Goal: Task Accomplishment & Management: Use online tool/utility

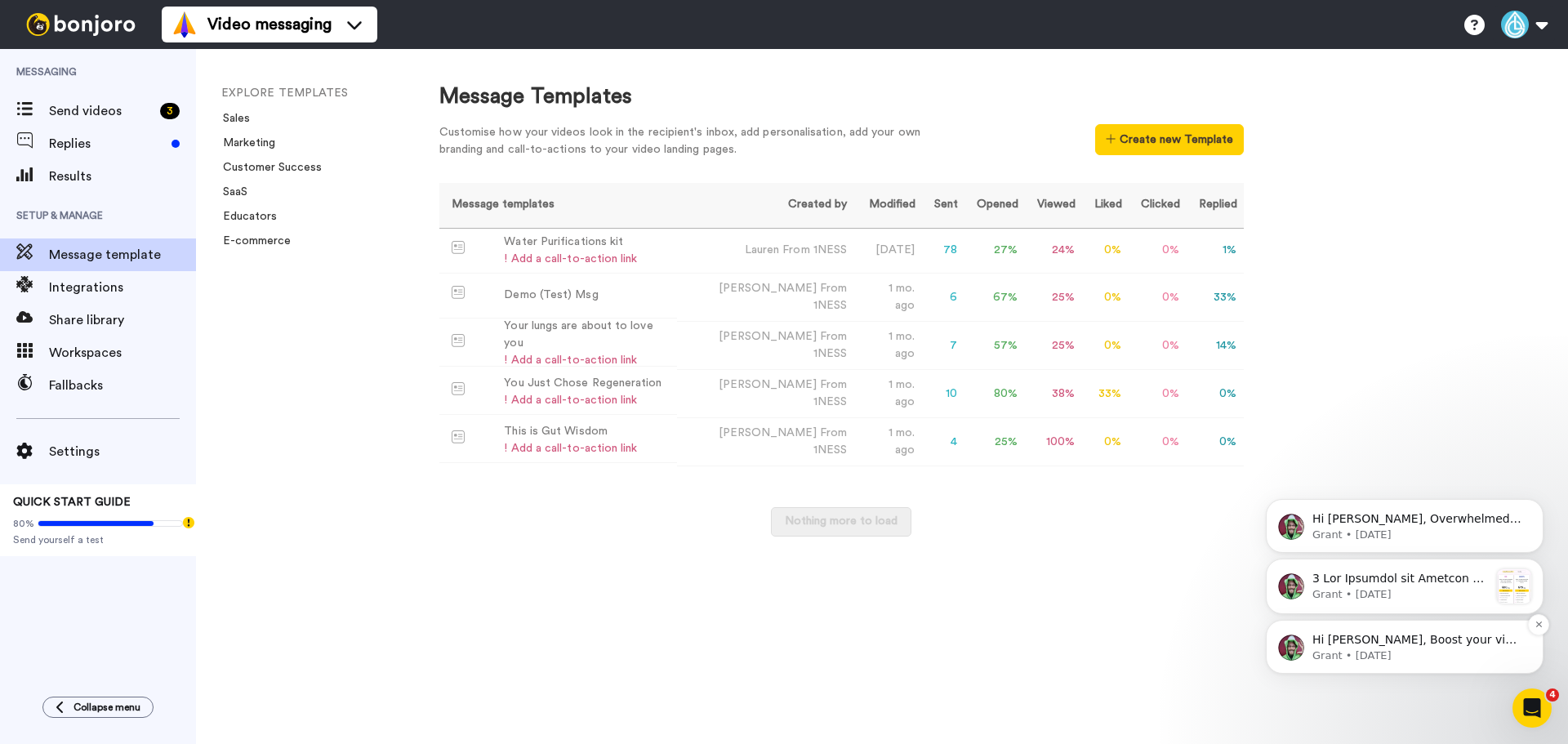
click at [1408, 654] on p "Grant • [DATE]" at bounding box center [1418, 655] width 211 height 14
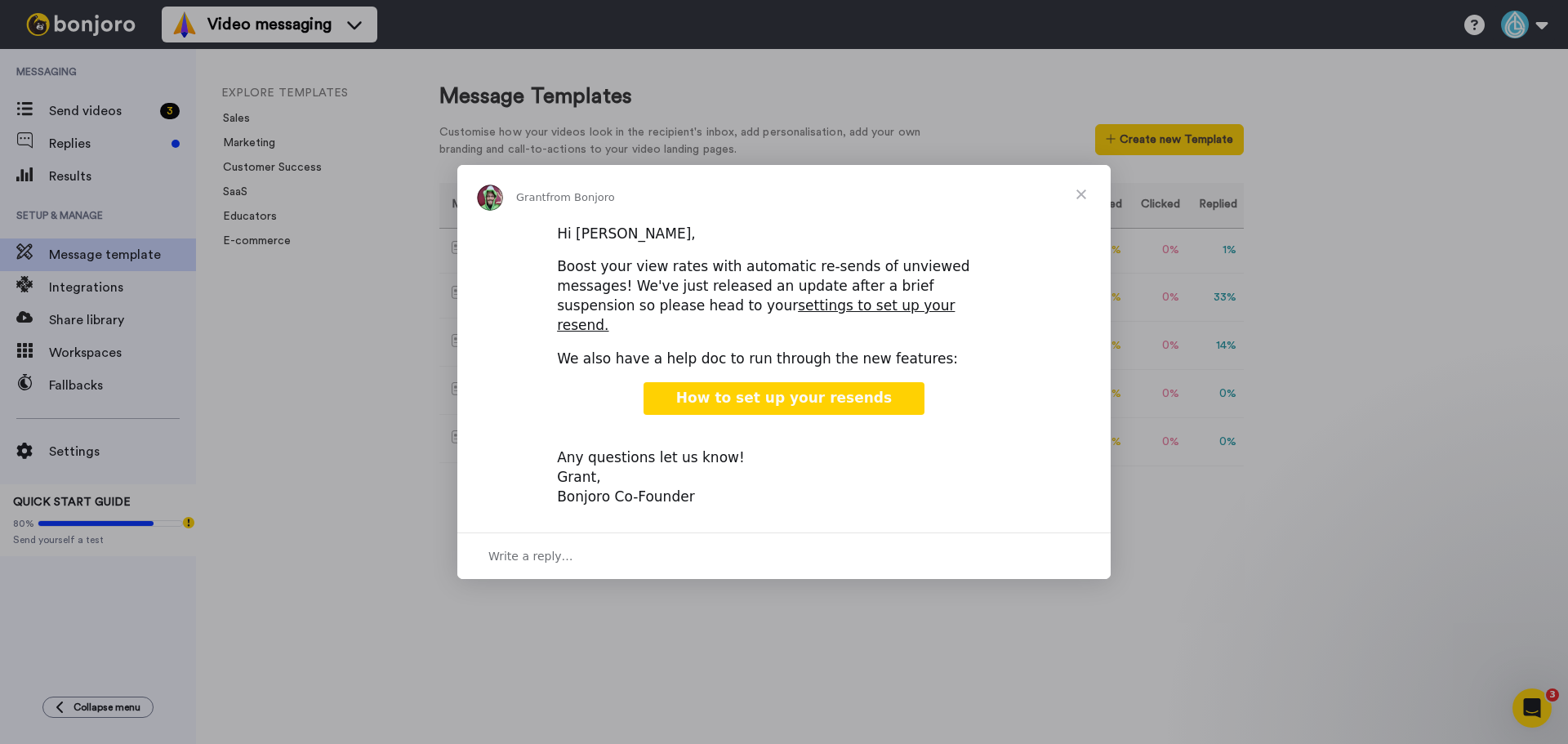
click at [803, 391] on span "How to set up your resends" at bounding box center [783, 397] width 216 height 16
click at [859, 669] on div "Intercom messenger" at bounding box center [784, 372] width 1568 height 744
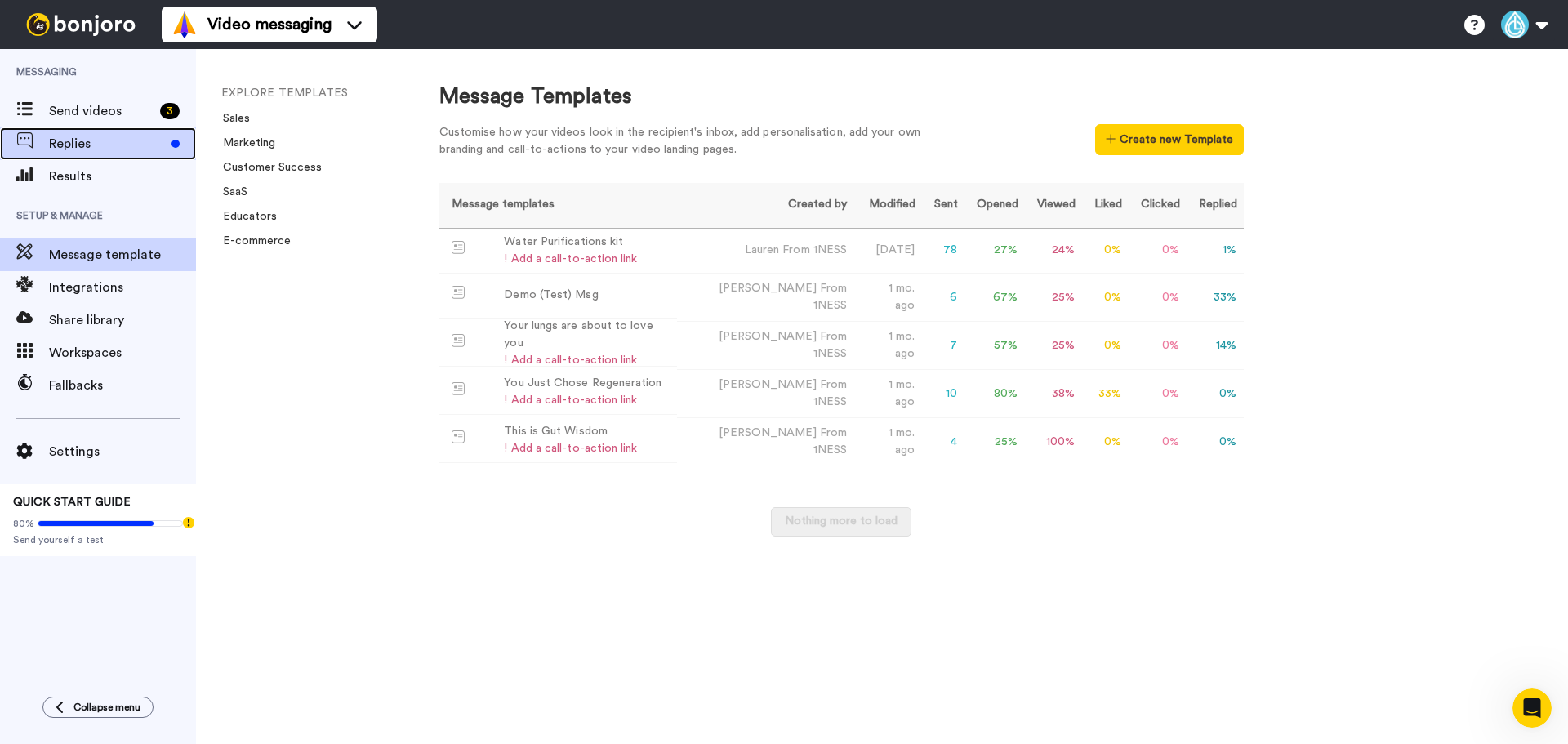
click at [82, 140] on span "Replies" at bounding box center [107, 143] width 116 height 20
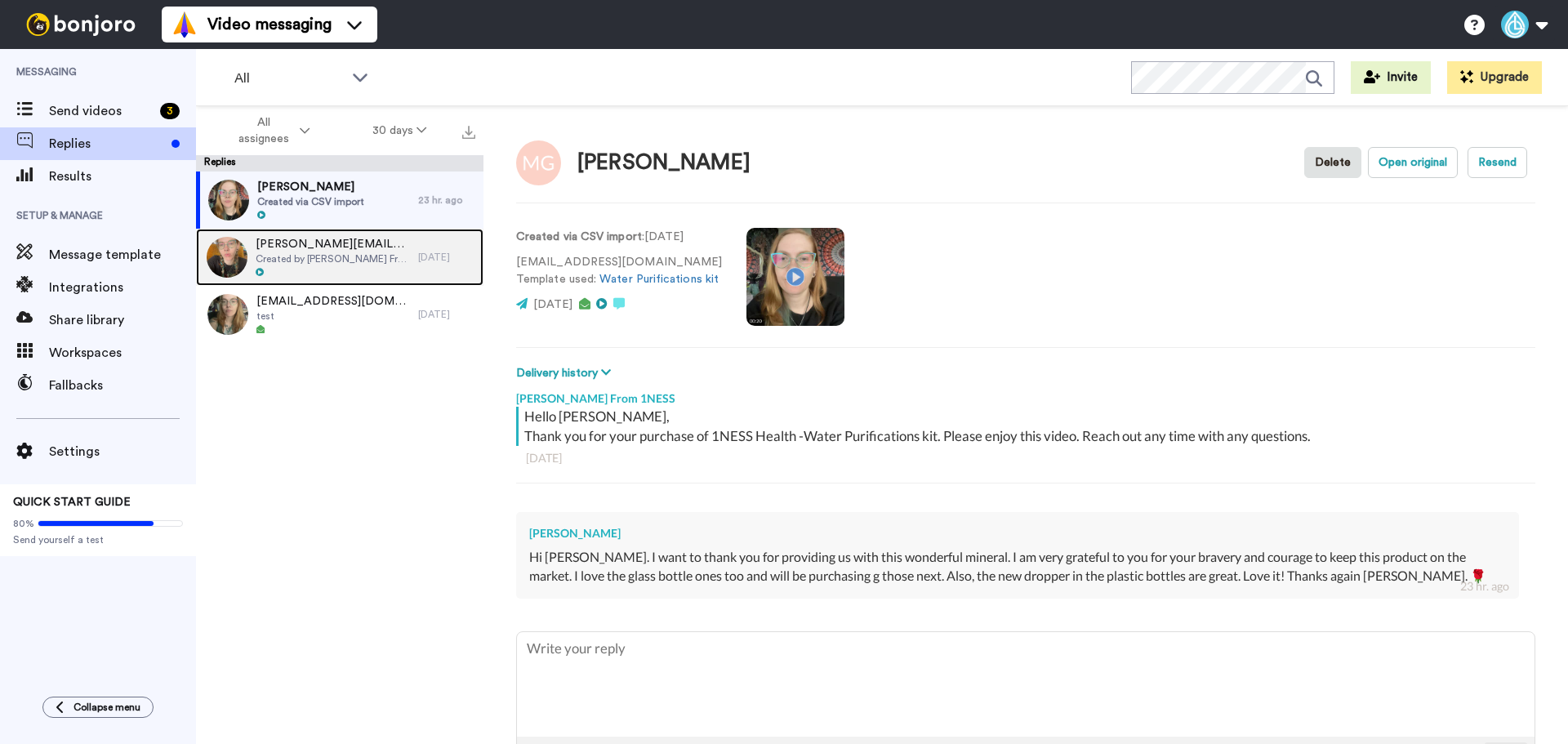
click at [339, 262] on span "Created by Jay From 1NESS" at bounding box center [333, 259] width 154 height 13
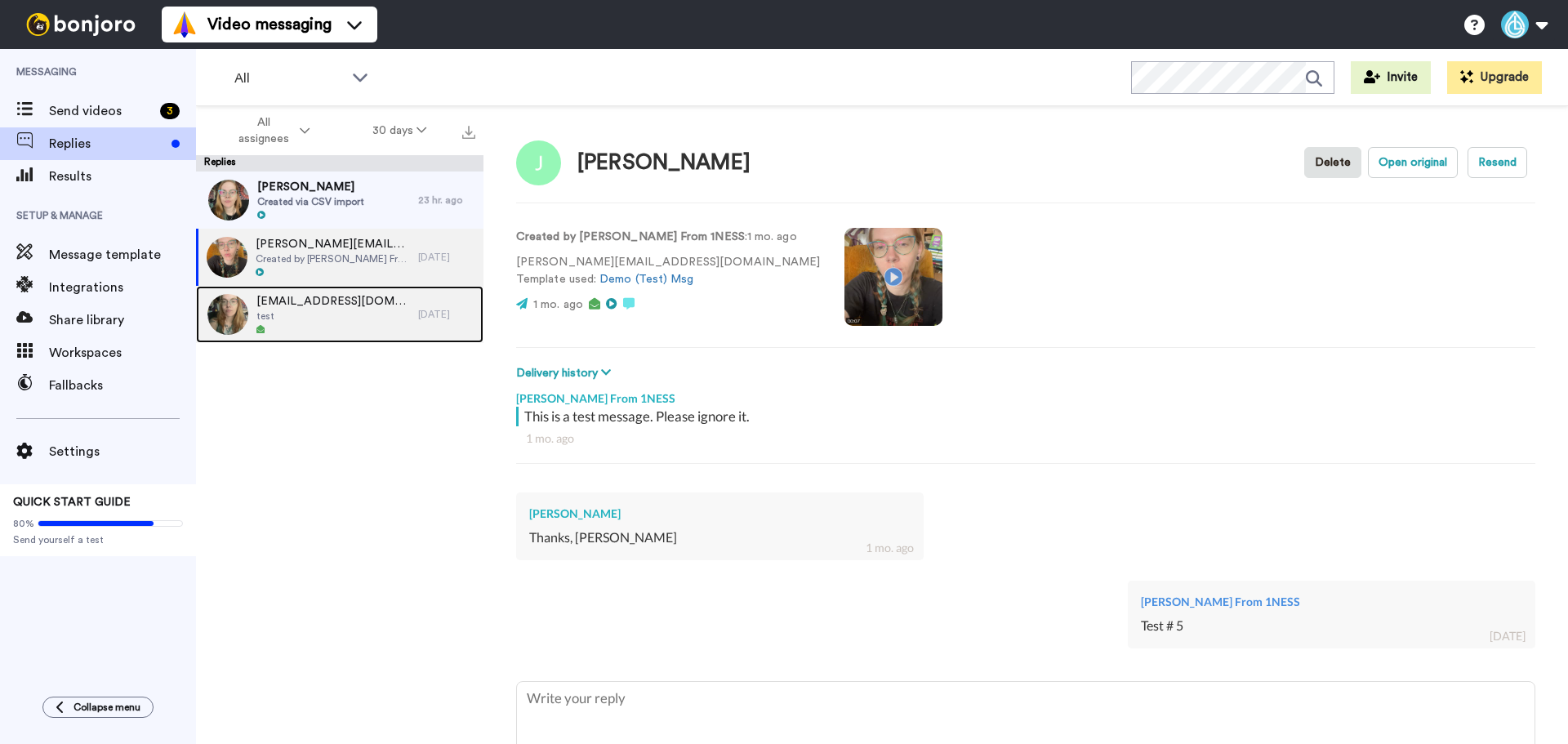
click at [345, 303] on span "1nessfulfillment@gmail.com" at bounding box center [334, 300] width 154 height 16
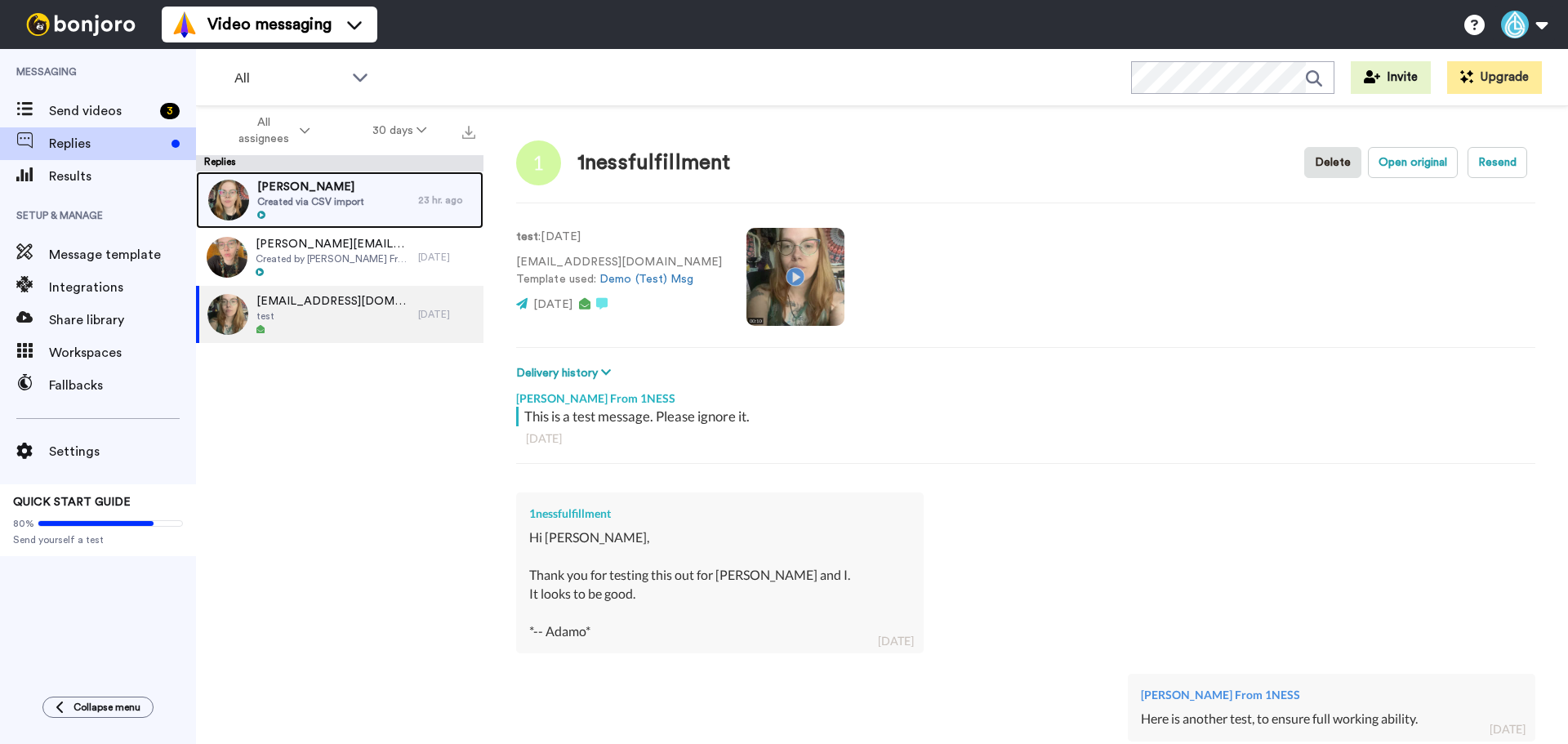
click at [343, 215] on div at bounding box center [311, 216] width 107 height 11
type textarea "x"
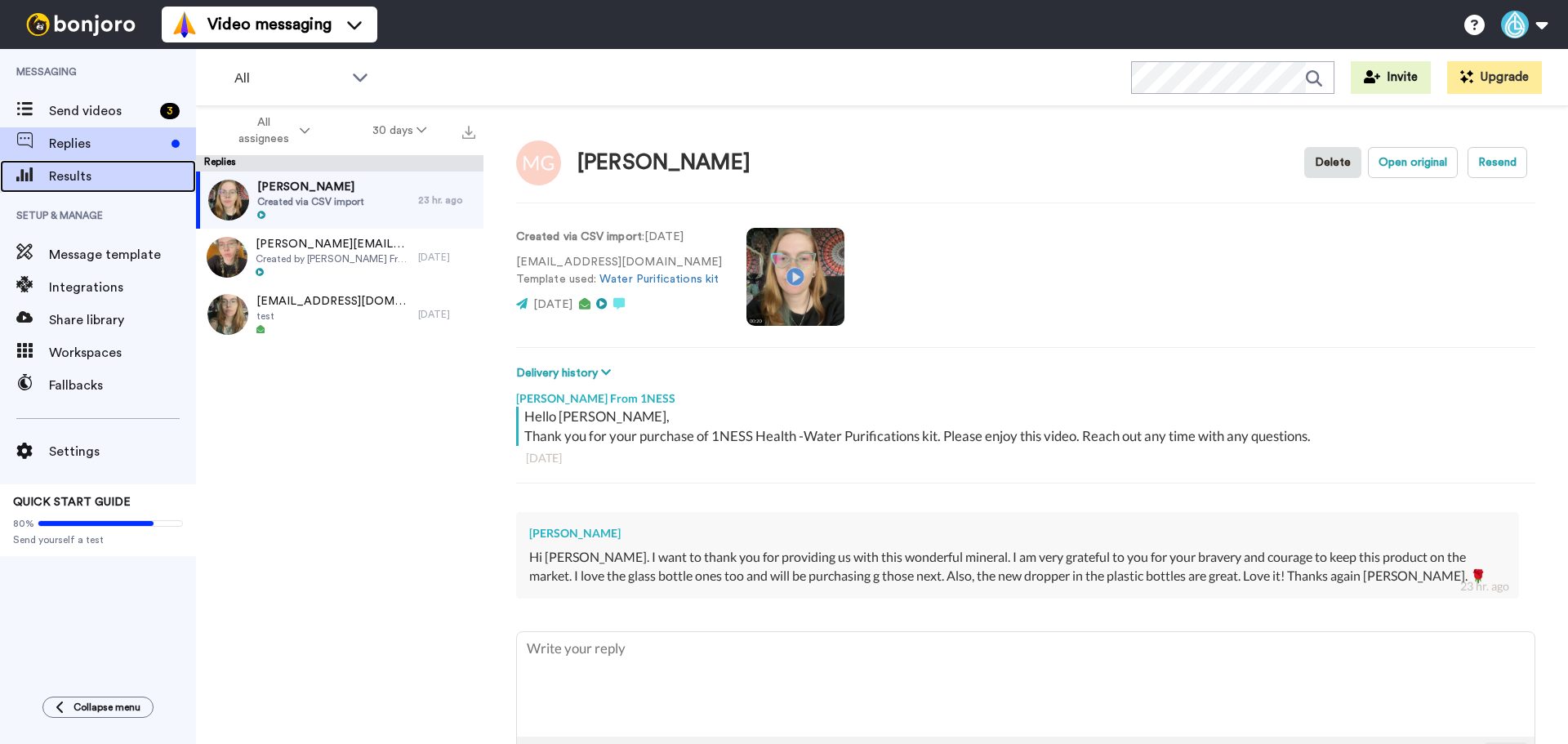
click at [96, 182] on span "Results" at bounding box center [123, 176] width 147 height 20
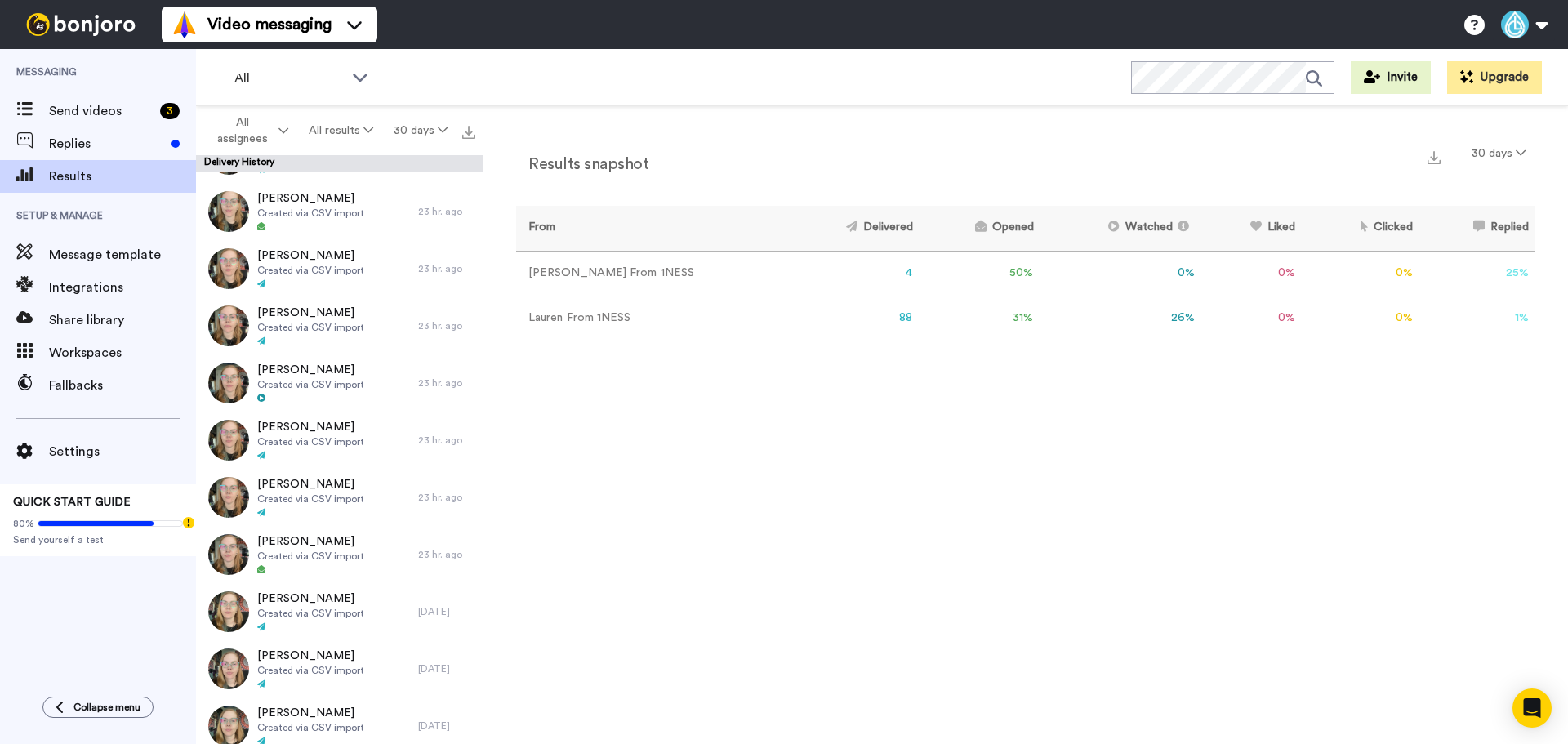
scroll to position [2603, 0]
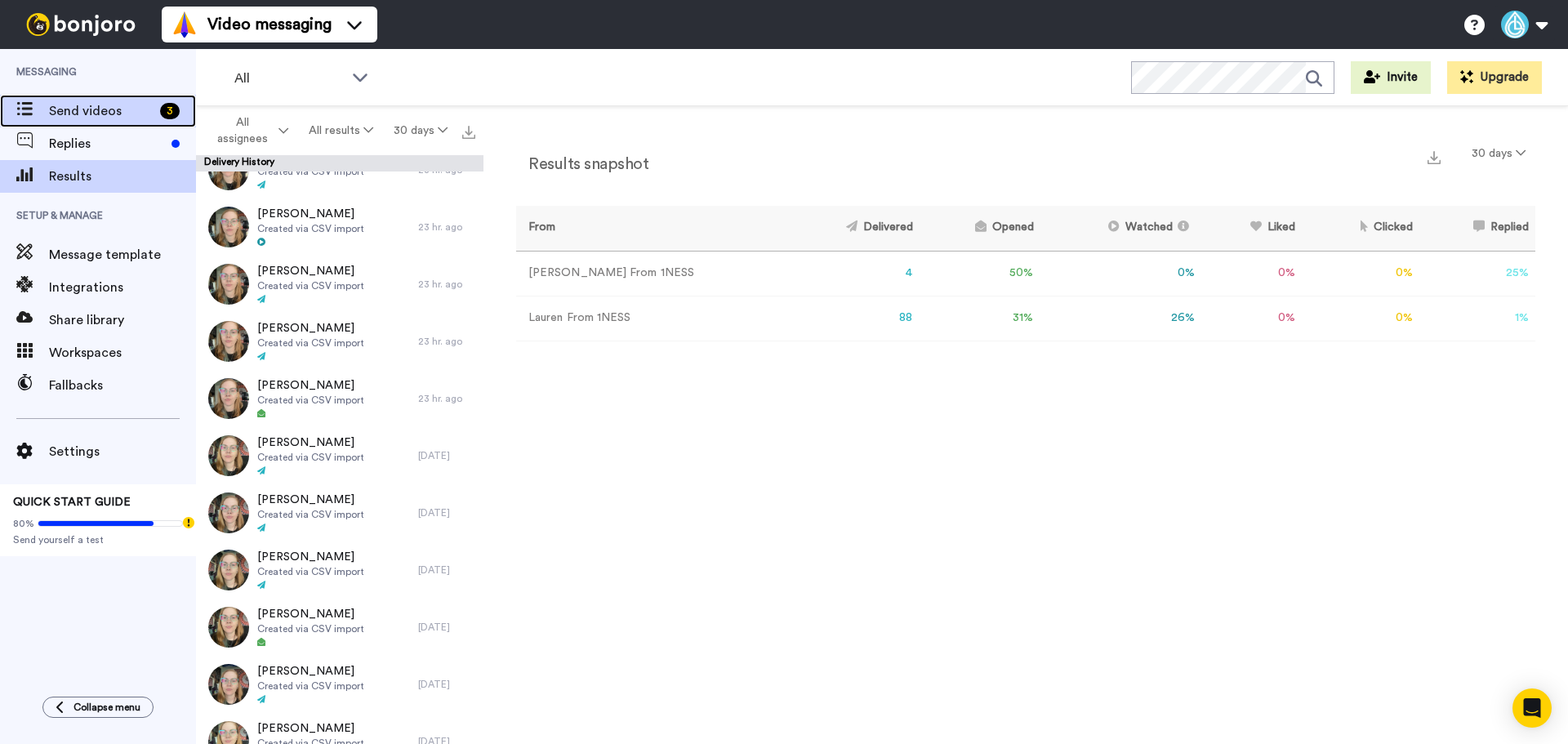
click at [85, 114] on span "Send videos" at bounding box center [102, 111] width 105 height 20
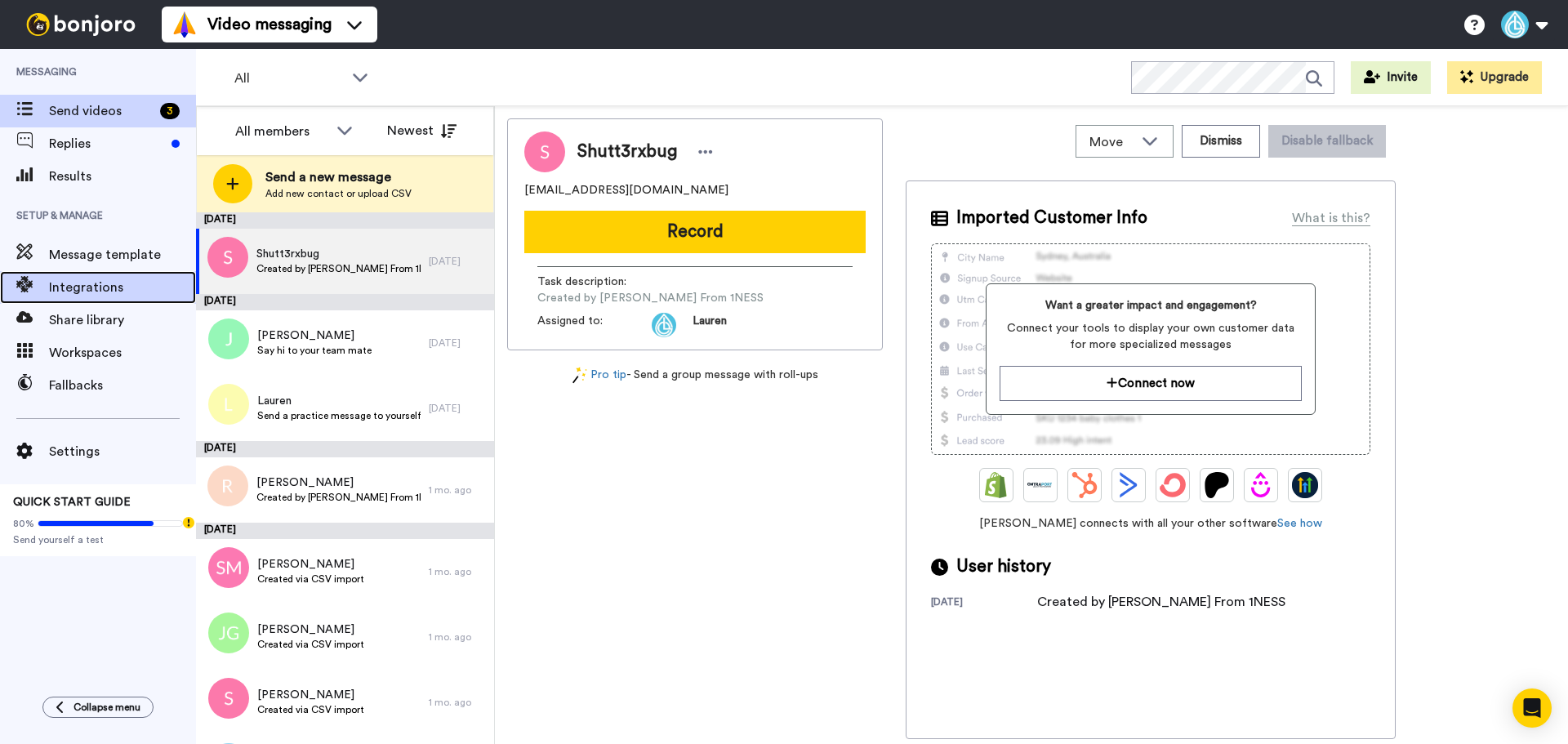
click at [89, 280] on span "Integrations" at bounding box center [123, 287] width 147 height 20
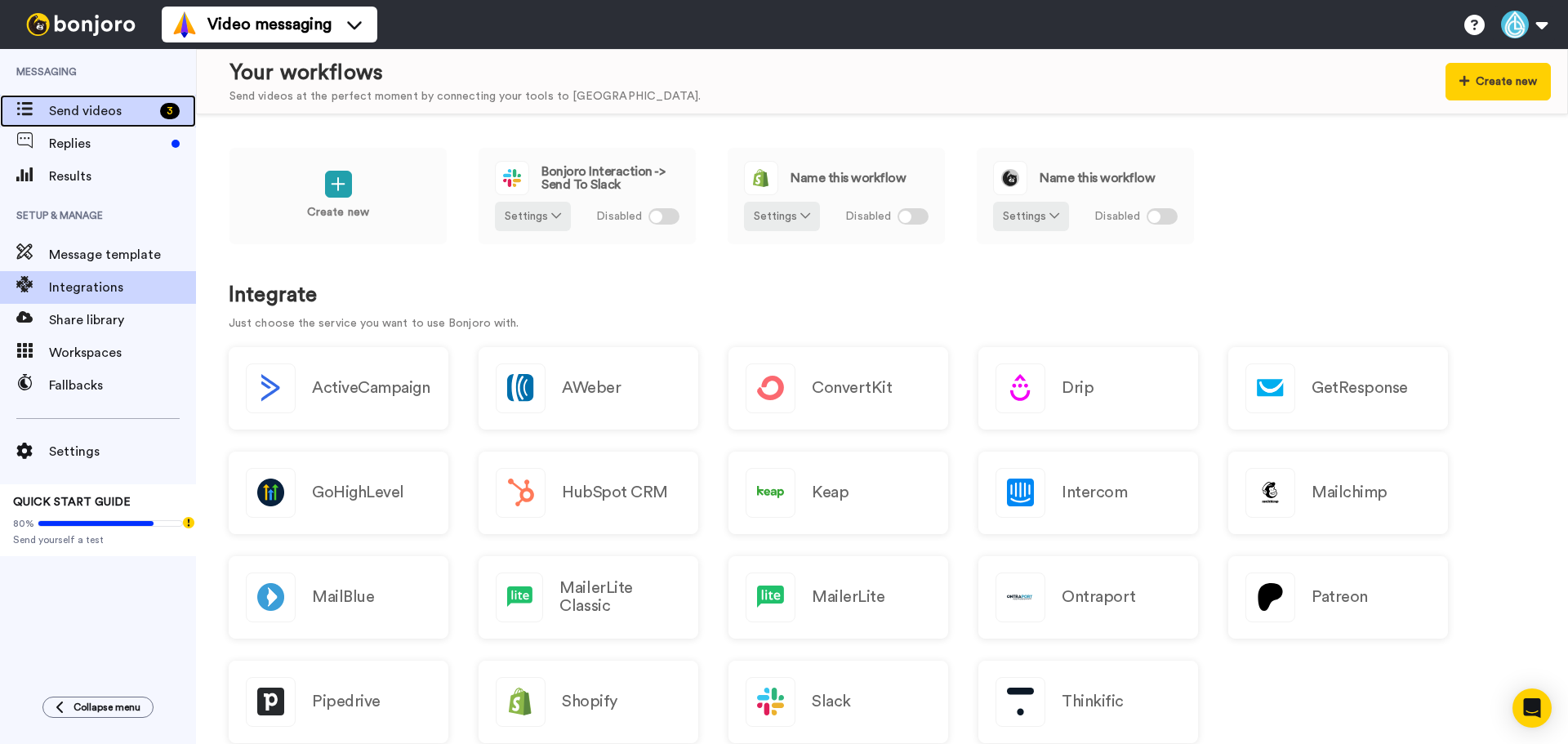
click at [82, 108] on span "Send videos" at bounding box center [102, 111] width 105 height 20
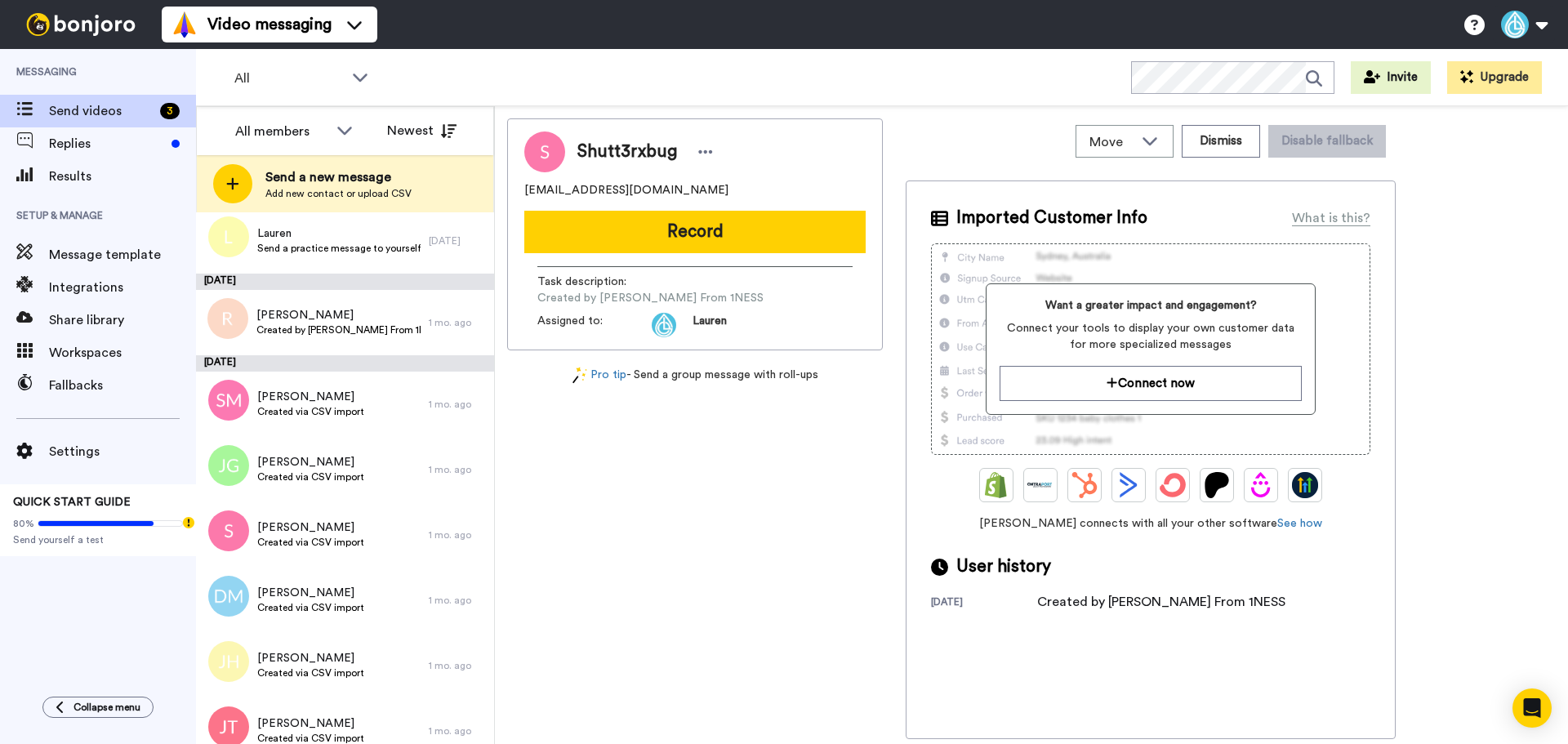
scroll to position [383, 0]
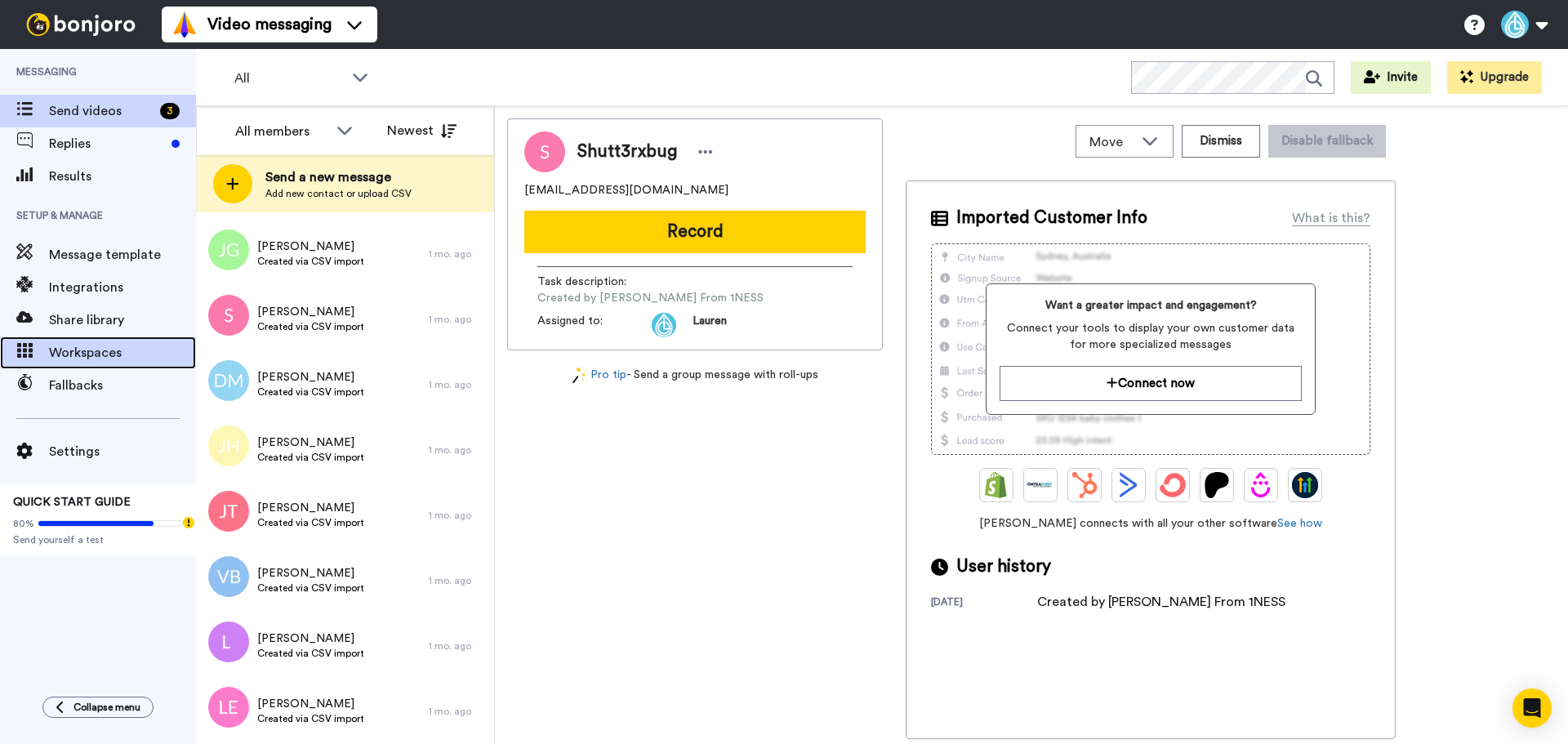
click at [122, 353] on span "Workspaces" at bounding box center [123, 353] width 147 height 20
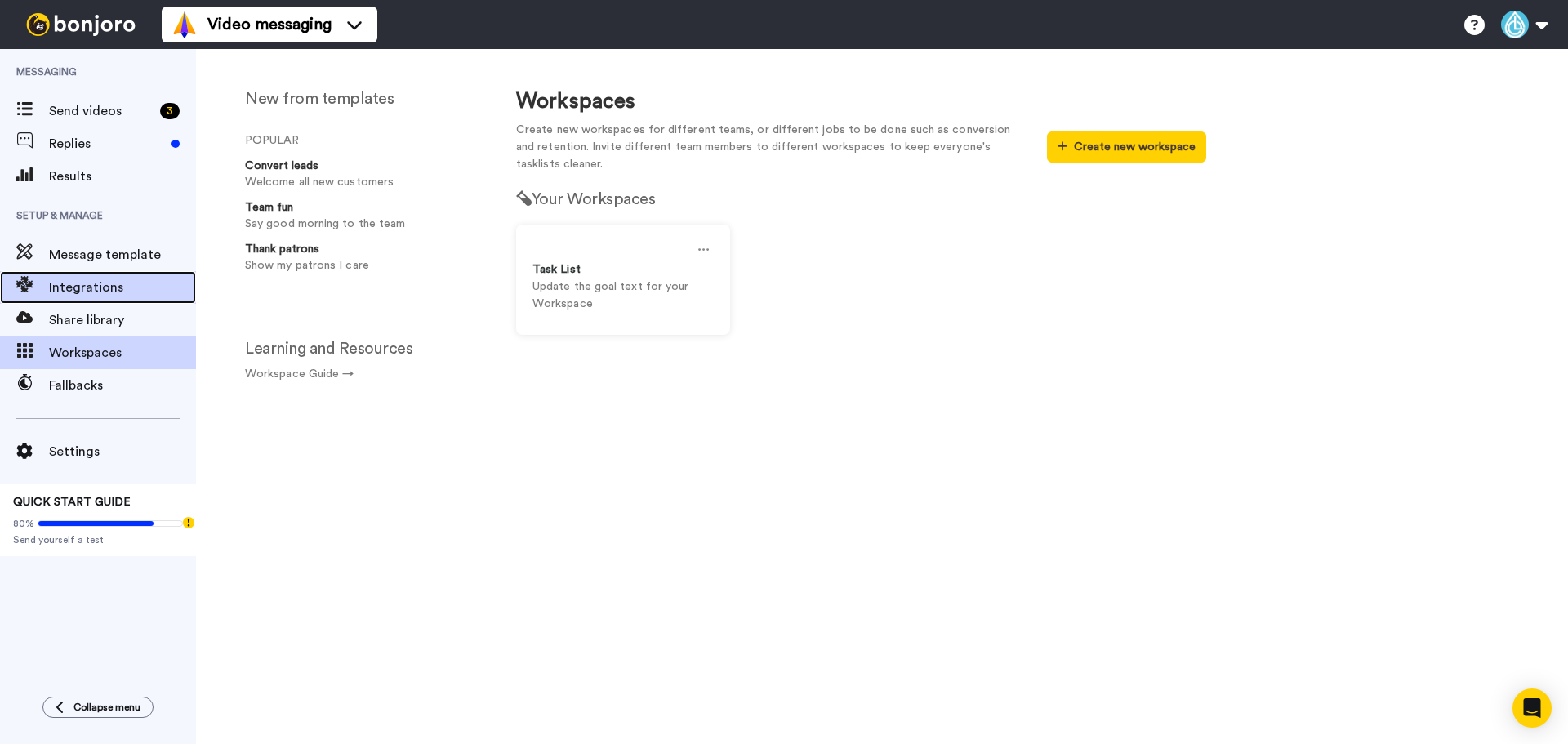
click at [124, 287] on span "Integrations" at bounding box center [123, 287] width 147 height 20
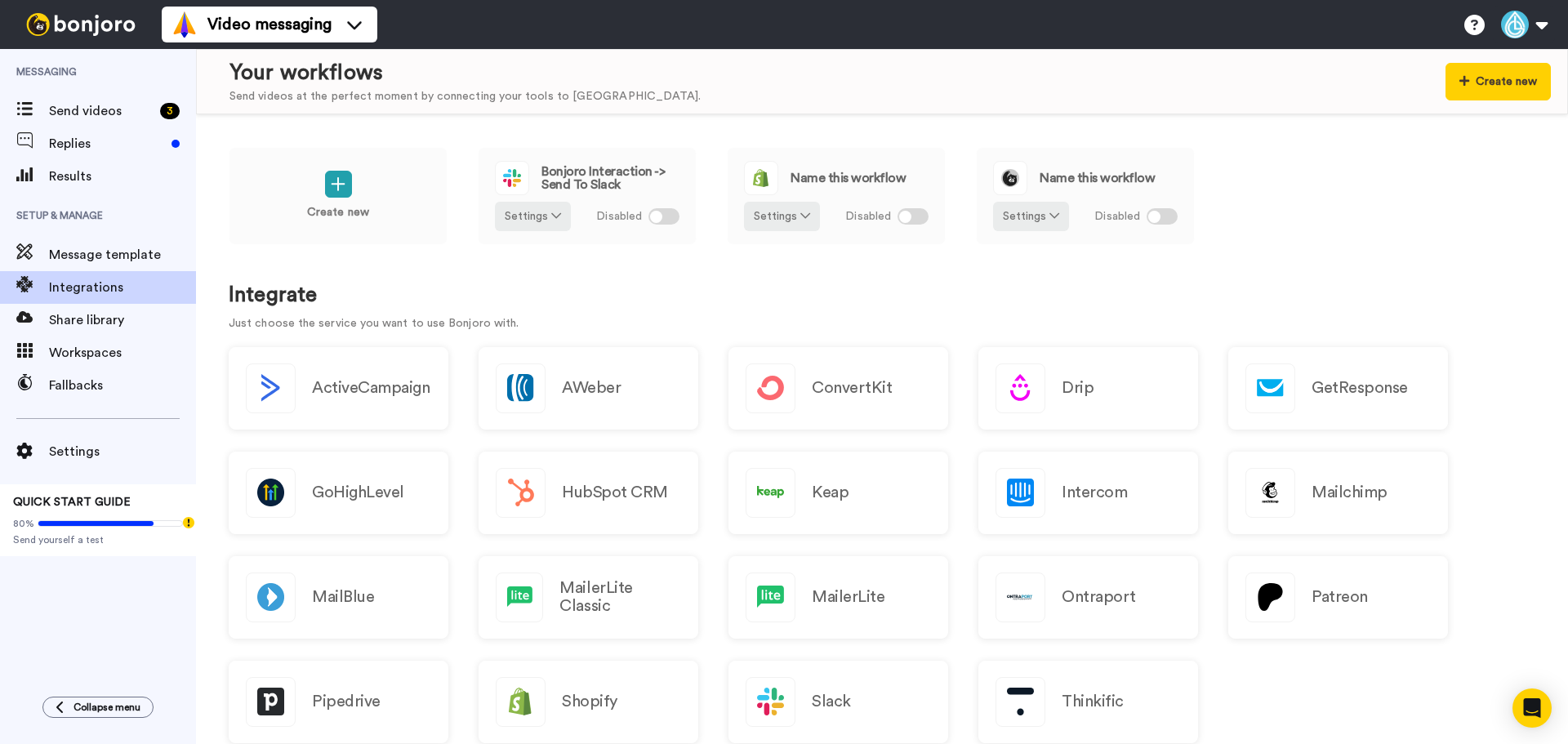
click at [86, 26] on img at bounding box center [81, 25] width 123 height 23
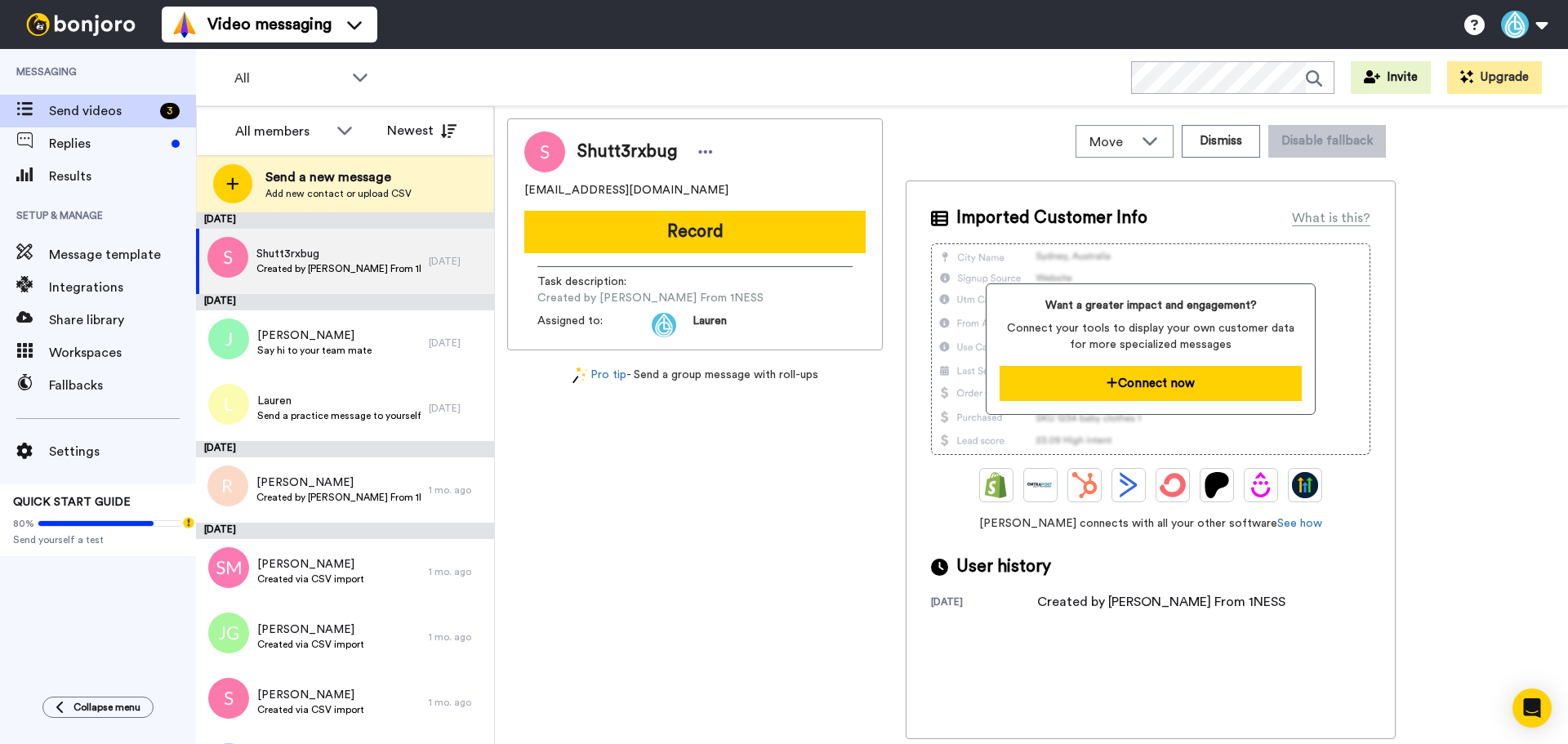
click at [1090, 380] on button "Connect now" at bounding box center [1150, 383] width 301 height 35
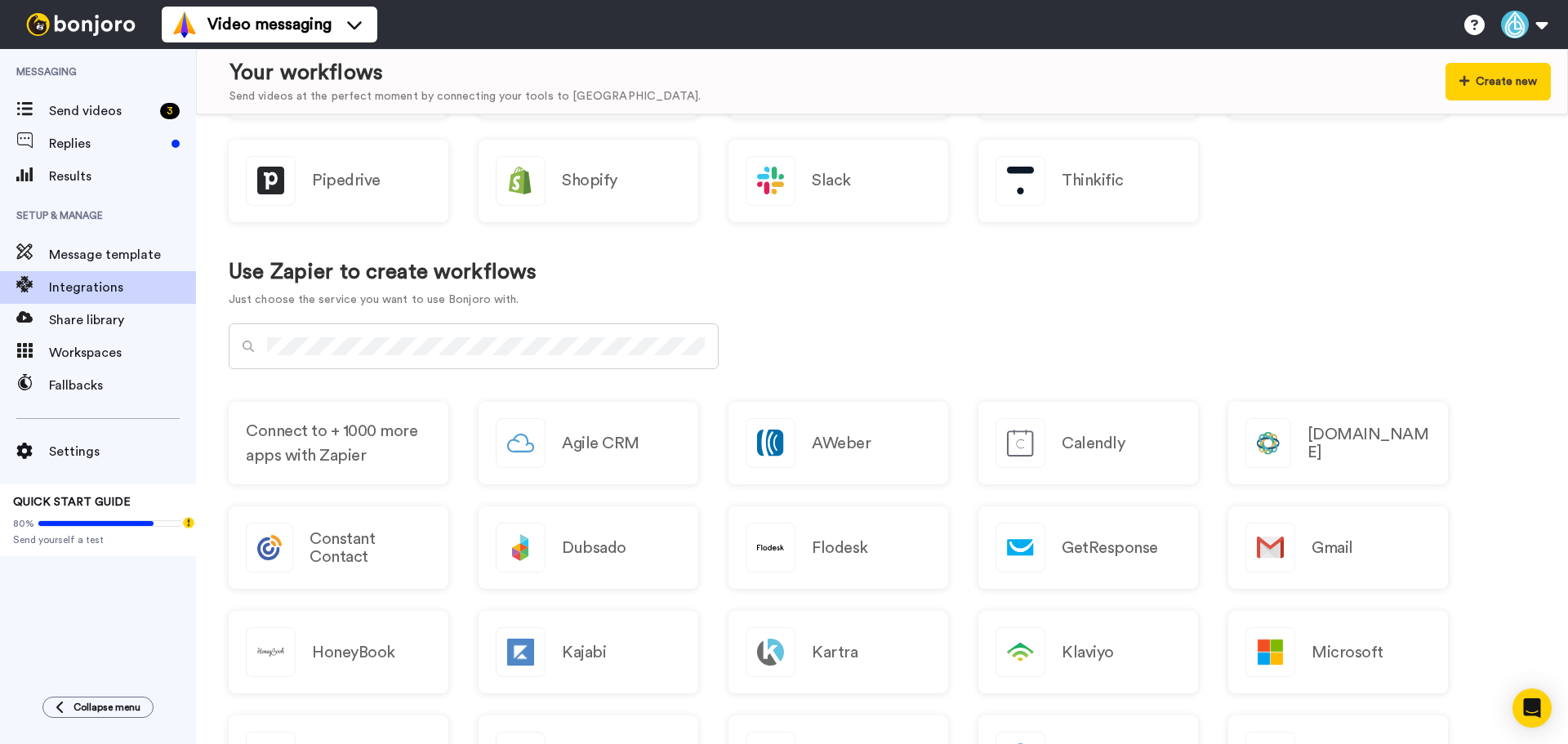
scroll to position [734, 0]
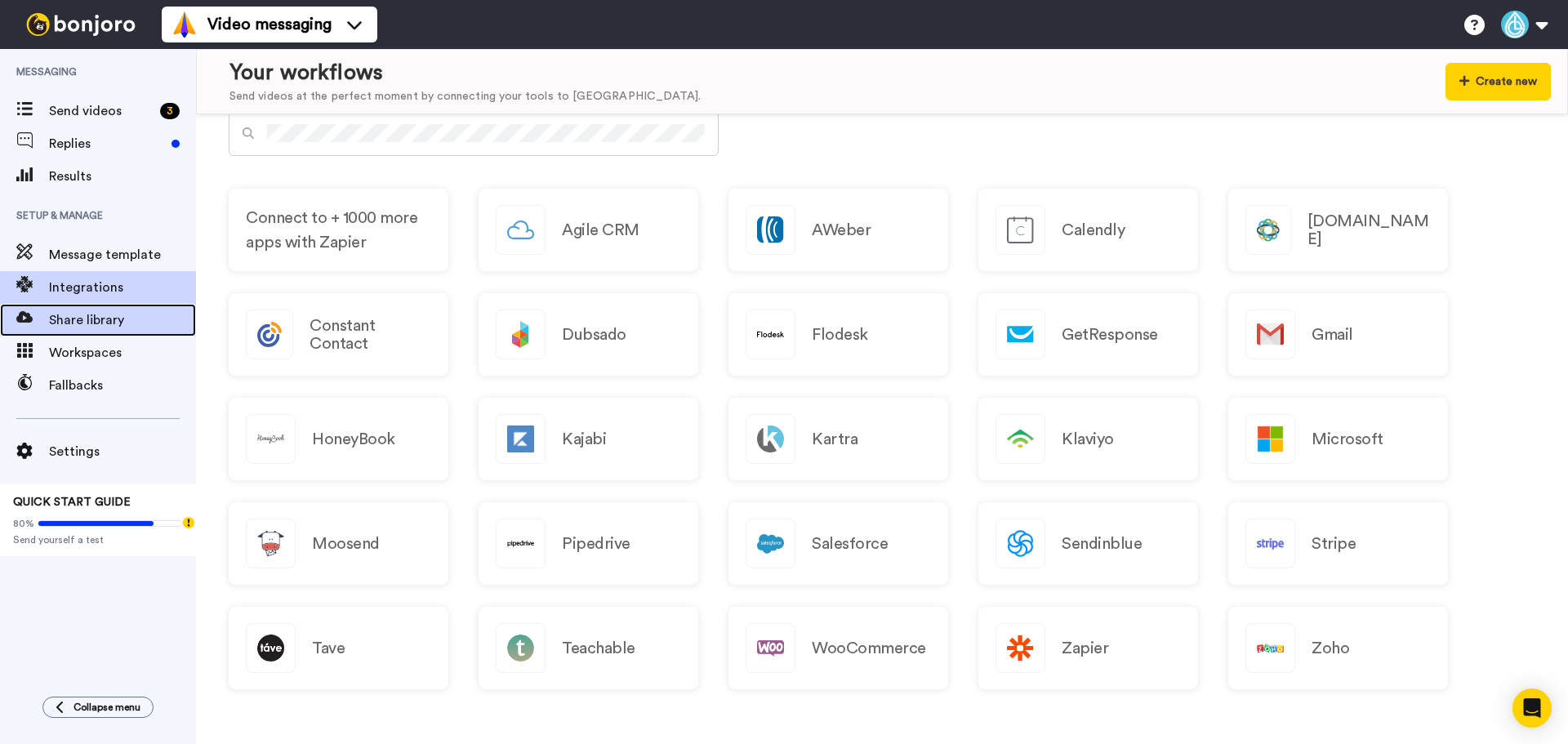
click at [73, 324] on span "Share library" at bounding box center [123, 320] width 147 height 20
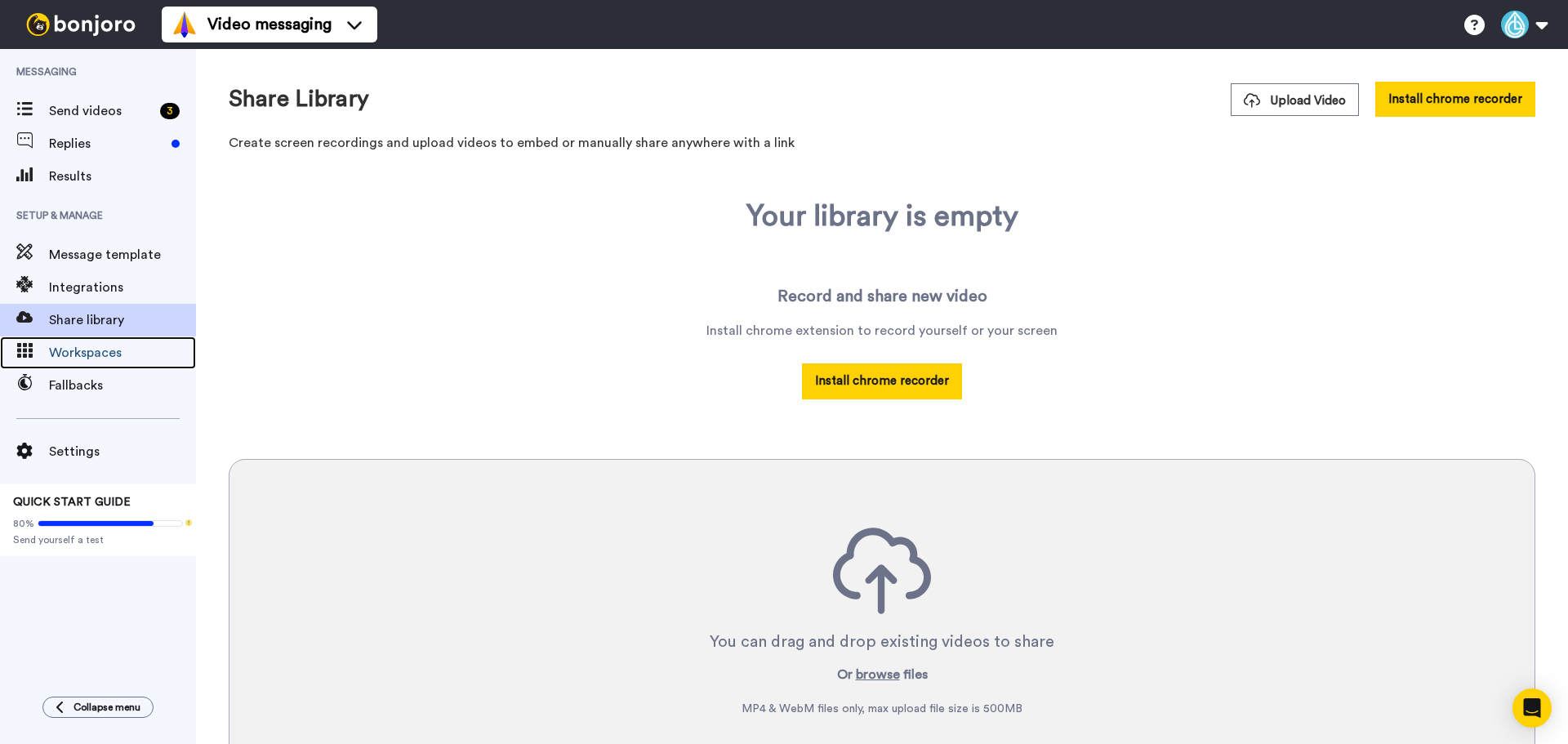
click at [86, 362] on span "Workspaces" at bounding box center [123, 353] width 147 height 20
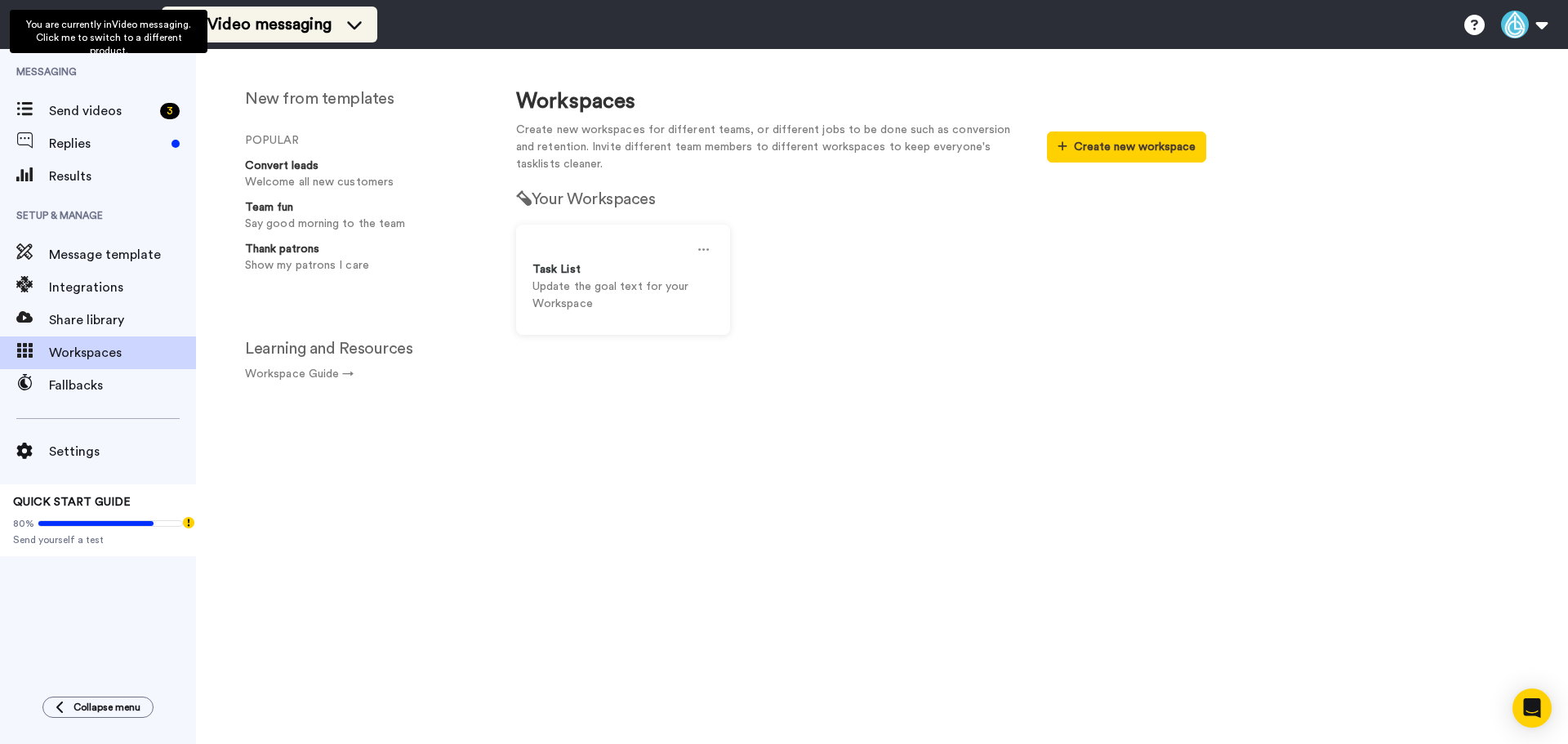
click at [273, 19] on span "Video messaging" at bounding box center [269, 25] width 124 height 23
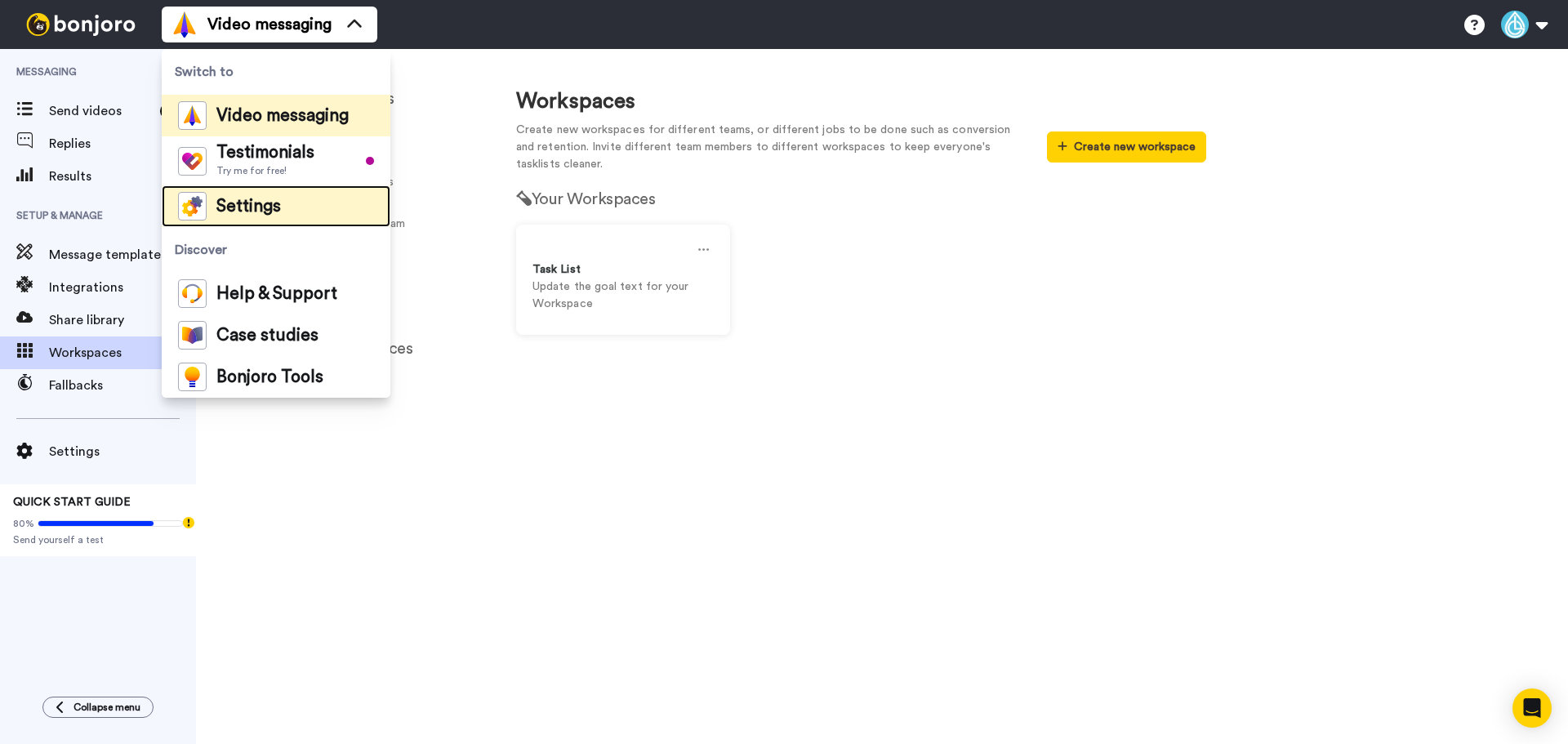
click at [262, 204] on span "Settings" at bounding box center [249, 206] width 65 height 16
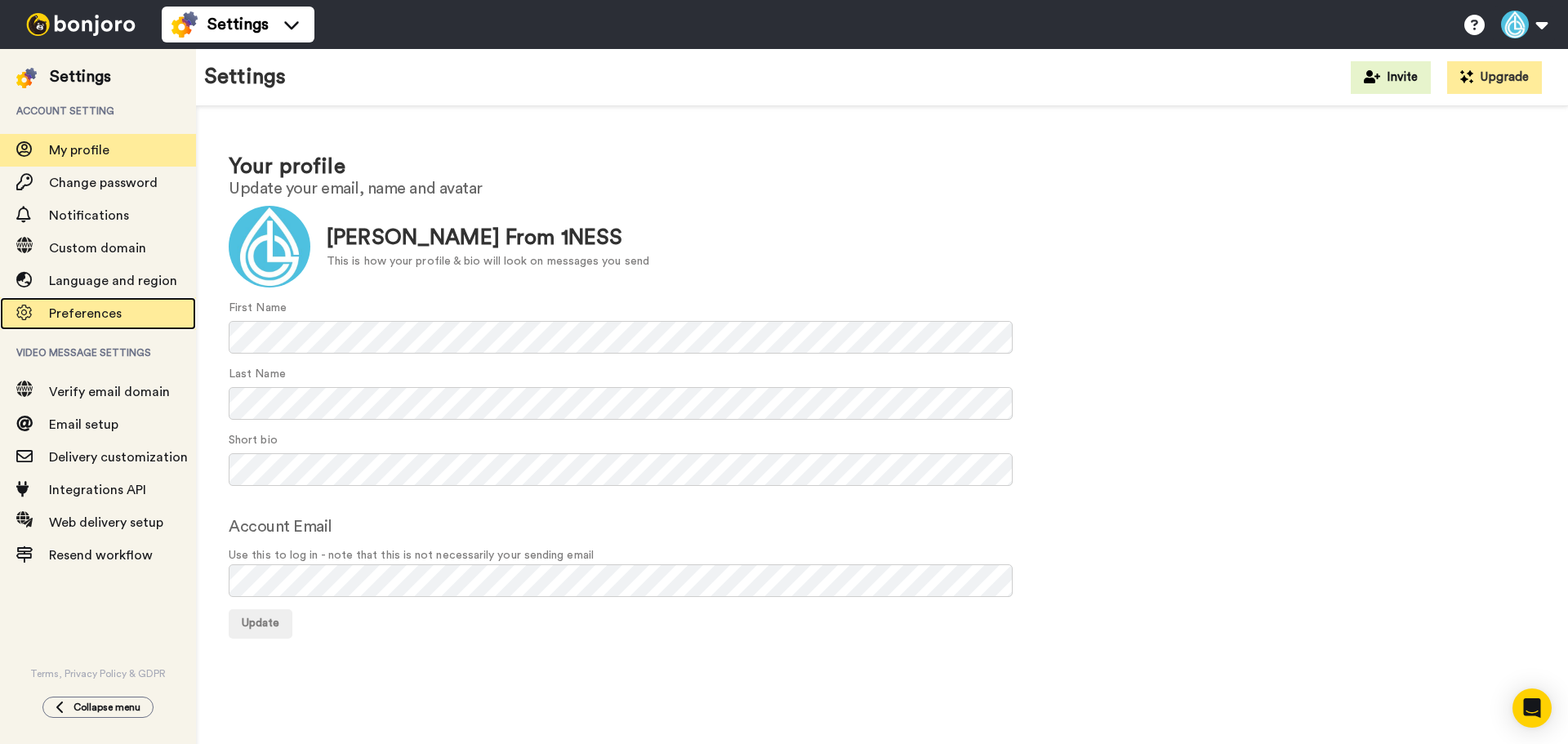
click at [100, 320] on span "Preferences" at bounding box center [123, 314] width 147 height 20
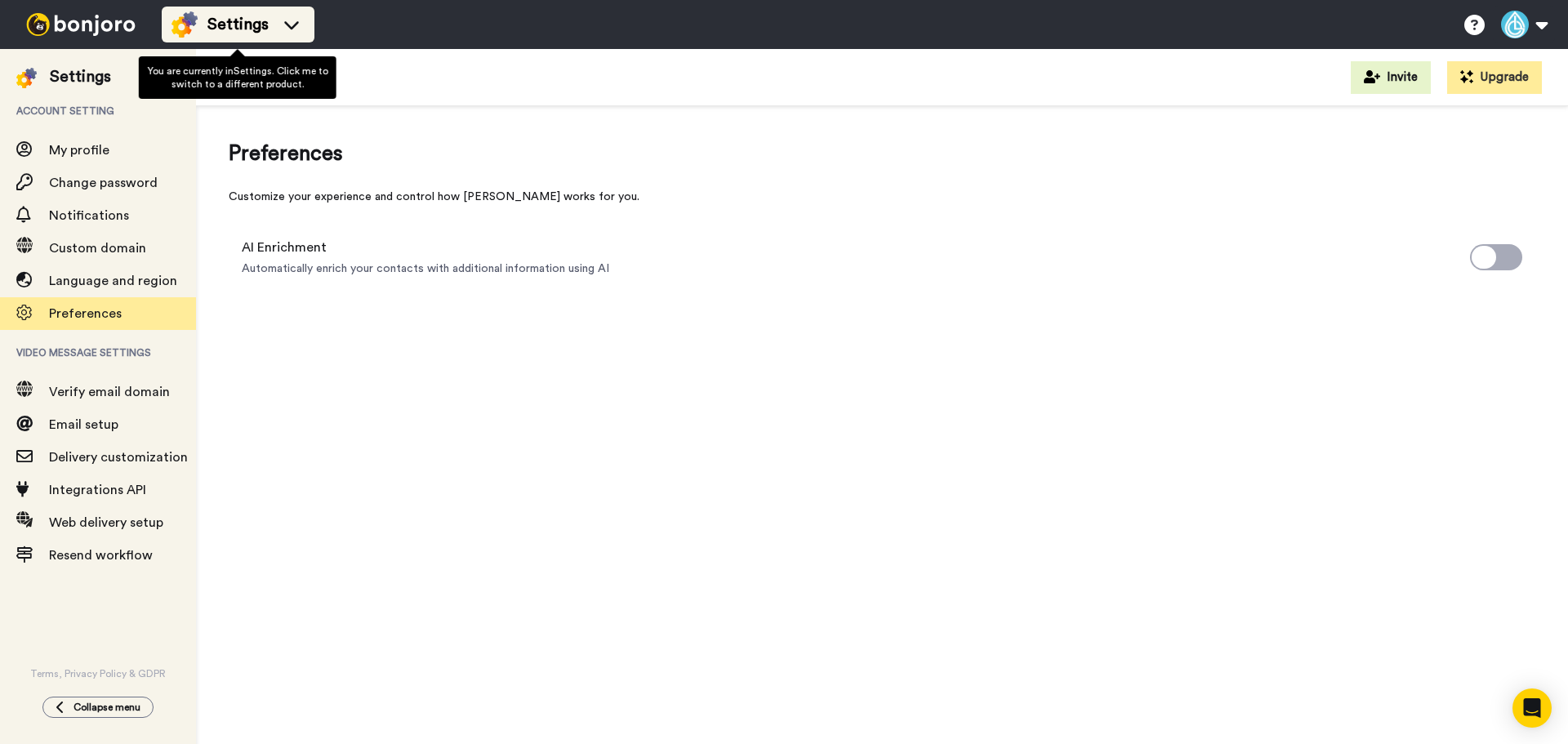
click at [243, 23] on span "Settings" at bounding box center [238, 25] width 61 height 23
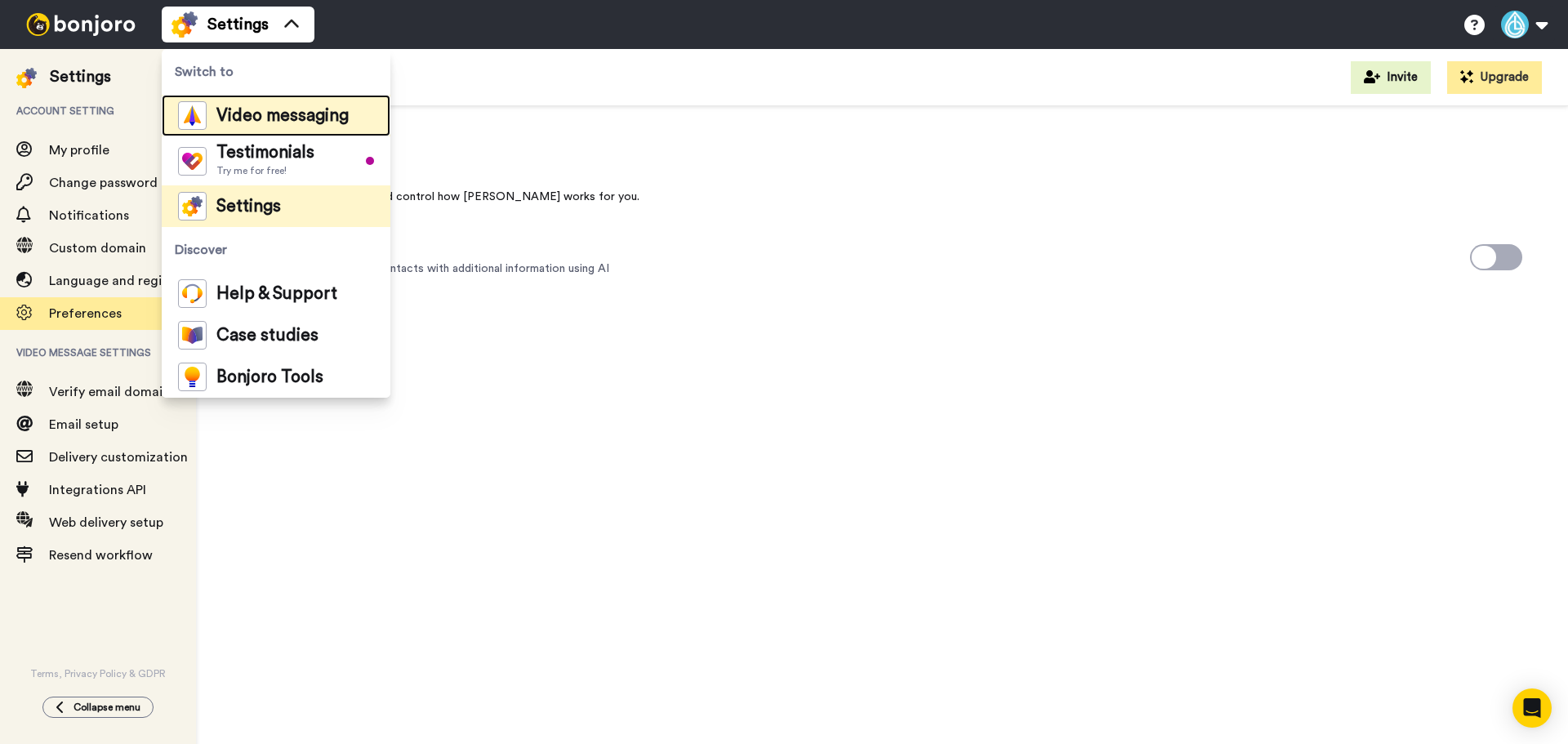
click at [264, 117] on span "Video messaging" at bounding box center [282, 115] width 132 height 16
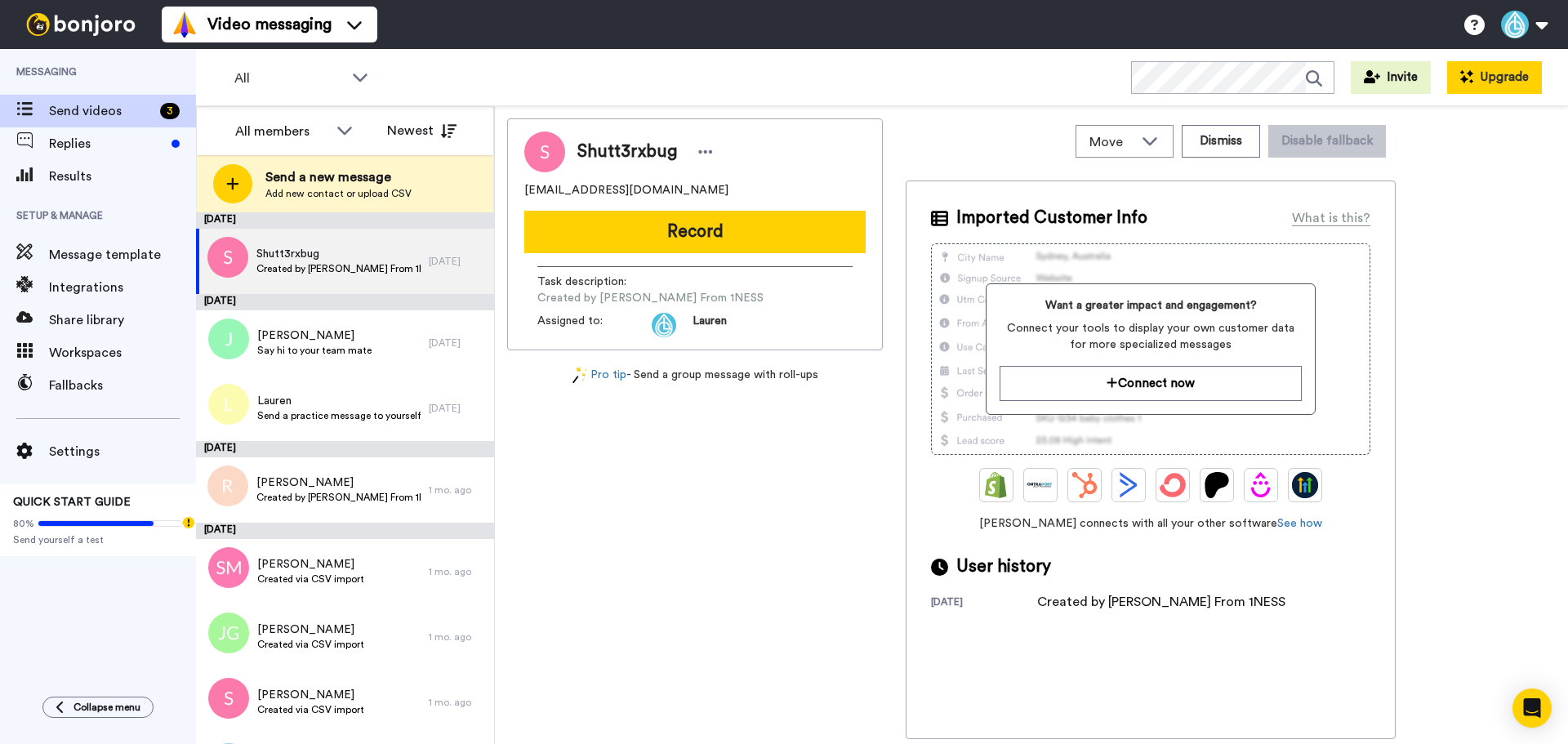
click at [1472, 77] on icon at bounding box center [1466, 77] width 13 height 13
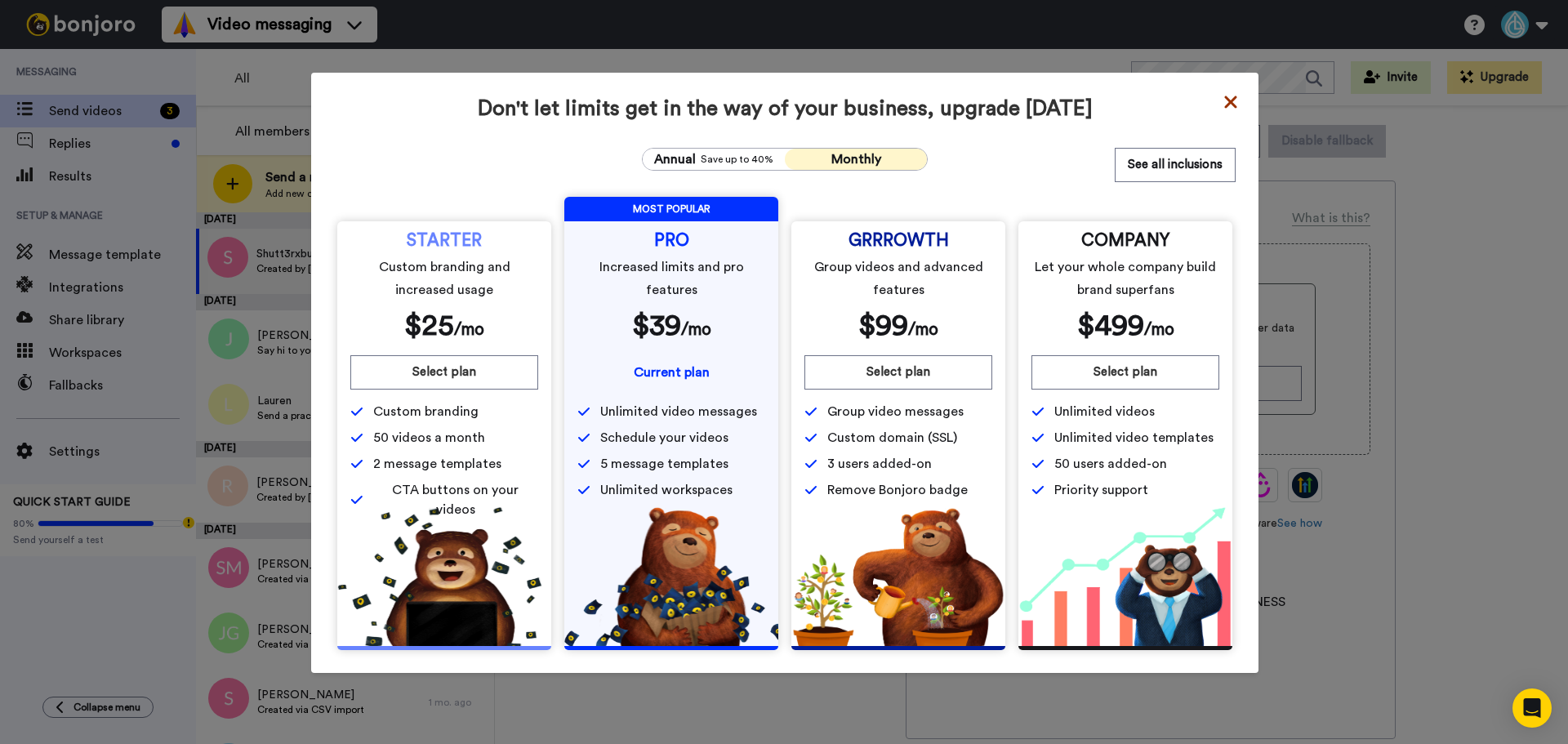
click at [1229, 96] on icon at bounding box center [1230, 102] width 12 height 12
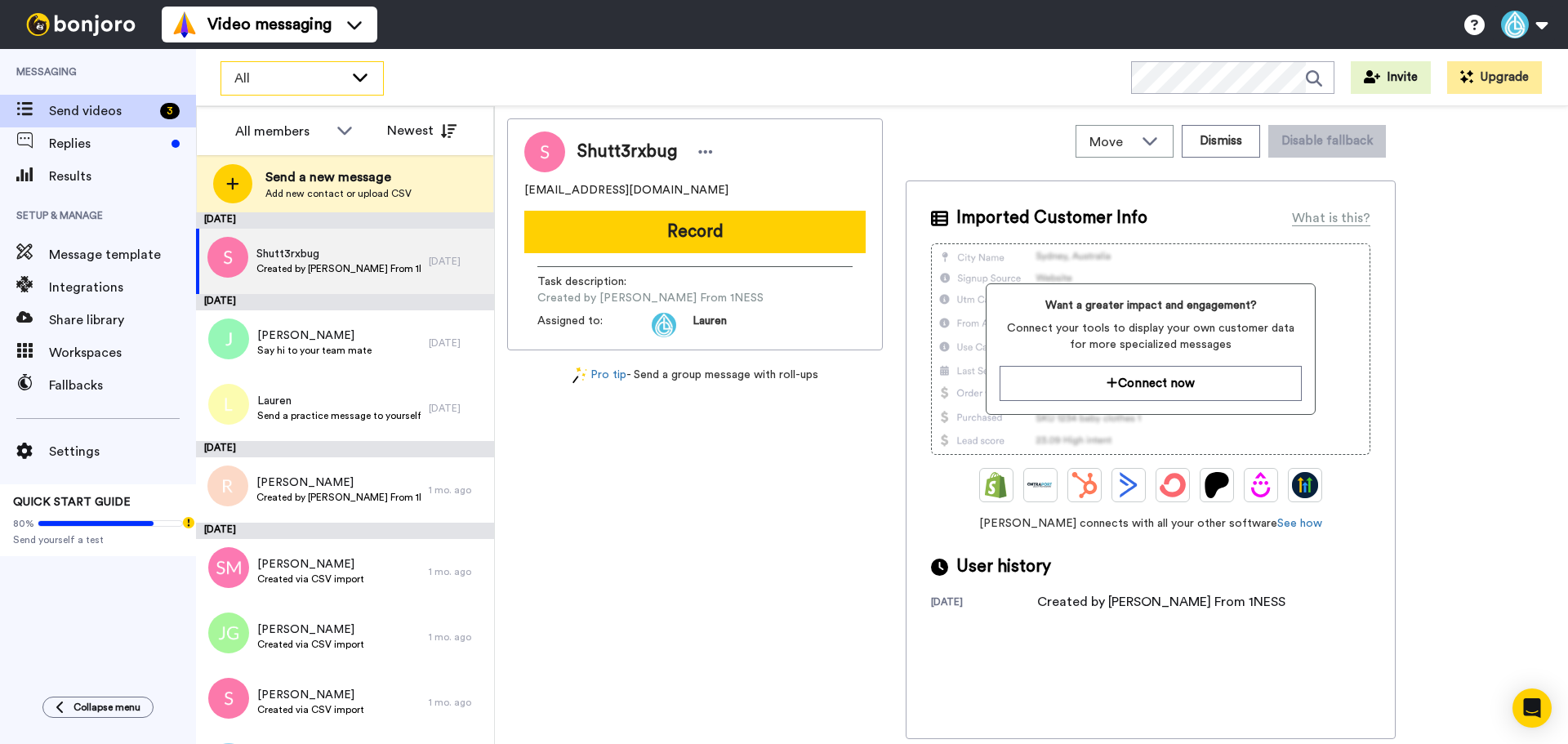
click at [363, 73] on icon at bounding box center [360, 76] width 20 height 16
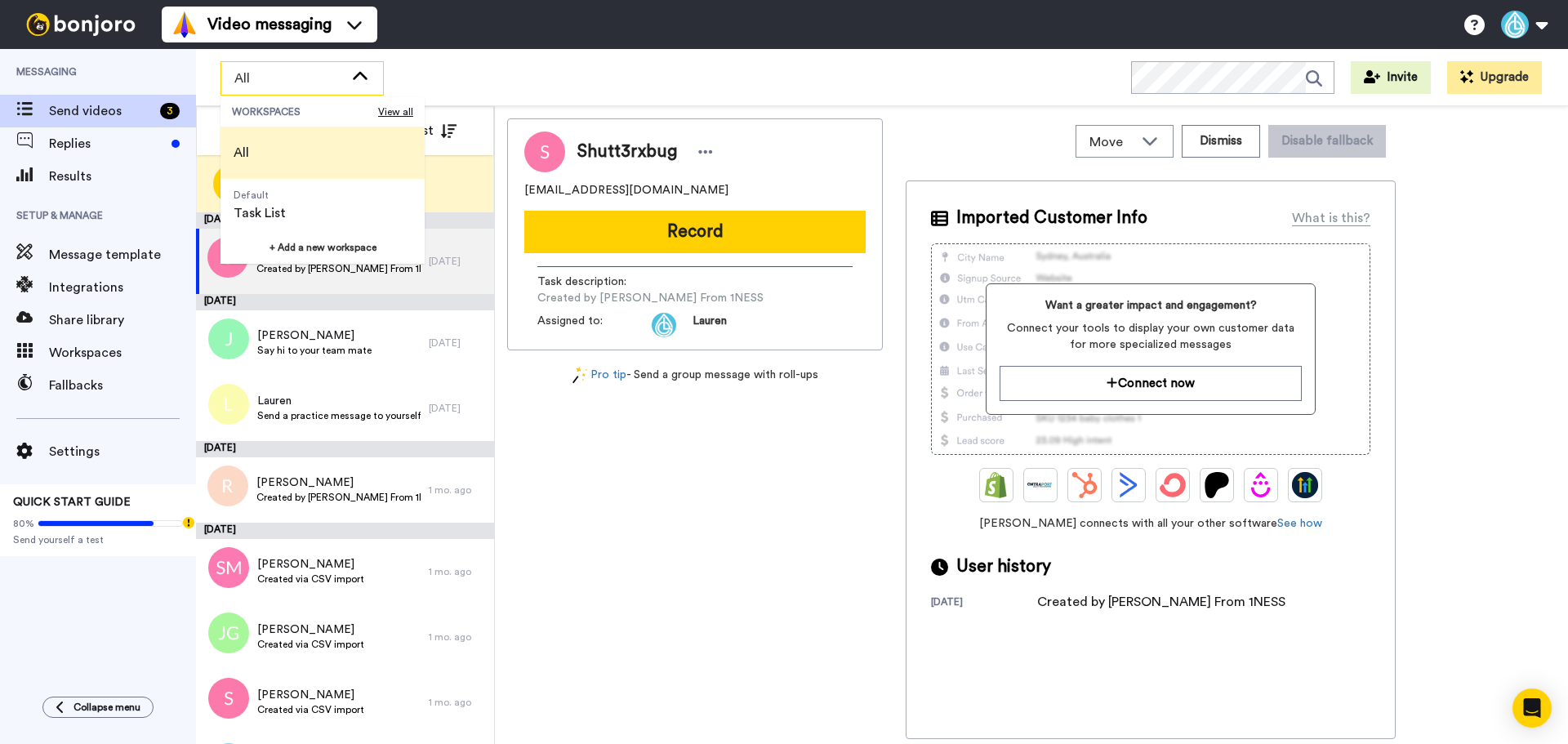
click at [314, 148] on li "All" at bounding box center [322, 152] width 204 height 52
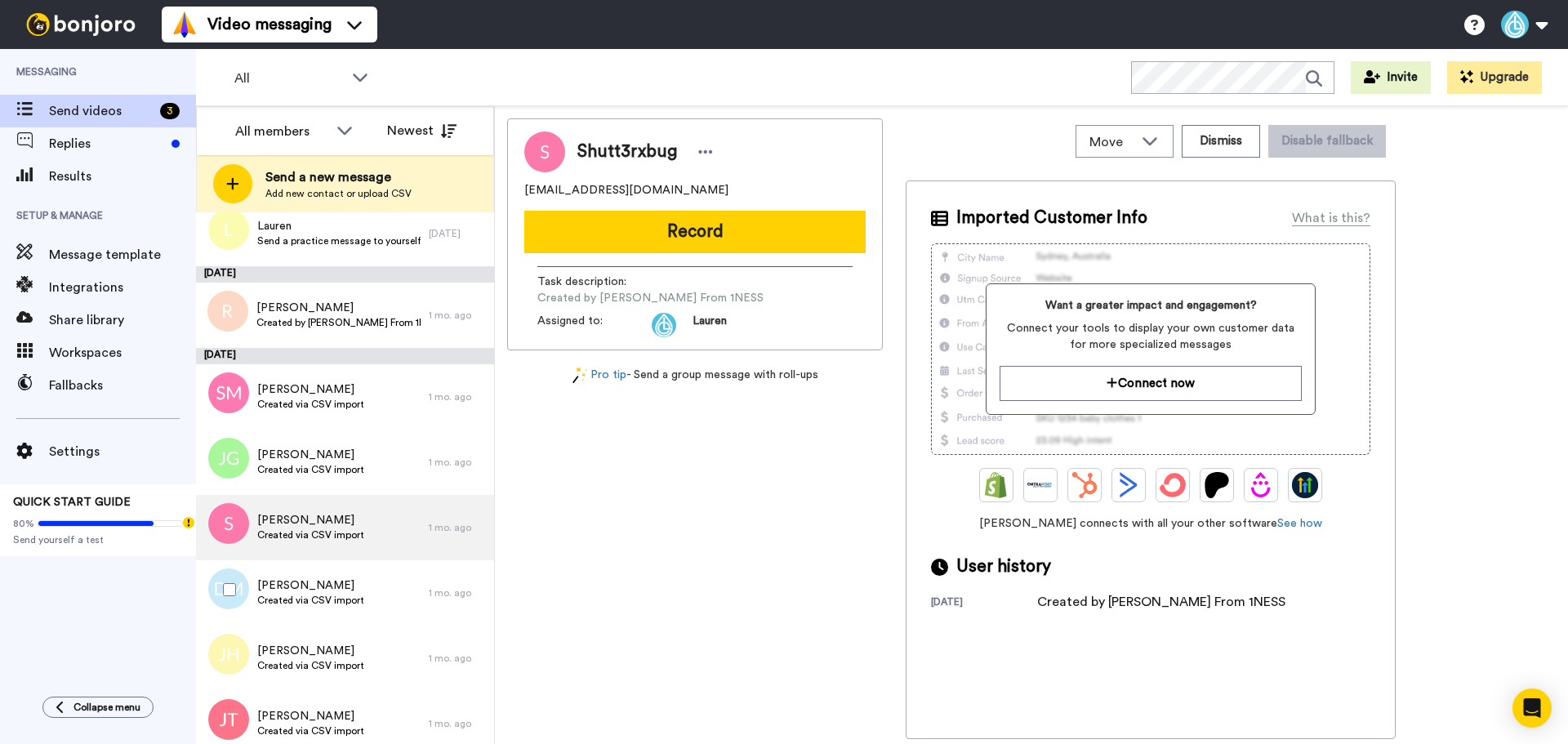
scroll to position [383, 0]
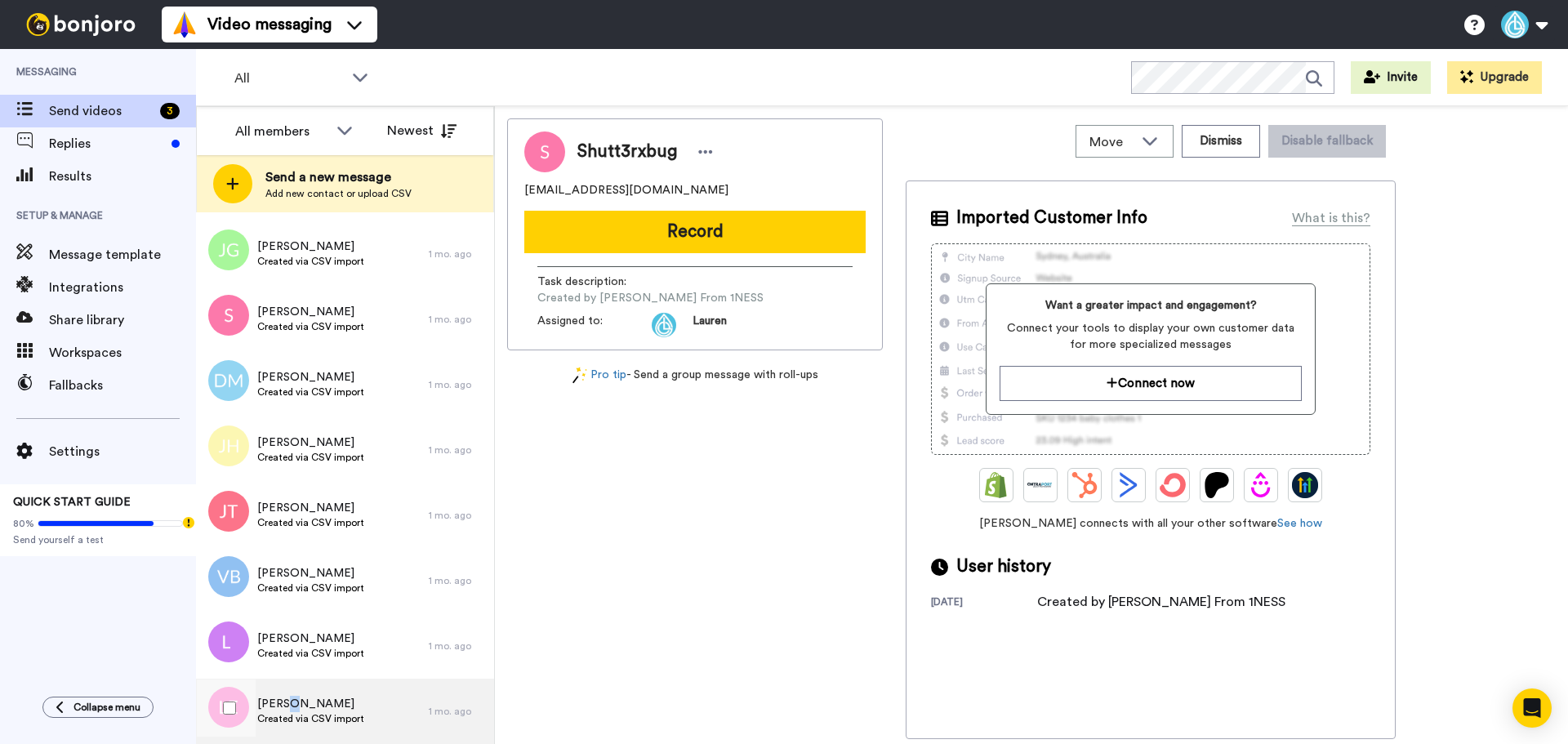
click at [288, 703] on span "[PERSON_NAME]" at bounding box center [311, 703] width 107 height 16
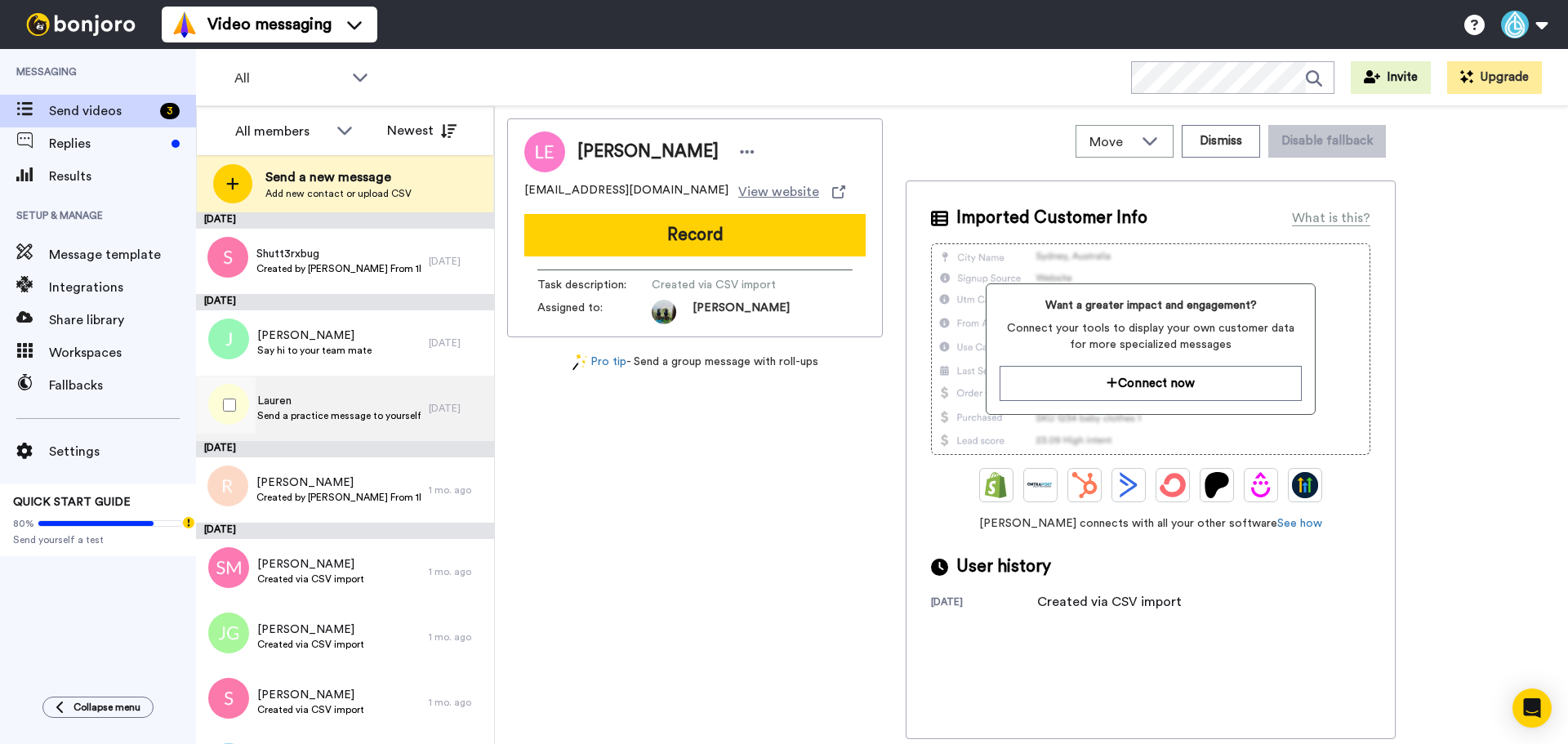
click at [352, 413] on span "Send a practice message to yourself" at bounding box center [339, 416] width 163 height 13
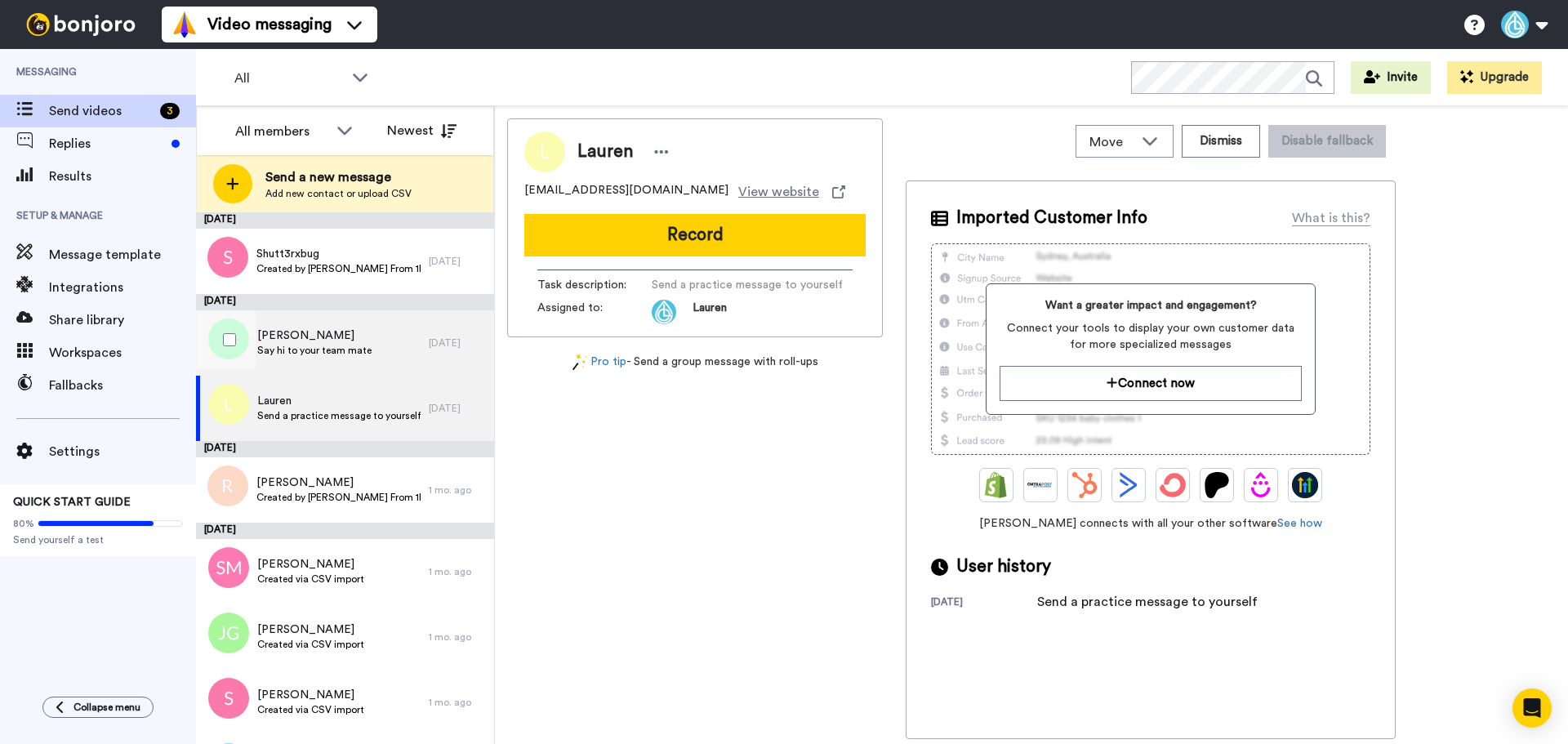
click at [354, 358] on div "[PERSON_NAME] hi to your team mate" at bounding box center [312, 343] width 233 height 66
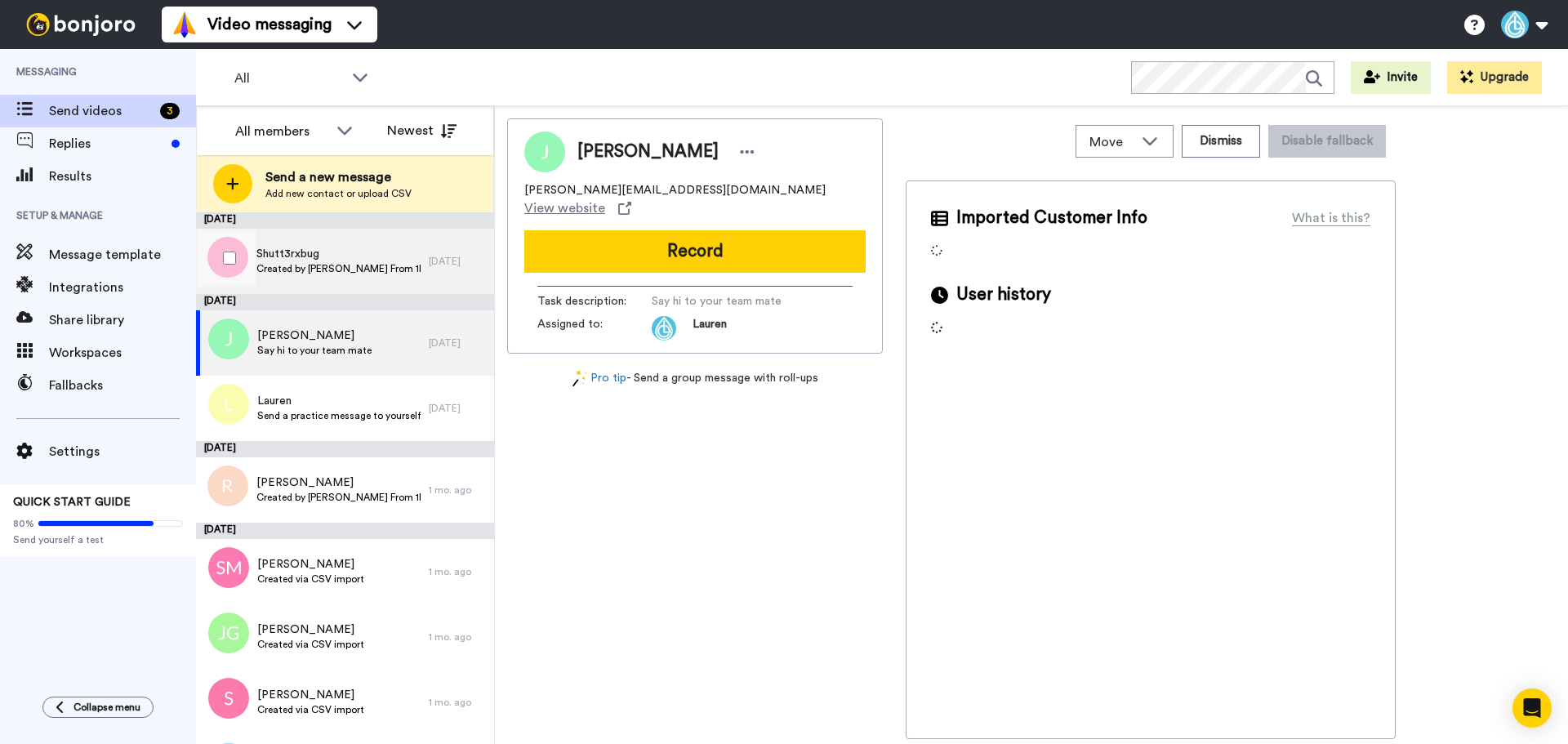
click at [345, 270] on span "Created by [PERSON_NAME] From 1NESS" at bounding box center [338, 269] width 164 height 13
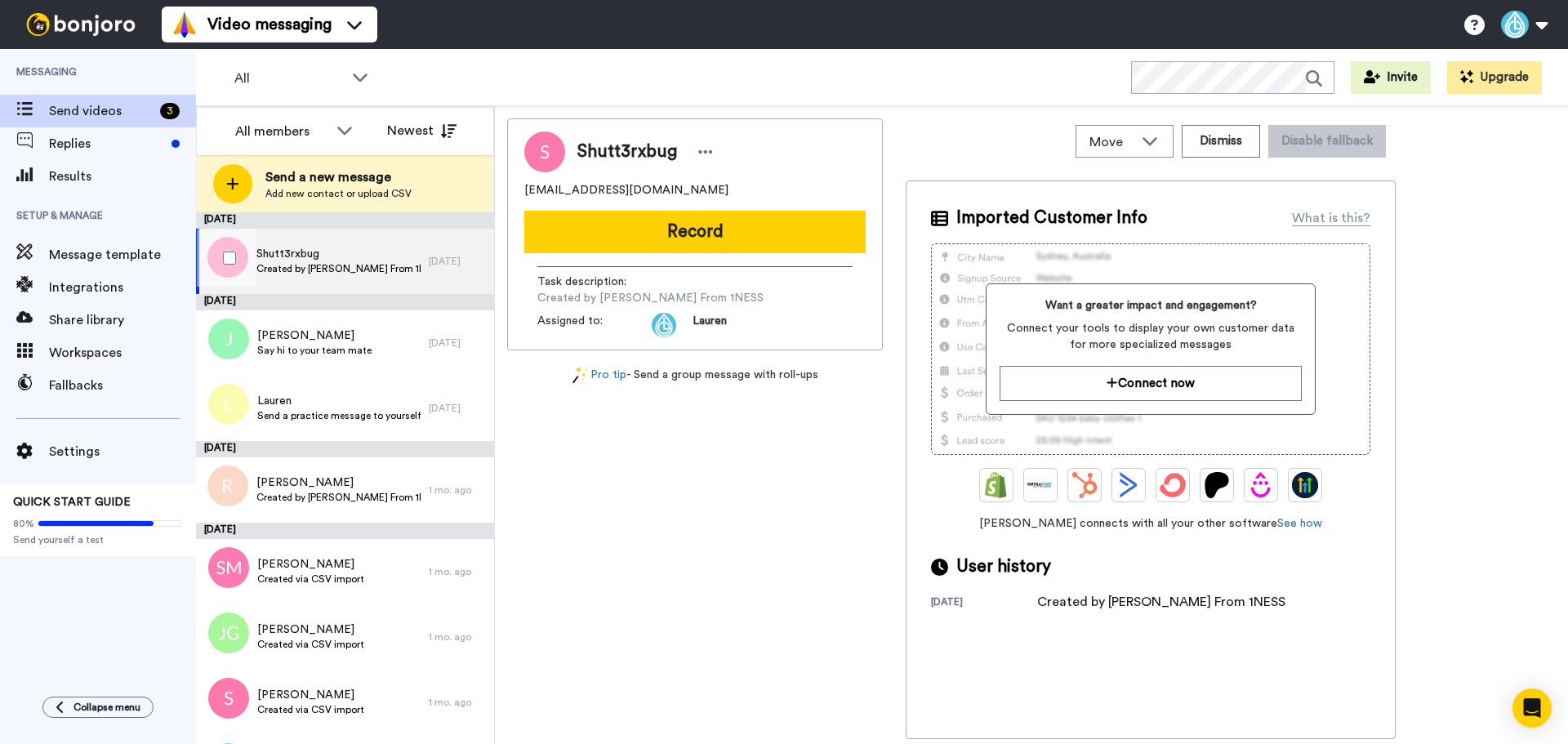
click at [460, 264] on div "[DATE]" at bounding box center [457, 261] width 57 height 13
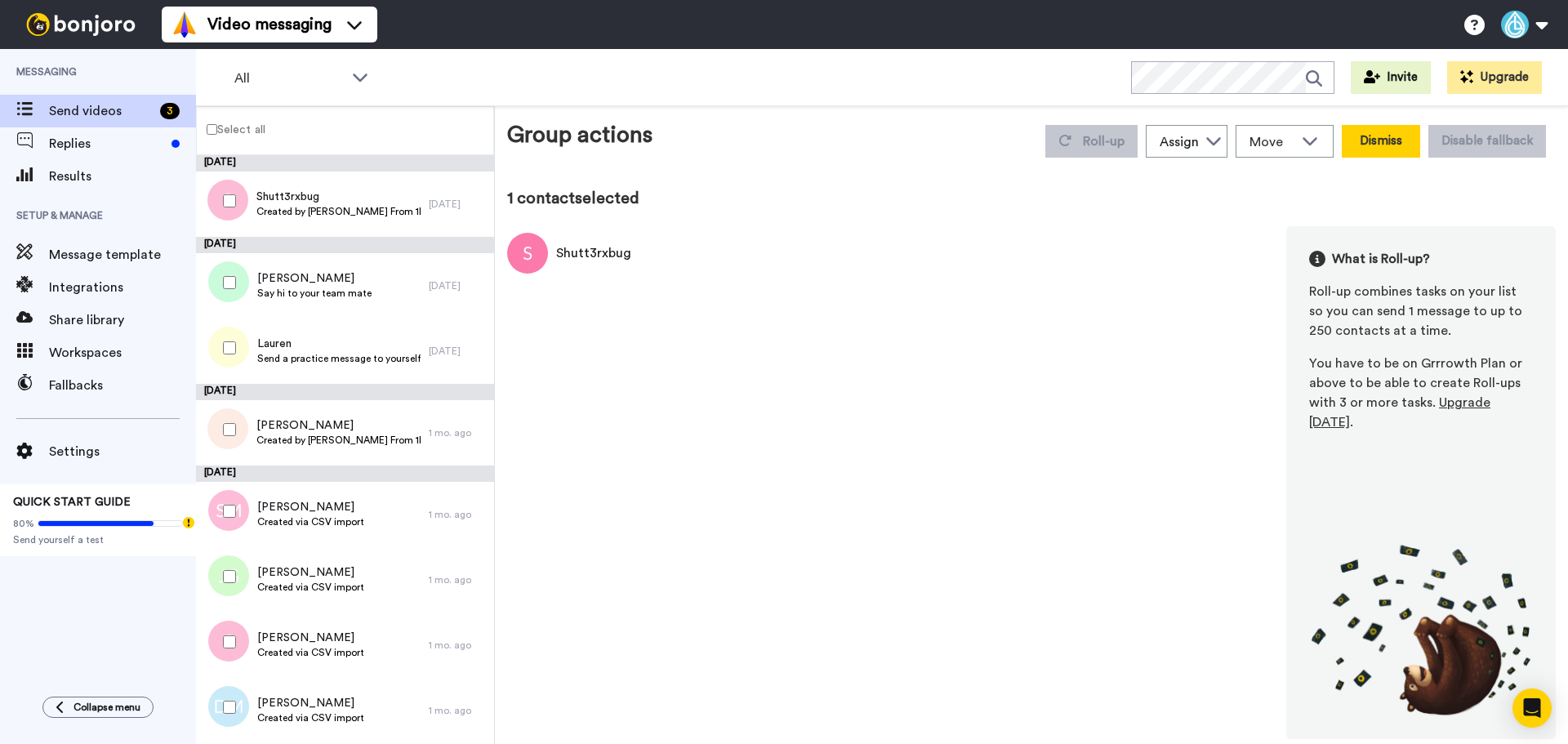
click at [1375, 148] on button "Dismiss" at bounding box center [1381, 141] width 78 height 32
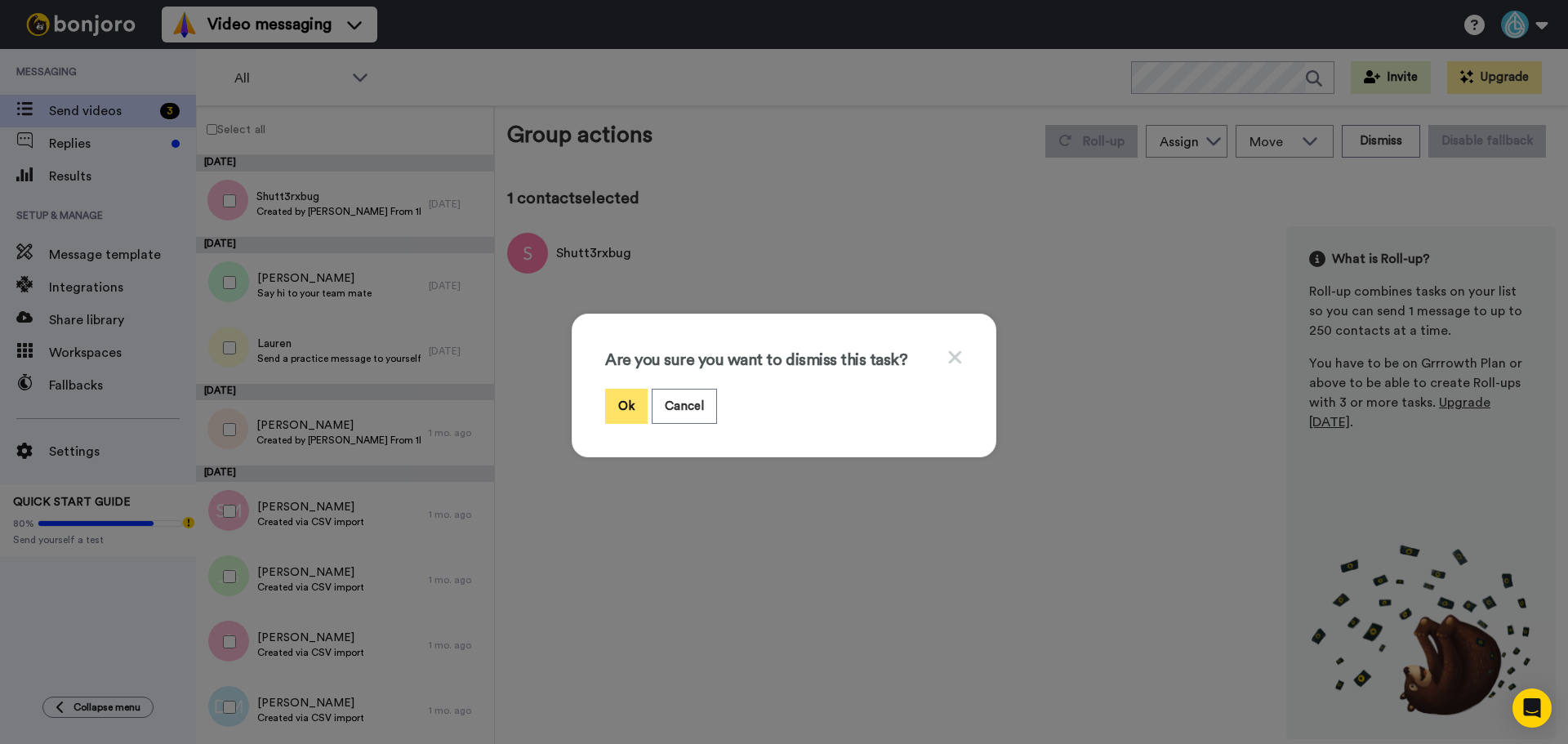
click at [618, 396] on button "Ok" at bounding box center [626, 406] width 43 height 35
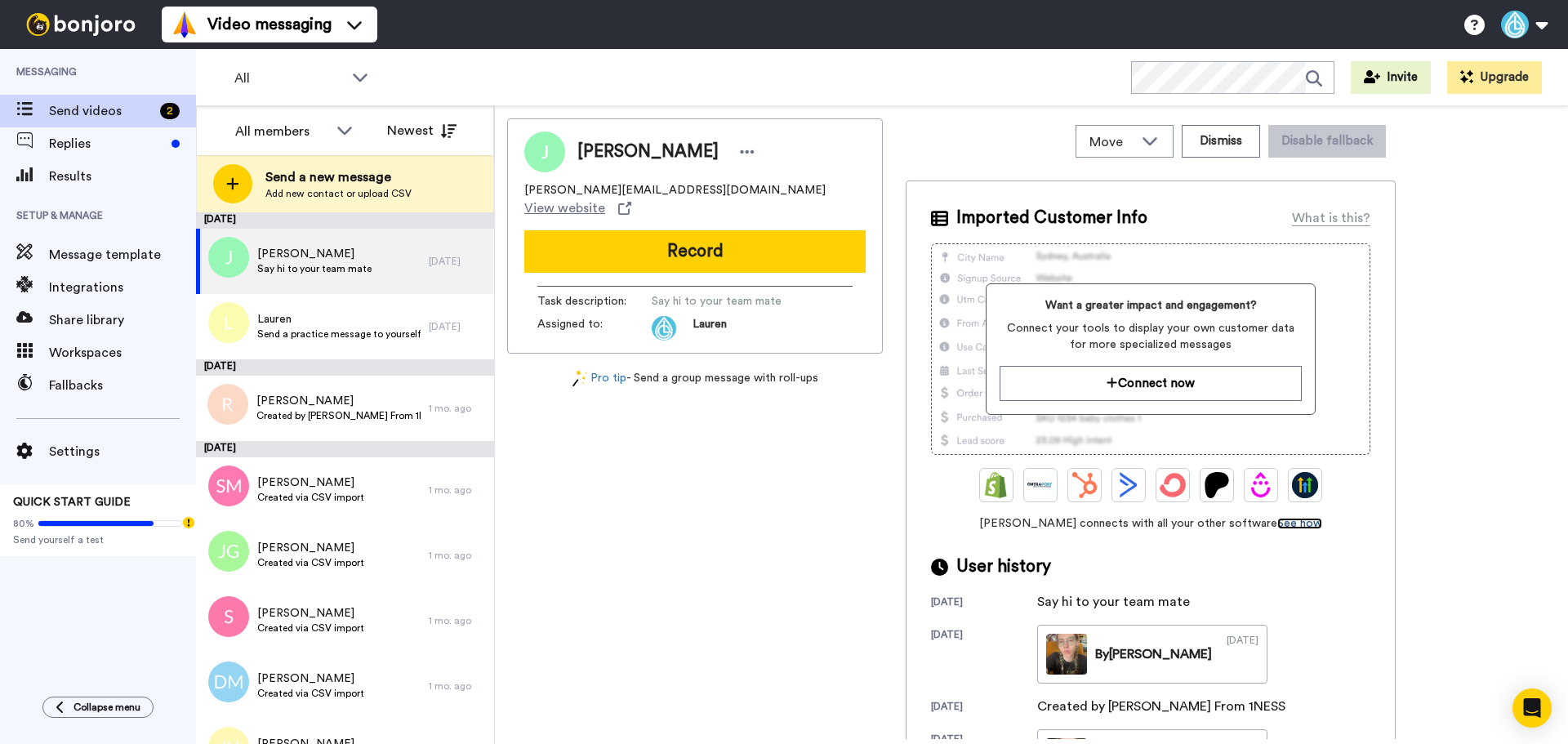
click at [1277, 525] on link "See how" at bounding box center [1299, 524] width 45 height 11
click at [63, 290] on span "Integrations" at bounding box center [123, 287] width 147 height 20
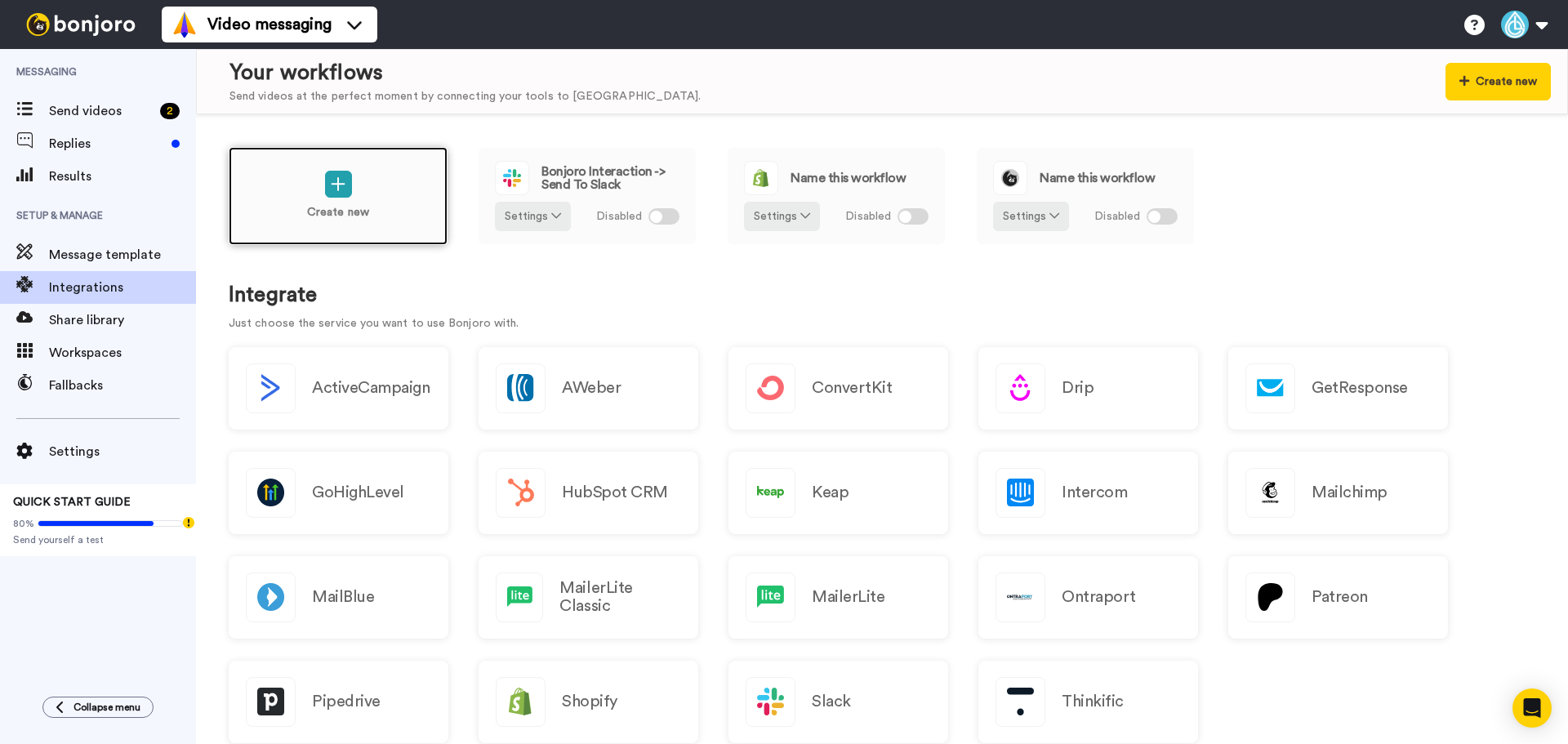
click at [360, 185] on div "Create new" at bounding box center [338, 196] width 219 height 98
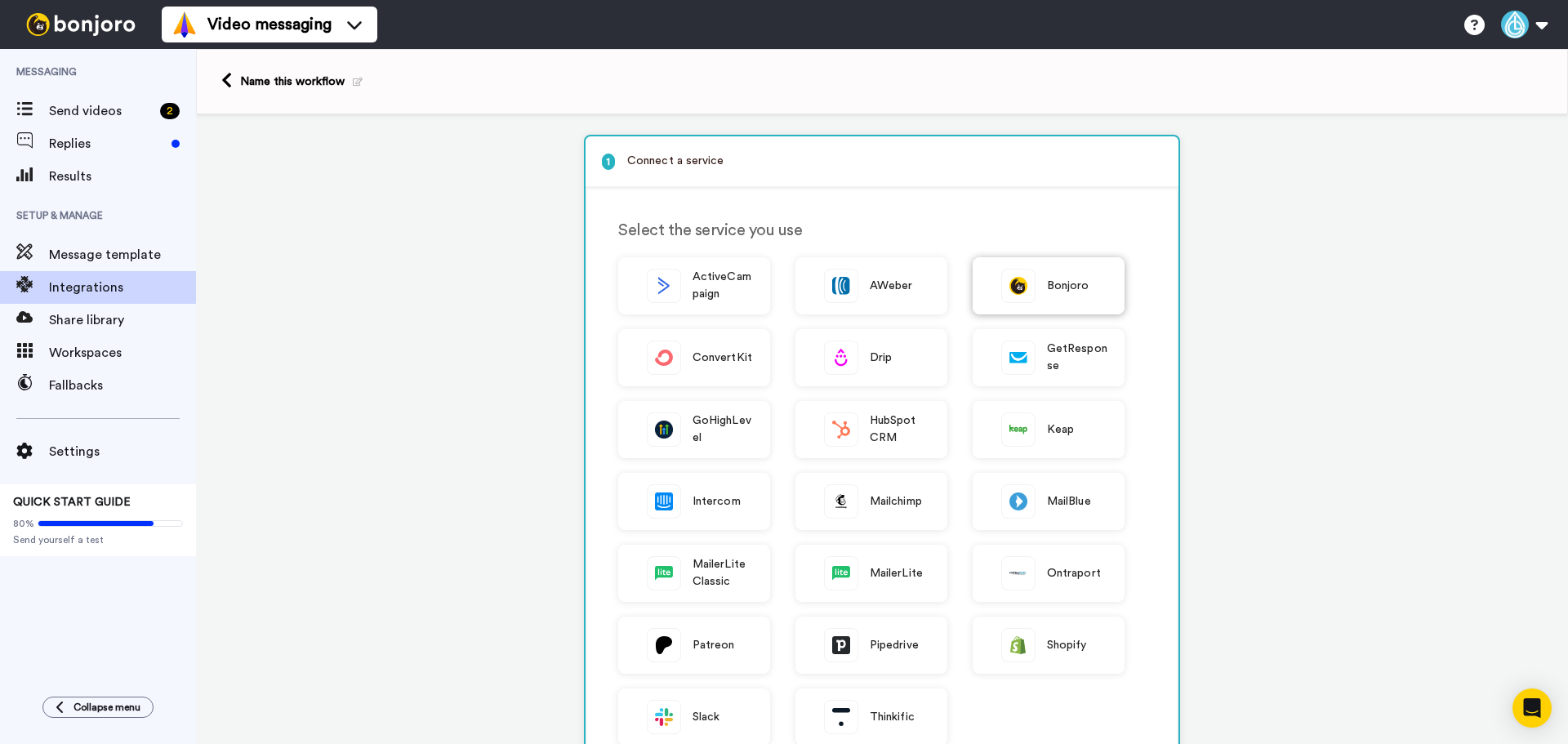
click at [1023, 290] on img at bounding box center [1018, 286] width 32 height 32
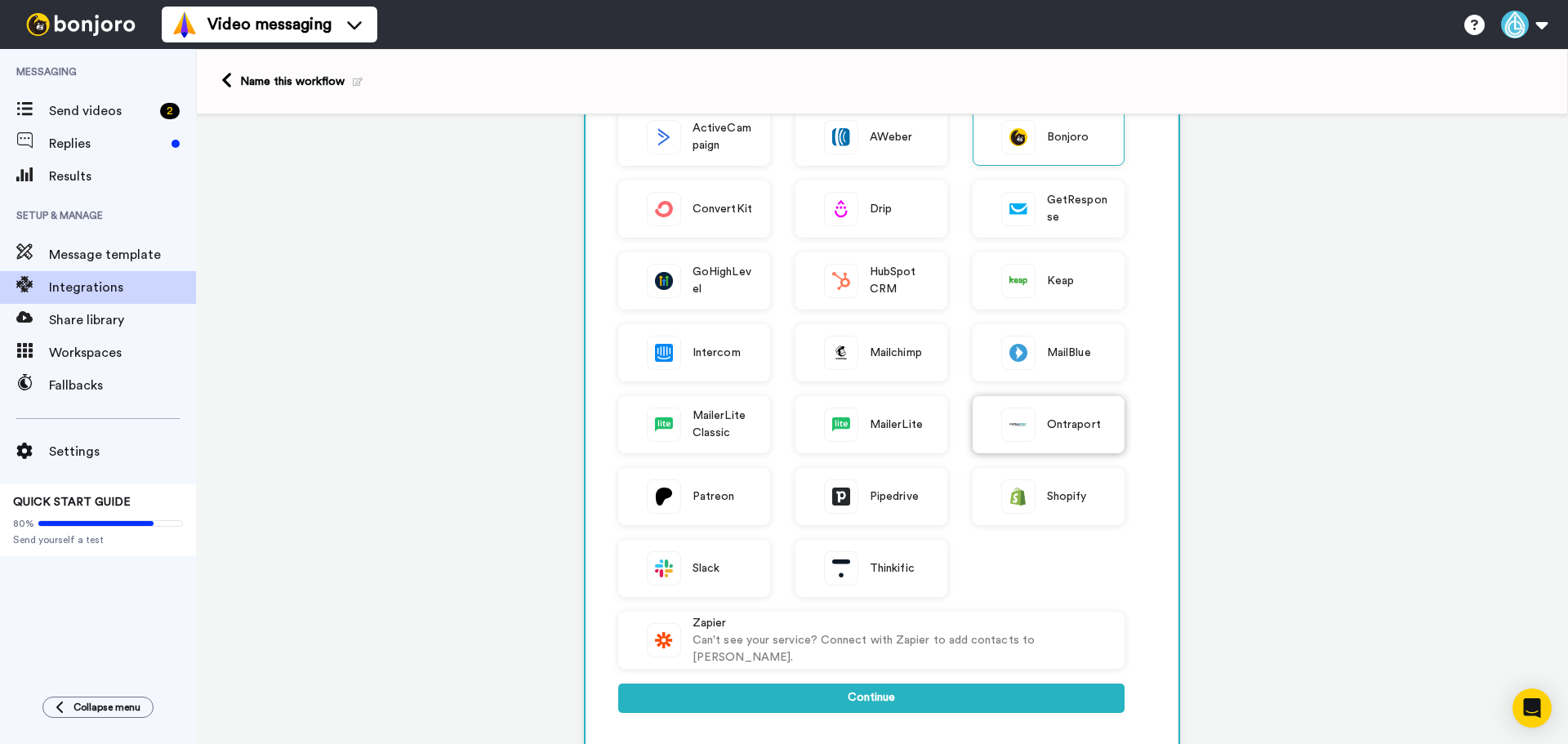
scroll to position [327, 0]
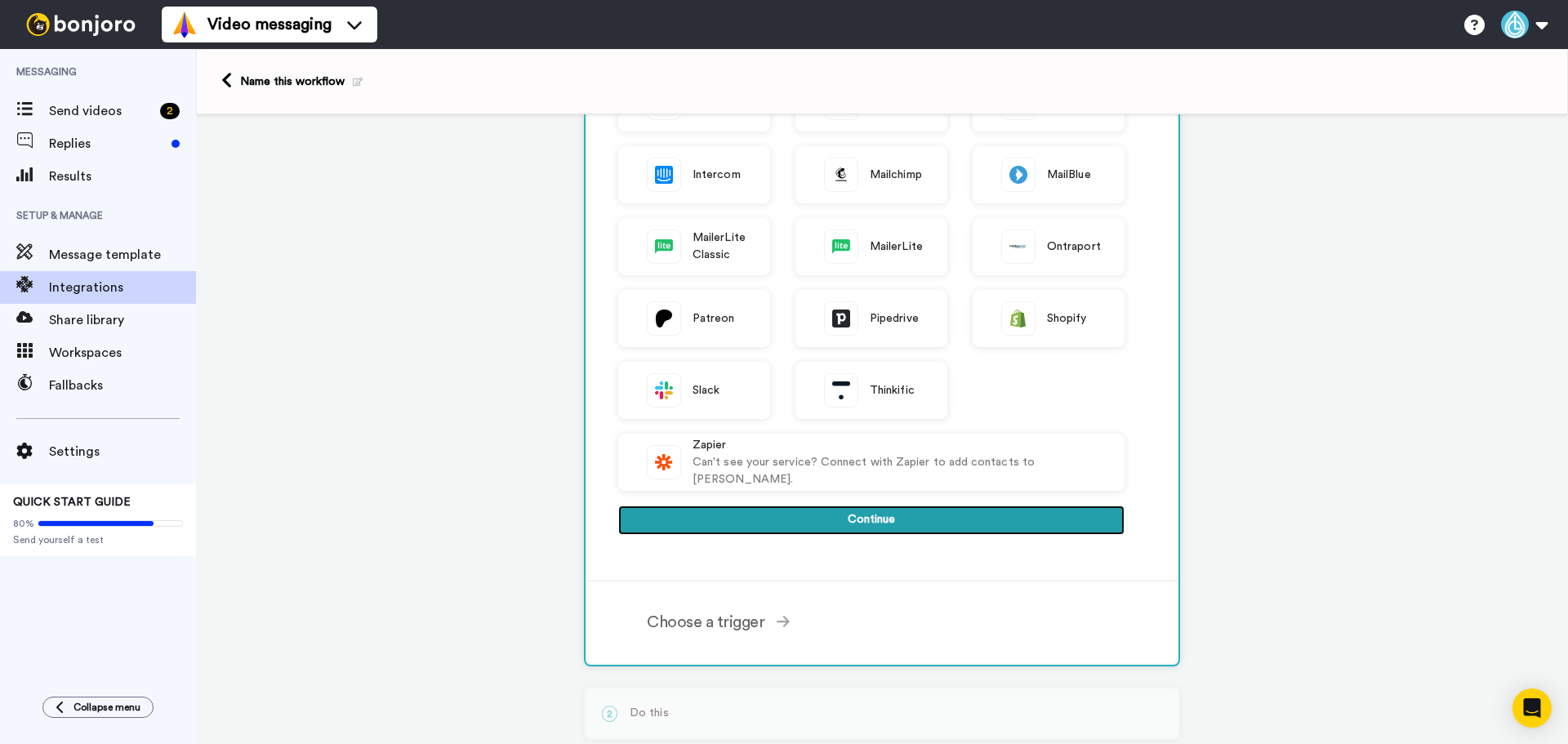
click at [876, 523] on button "Continue" at bounding box center [870, 520] width 507 height 29
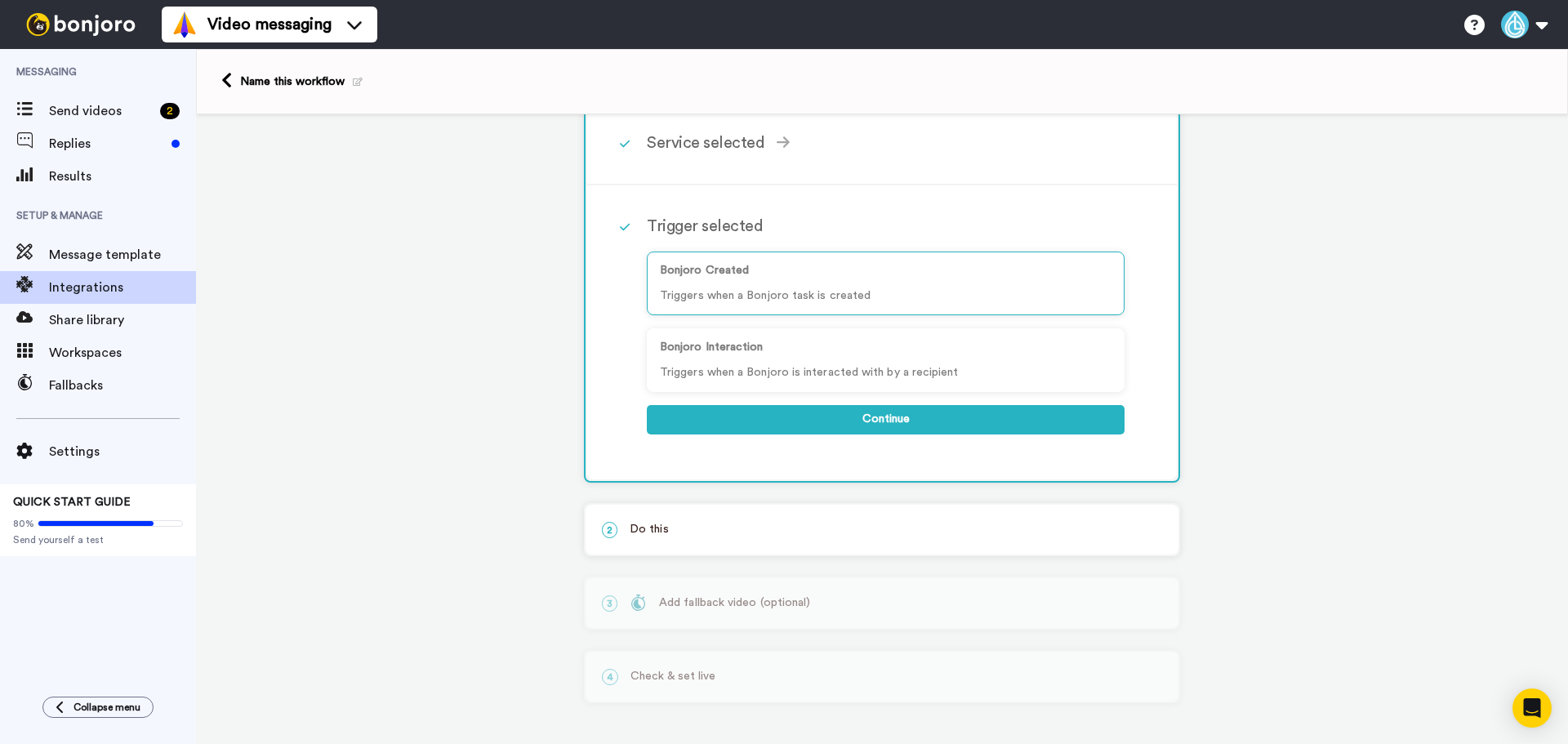
scroll to position [87, 0]
click at [891, 428] on button "Continue" at bounding box center [886, 419] width 478 height 29
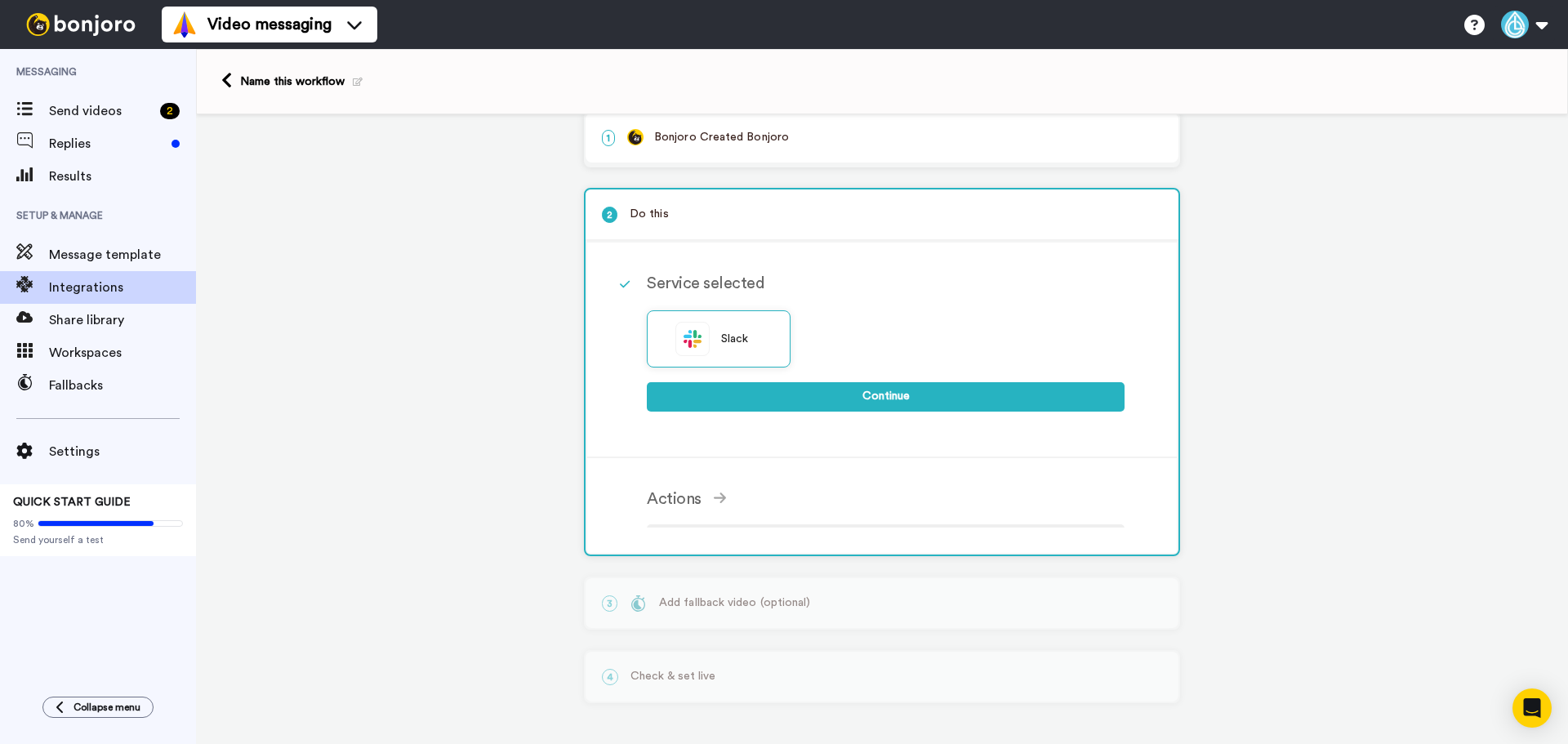
scroll to position [8, 0]
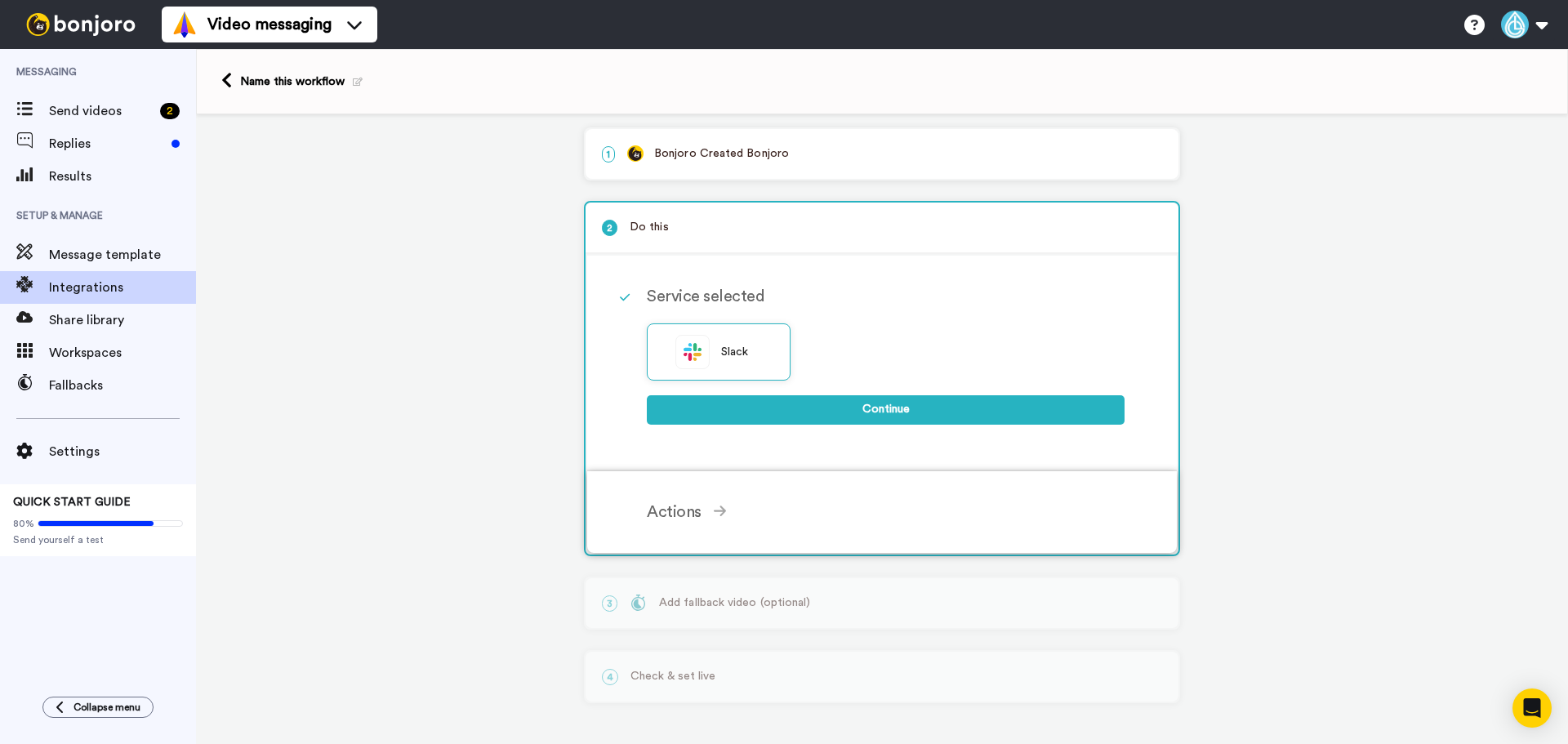
click at [714, 509] on icon at bounding box center [720, 510] width 13 height 14
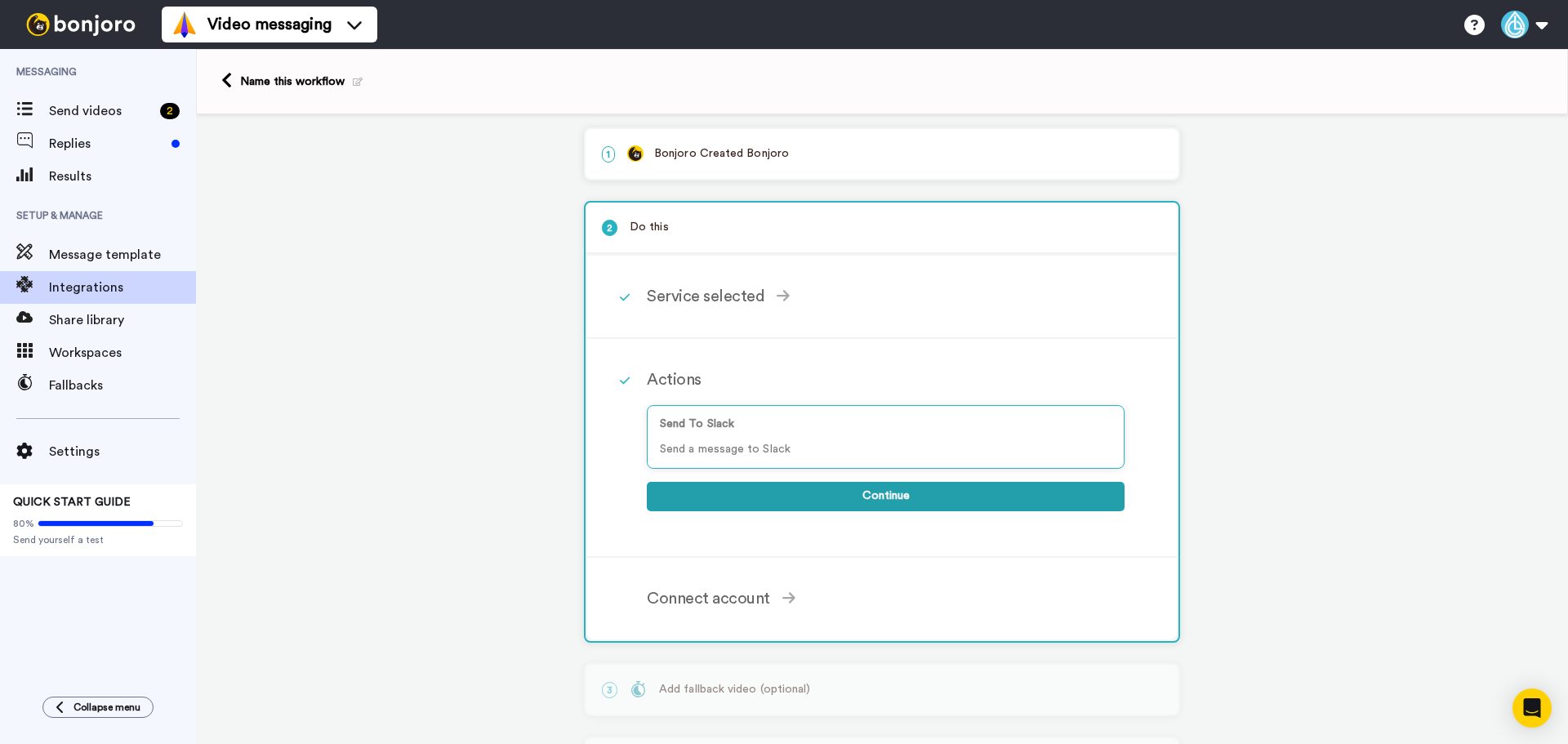
scroll to position [0, 0]
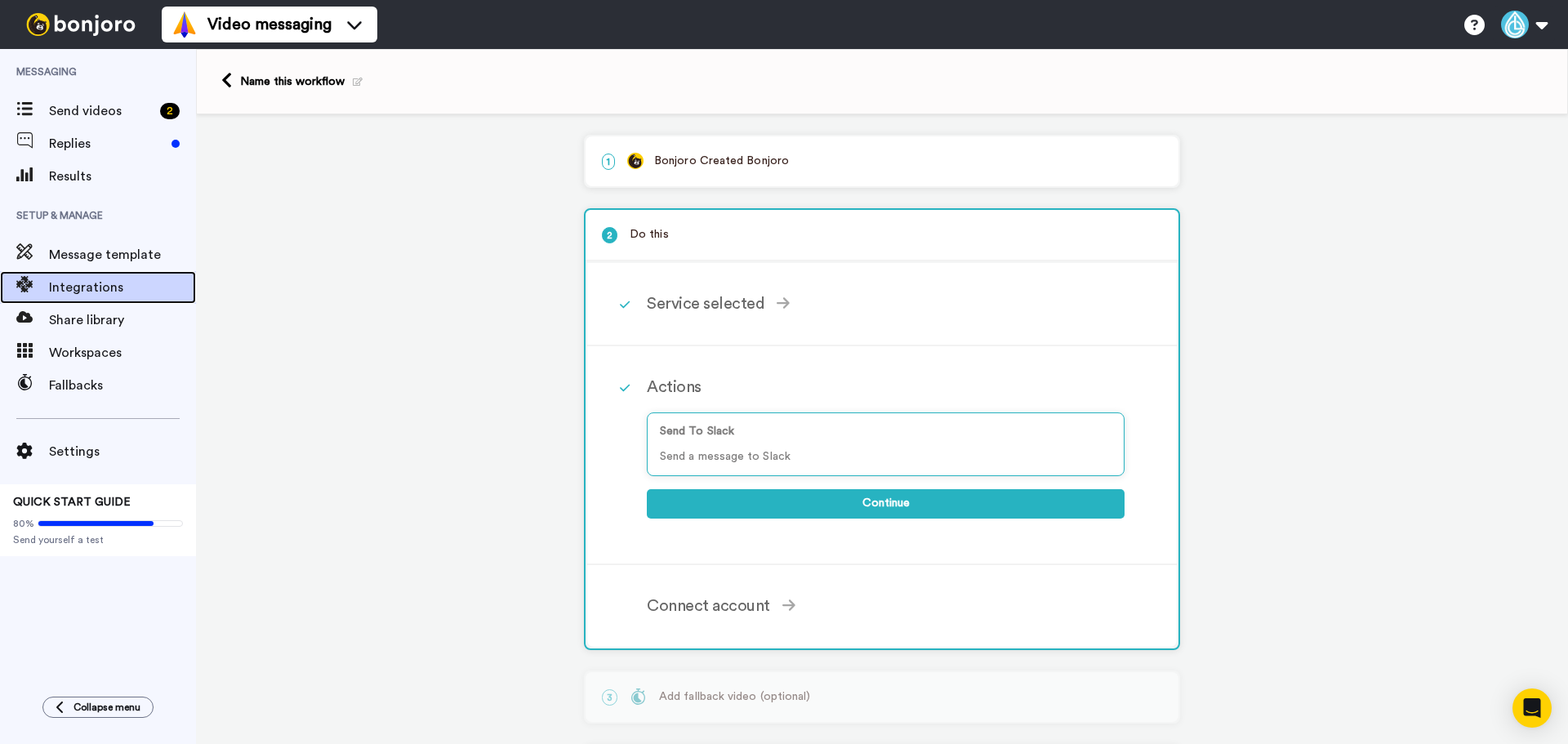
click at [99, 277] on span "Integrations" at bounding box center [123, 287] width 147 height 20
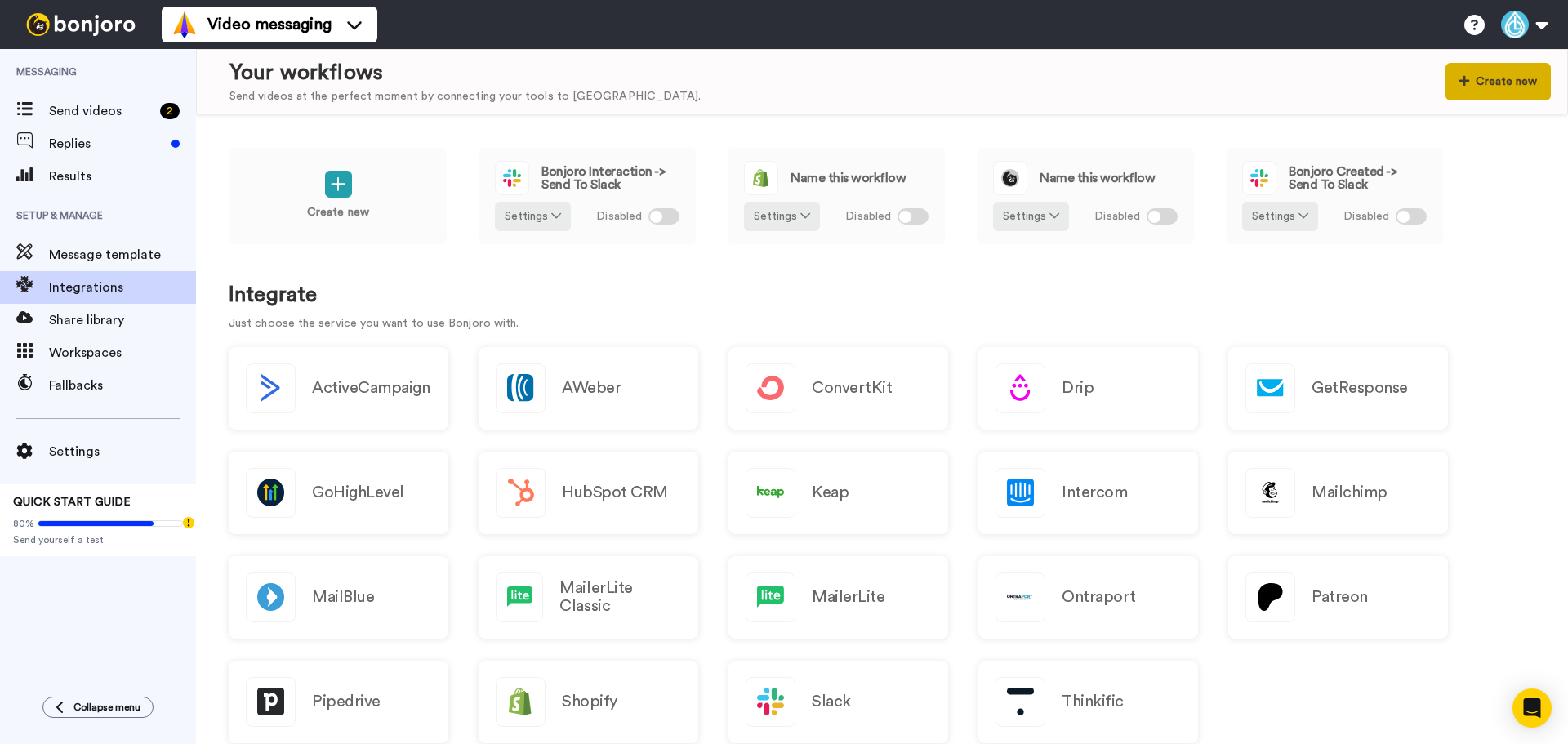
click at [1507, 71] on button "Create new" at bounding box center [1498, 82] width 105 height 38
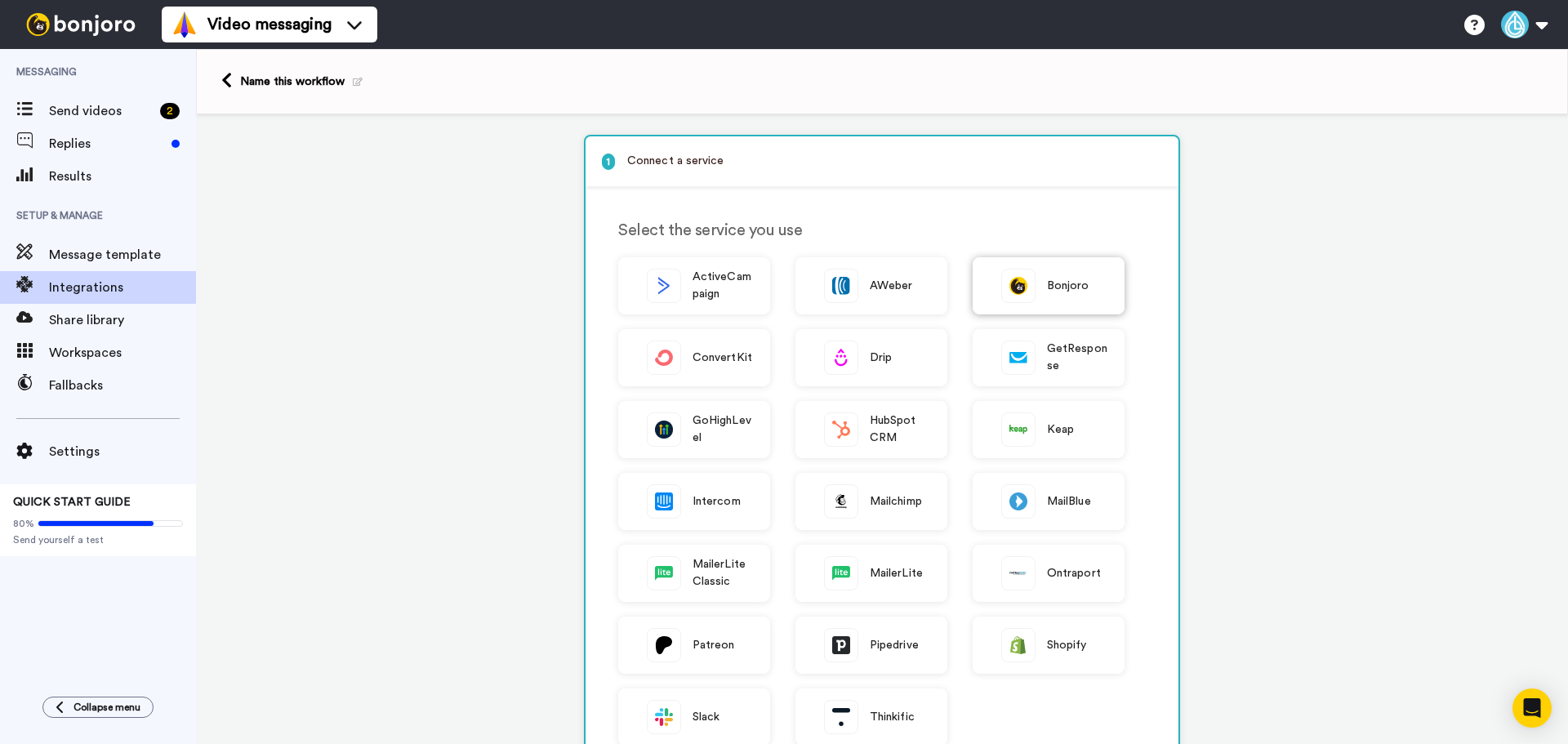
click at [1061, 277] on span "Bonjoro" at bounding box center [1068, 286] width 43 height 17
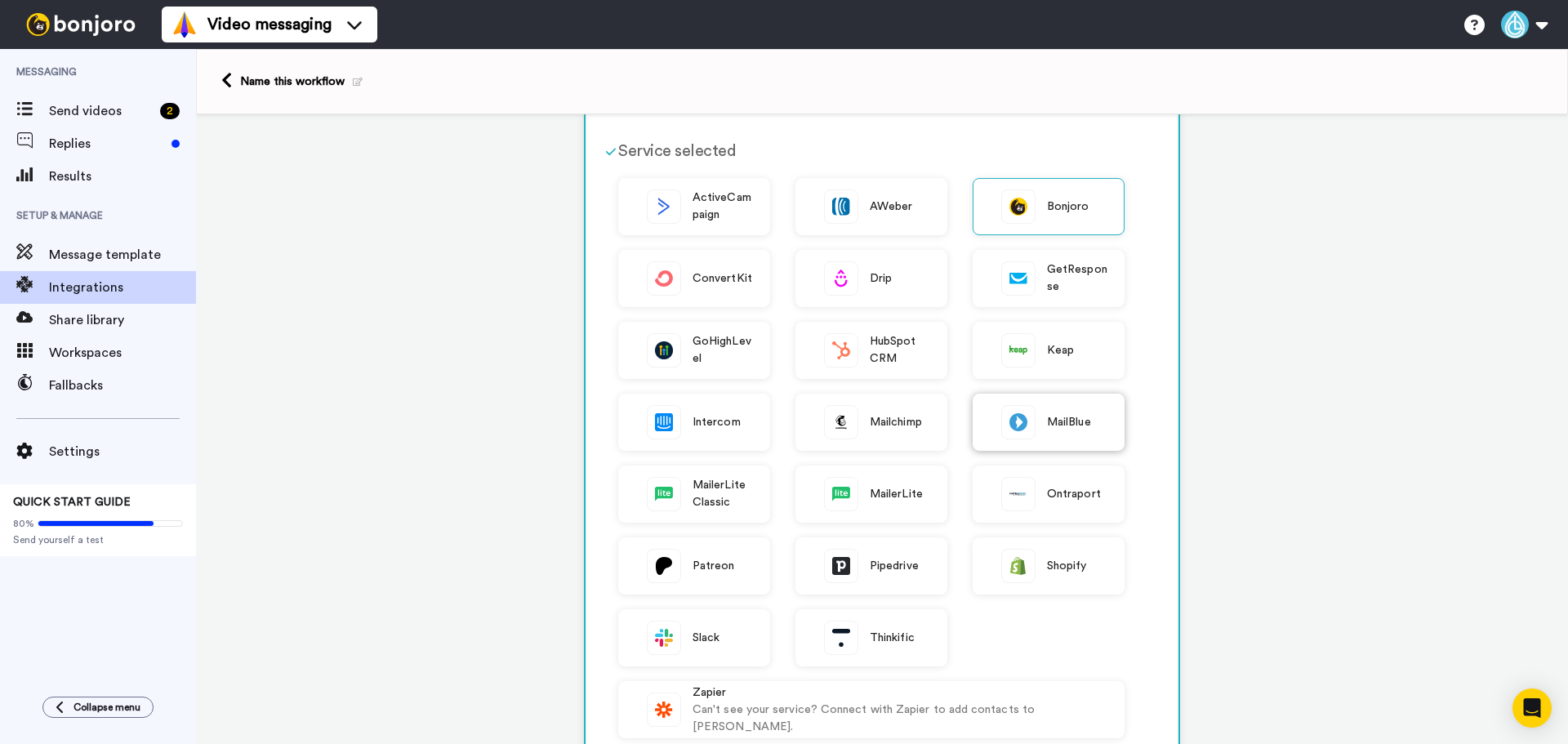
scroll to position [327, 0]
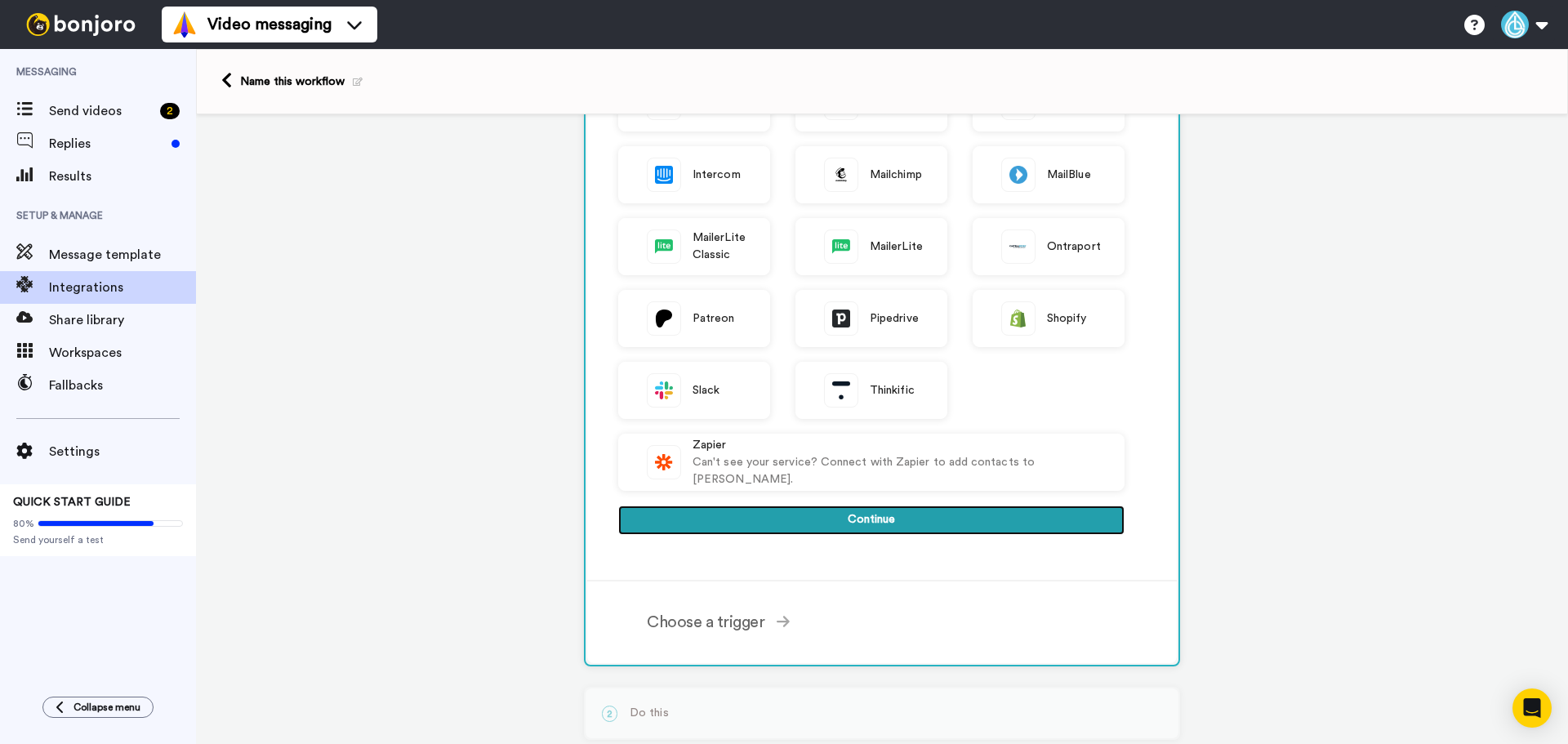
click at [878, 520] on button "Continue" at bounding box center [870, 520] width 507 height 29
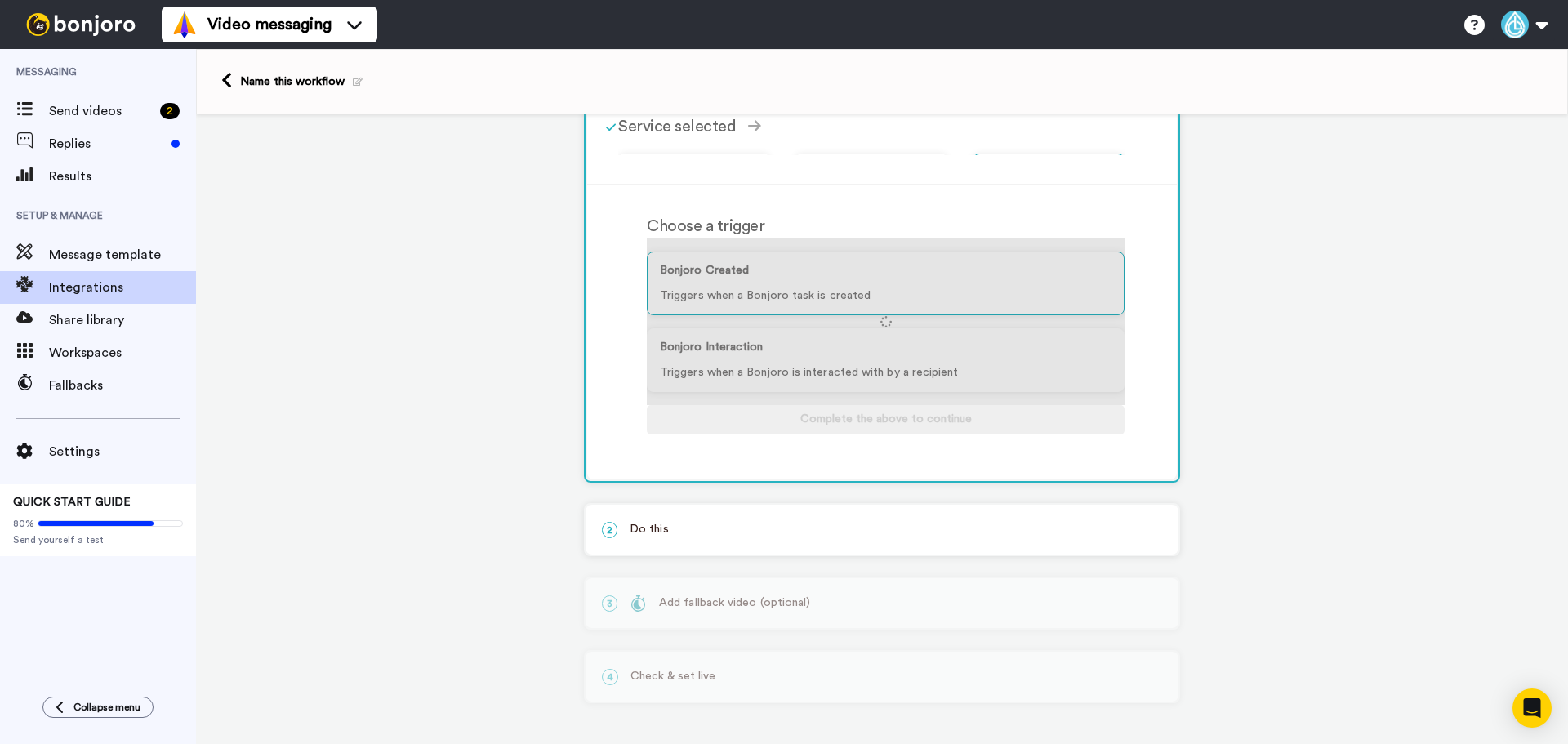
scroll to position [87, 0]
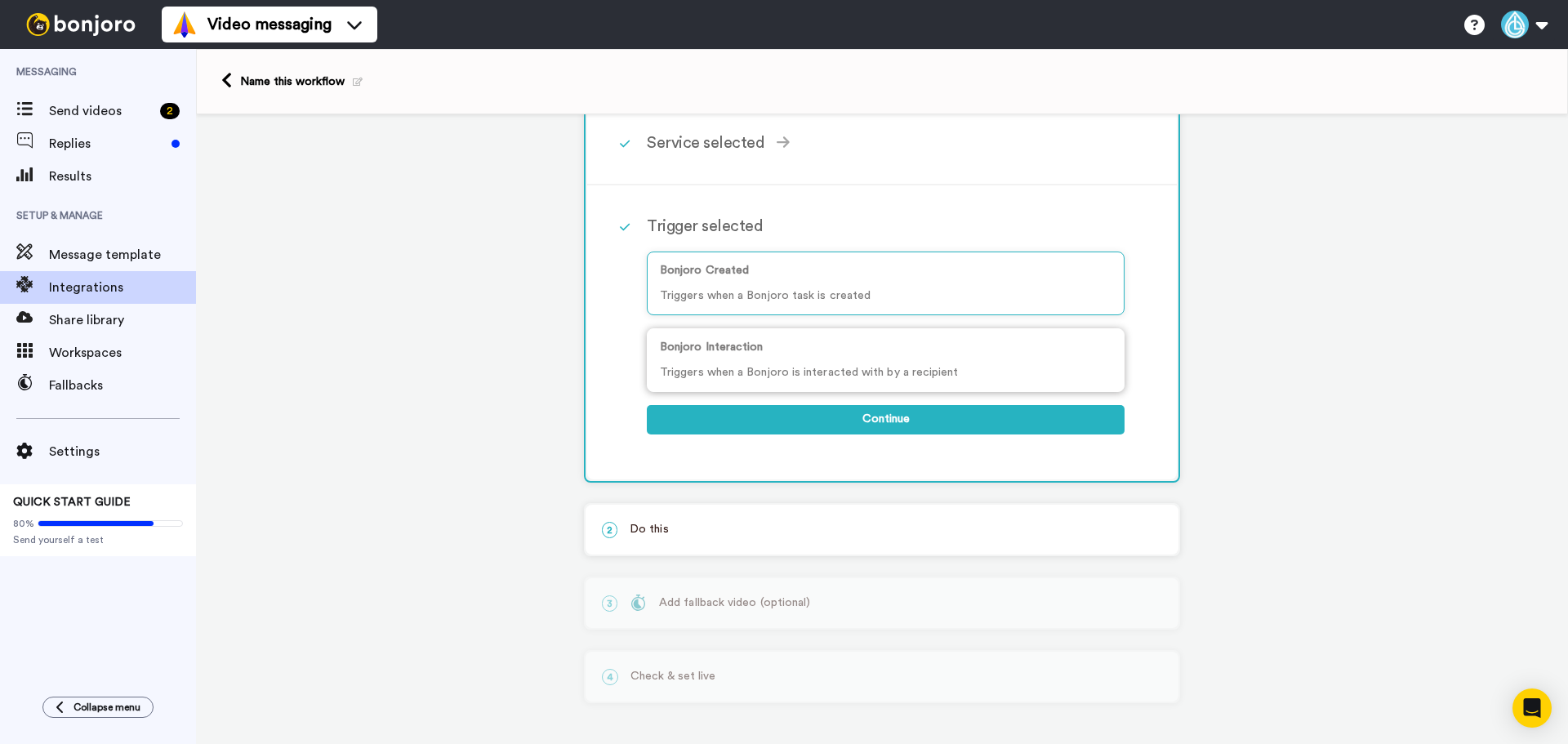
click at [821, 385] on div "Bonjoro Interaction Triggers when a Bonjoro is interacted with by a recipient" at bounding box center [886, 359] width 478 height 64
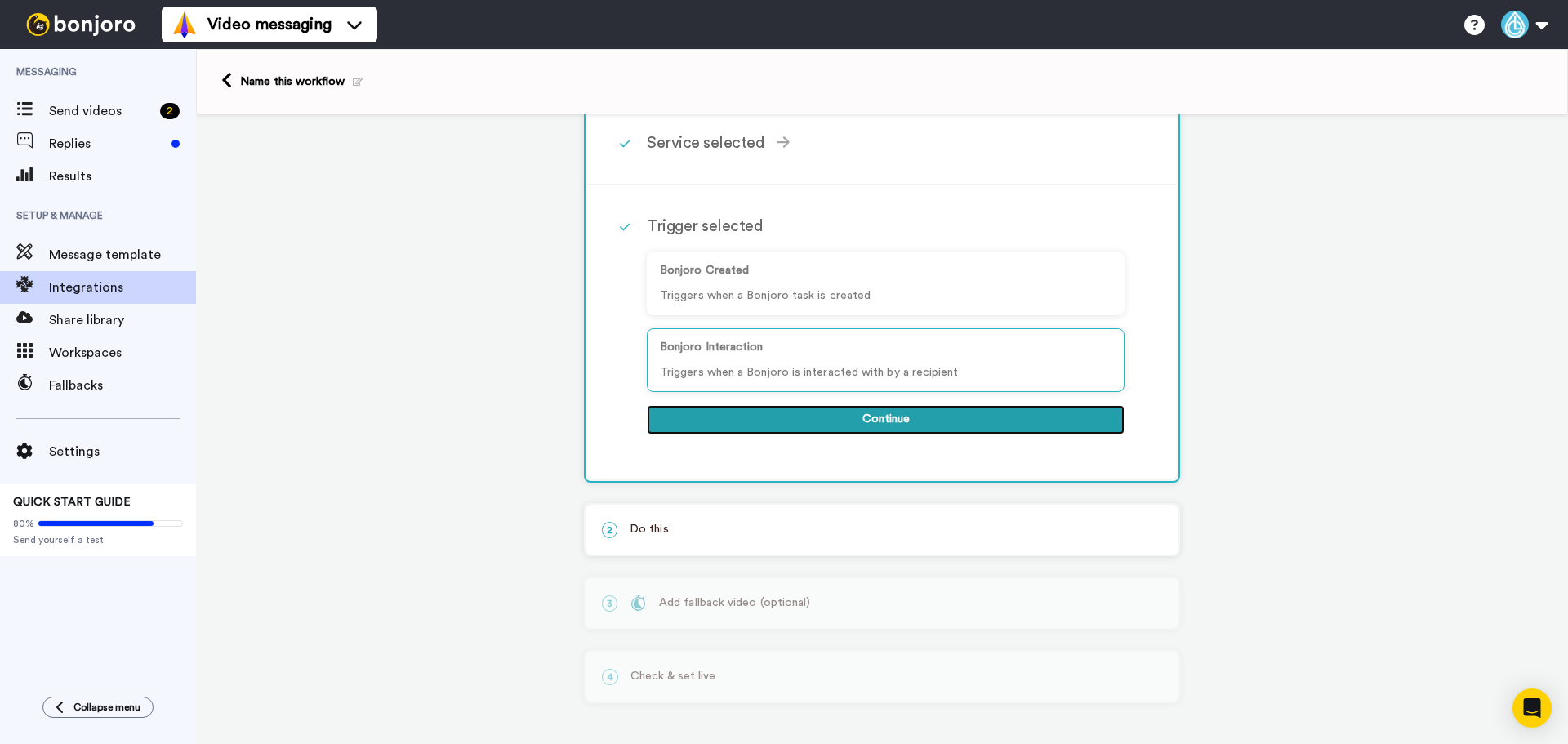
click at [882, 433] on button "Continue" at bounding box center [886, 419] width 478 height 29
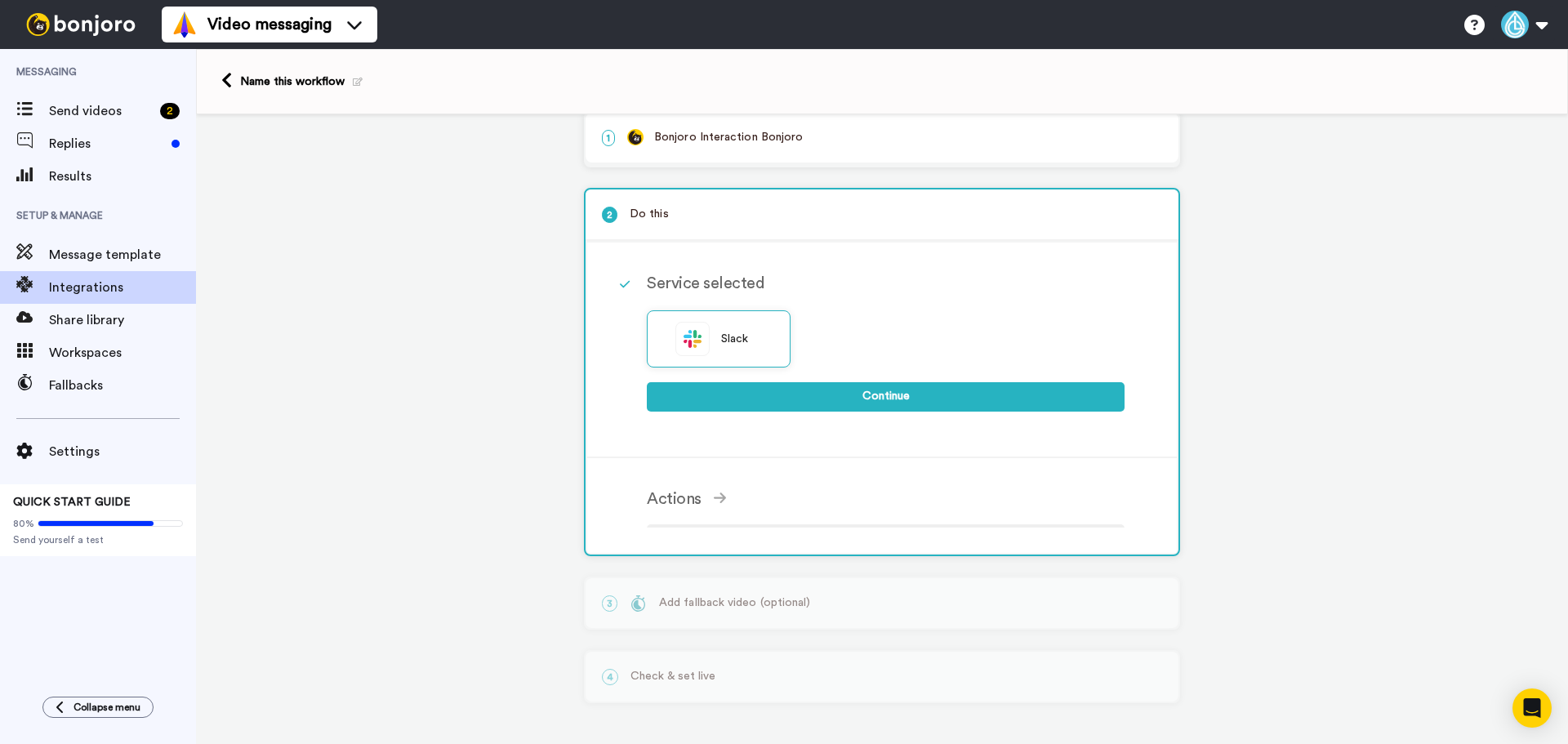
scroll to position [8, 0]
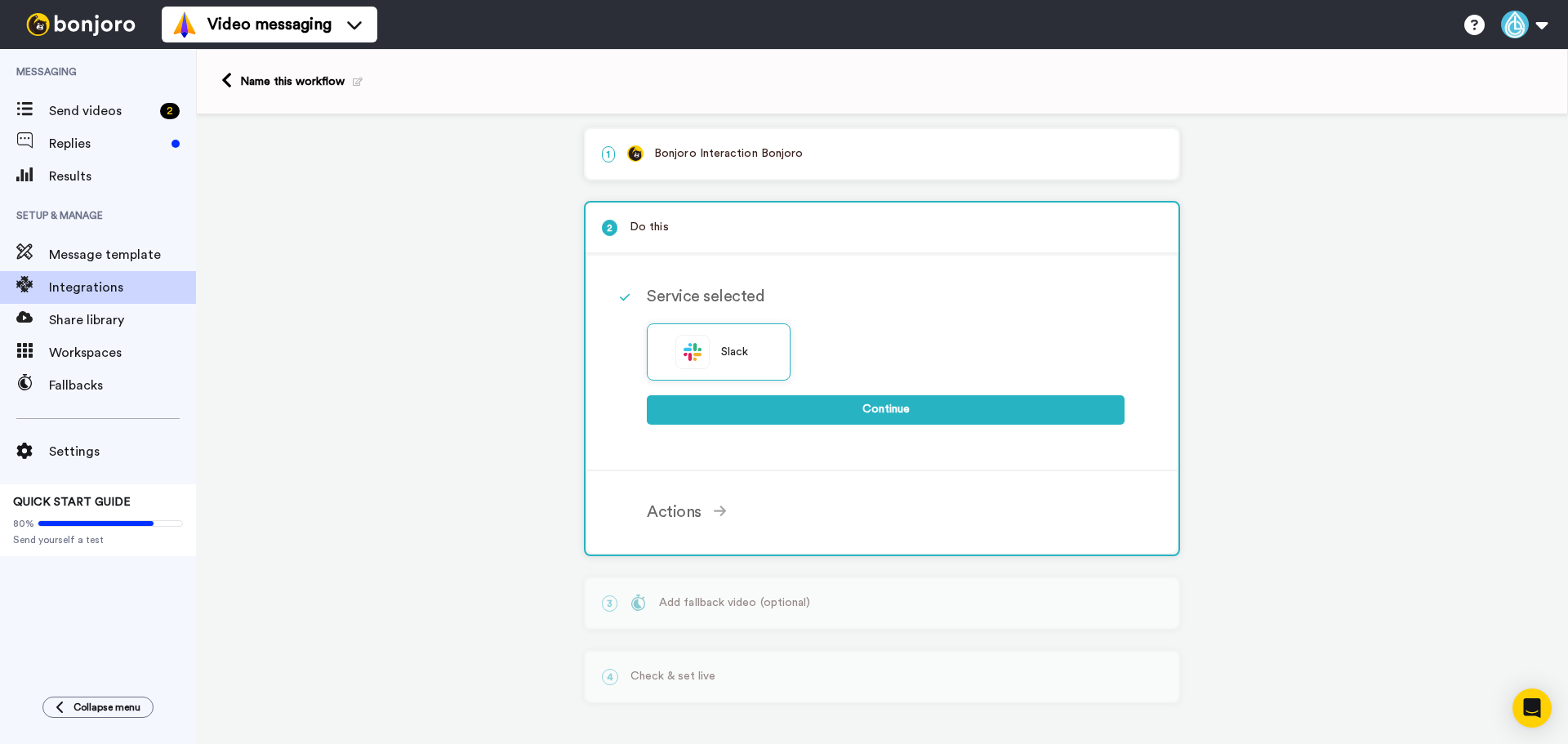
click at [635, 300] on div at bounding box center [625, 296] width 44 height 49
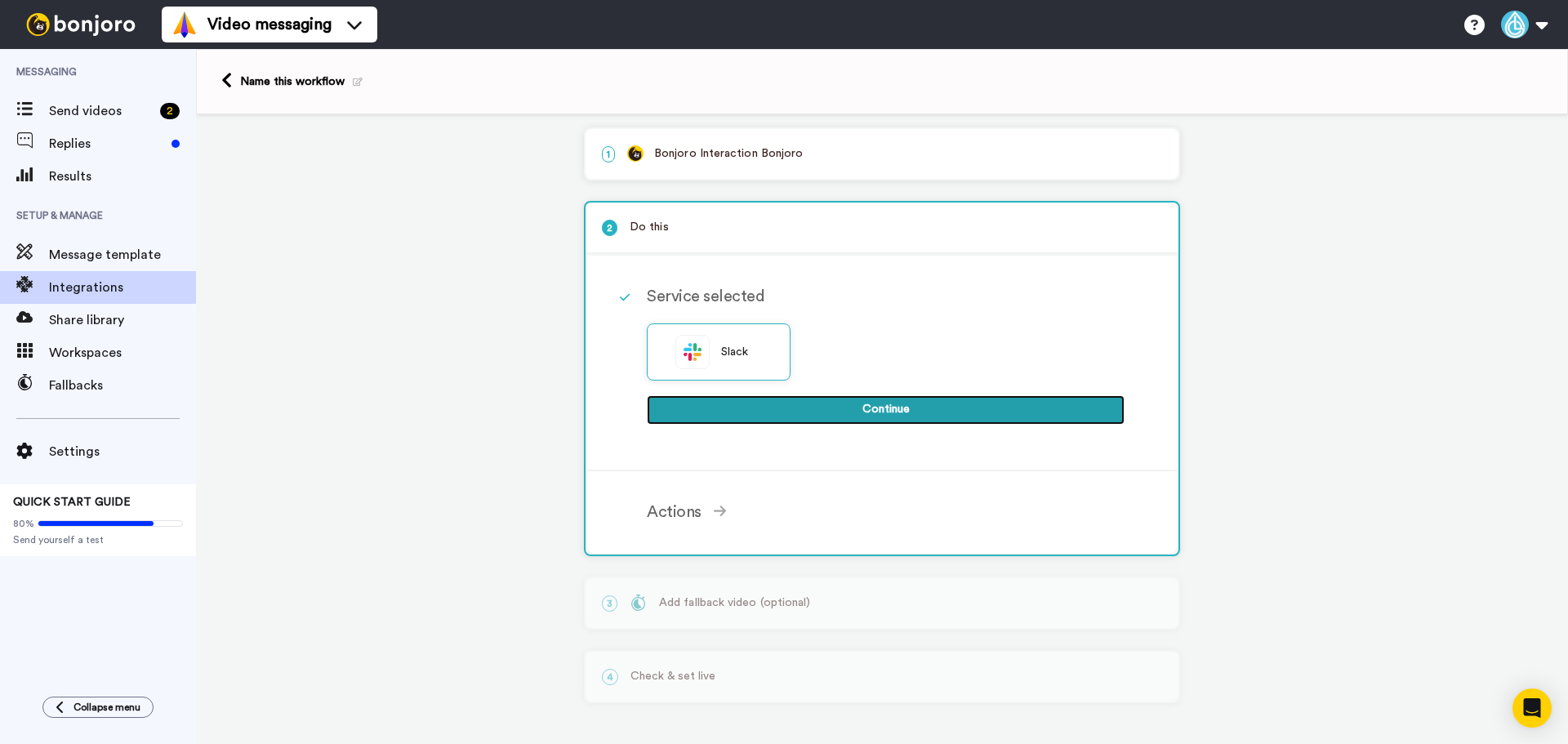
click at [920, 422] on button "Continue" at bounding box center [886, 410] width 478 height 29
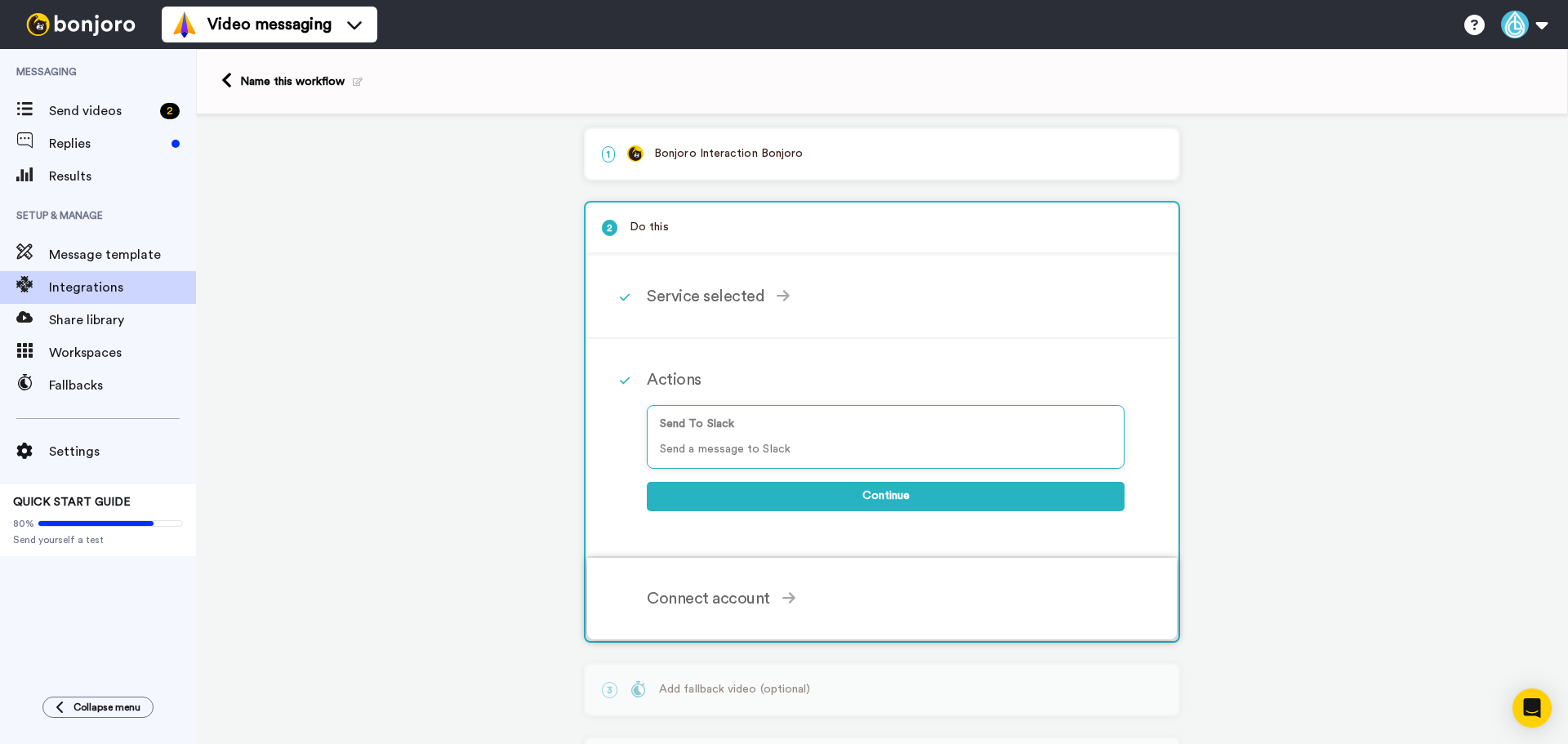
click at [729, 594] on div "Connect account" at bounding box center [886, 599] width 478 height 25
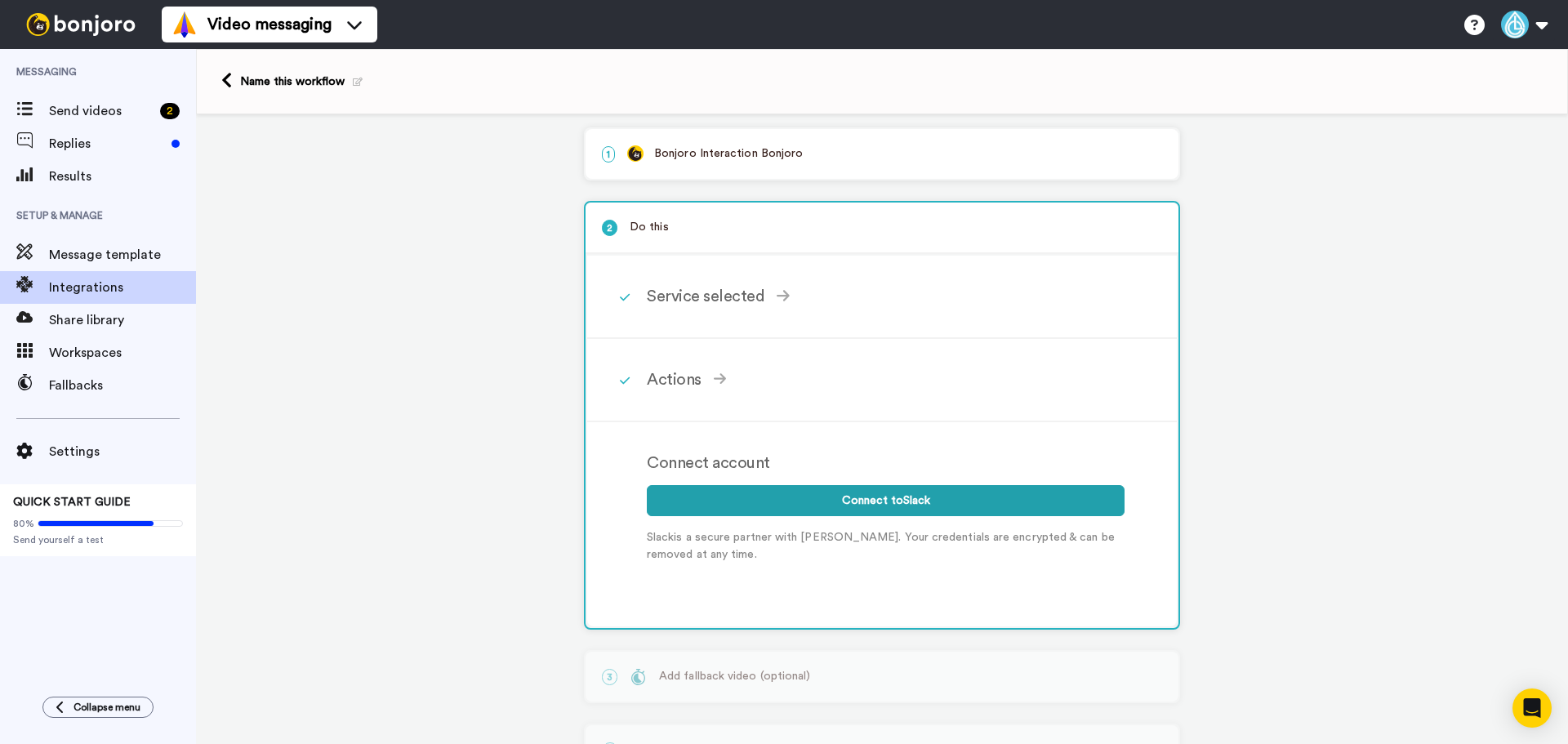
click at [317, 79] on div "Name this workflow" at bounding box center [301, 81] width 123 height 16
click at [233, 84] on link at bounding box center [231, 82] width 19 height 20
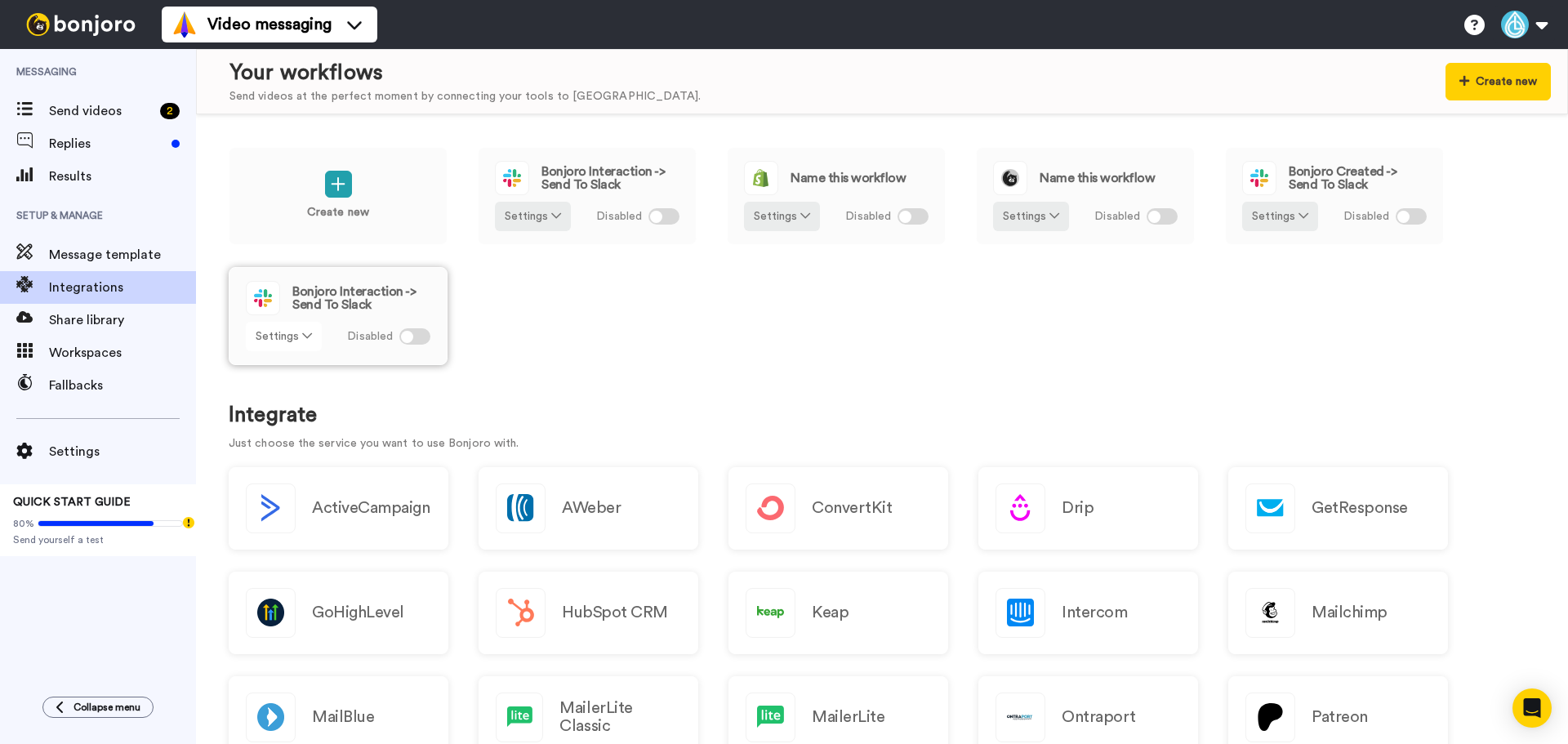
click at [291, 345] on button "Settings" at bounding box center [284, 336] width 76 height 29
click at [286, 427] on span "Remove" at bounding box center [284, 428] width 48 height 12
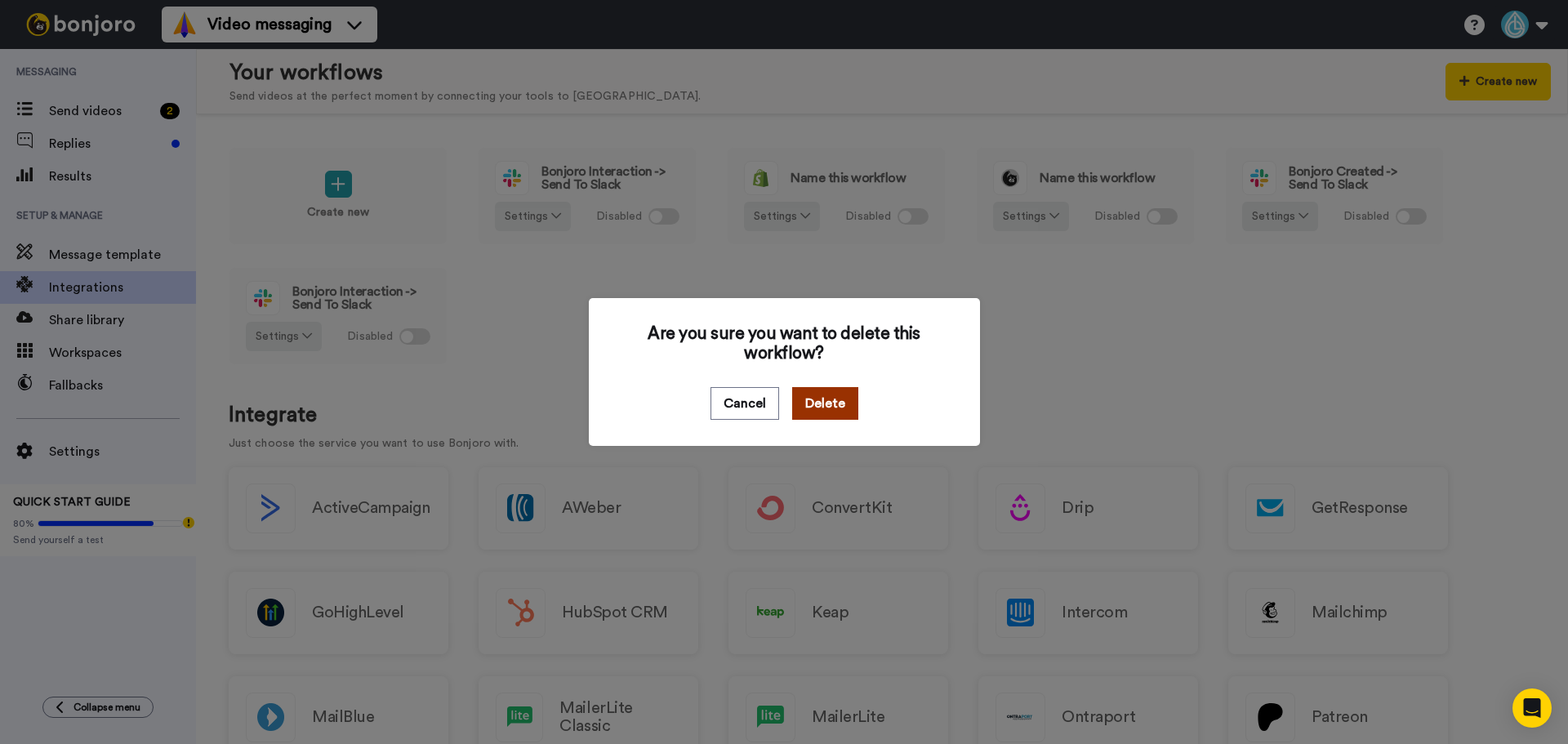
click at [830, 403] on button "Delete" at bounding box center [826, 403] width 67 height 32
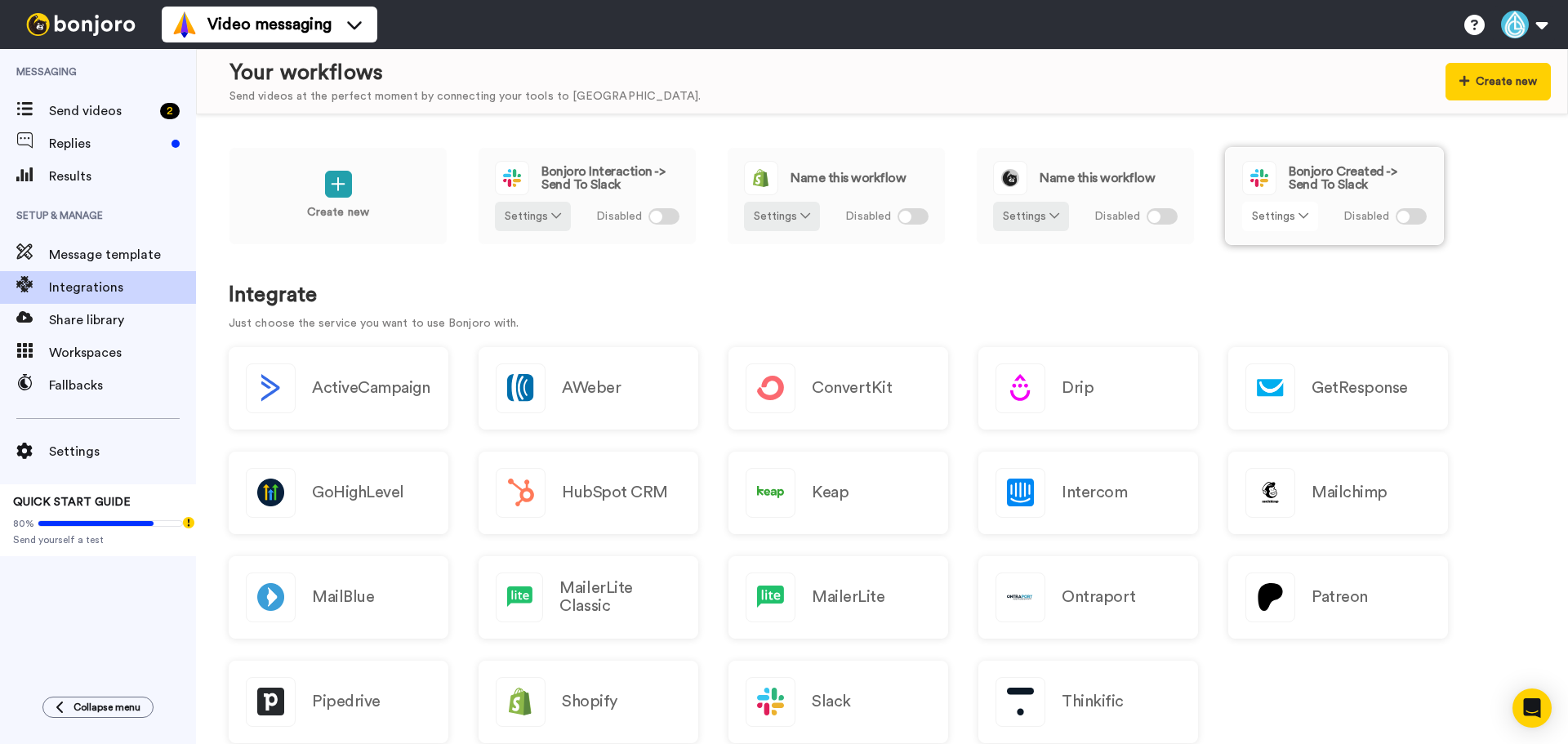
click at [1299, 214] on icon at bounding box center [1303, 216] width 10 height 11
click at [1286, 305] on span "Remove" at bounding box center [1280, 308] width 48 height 12
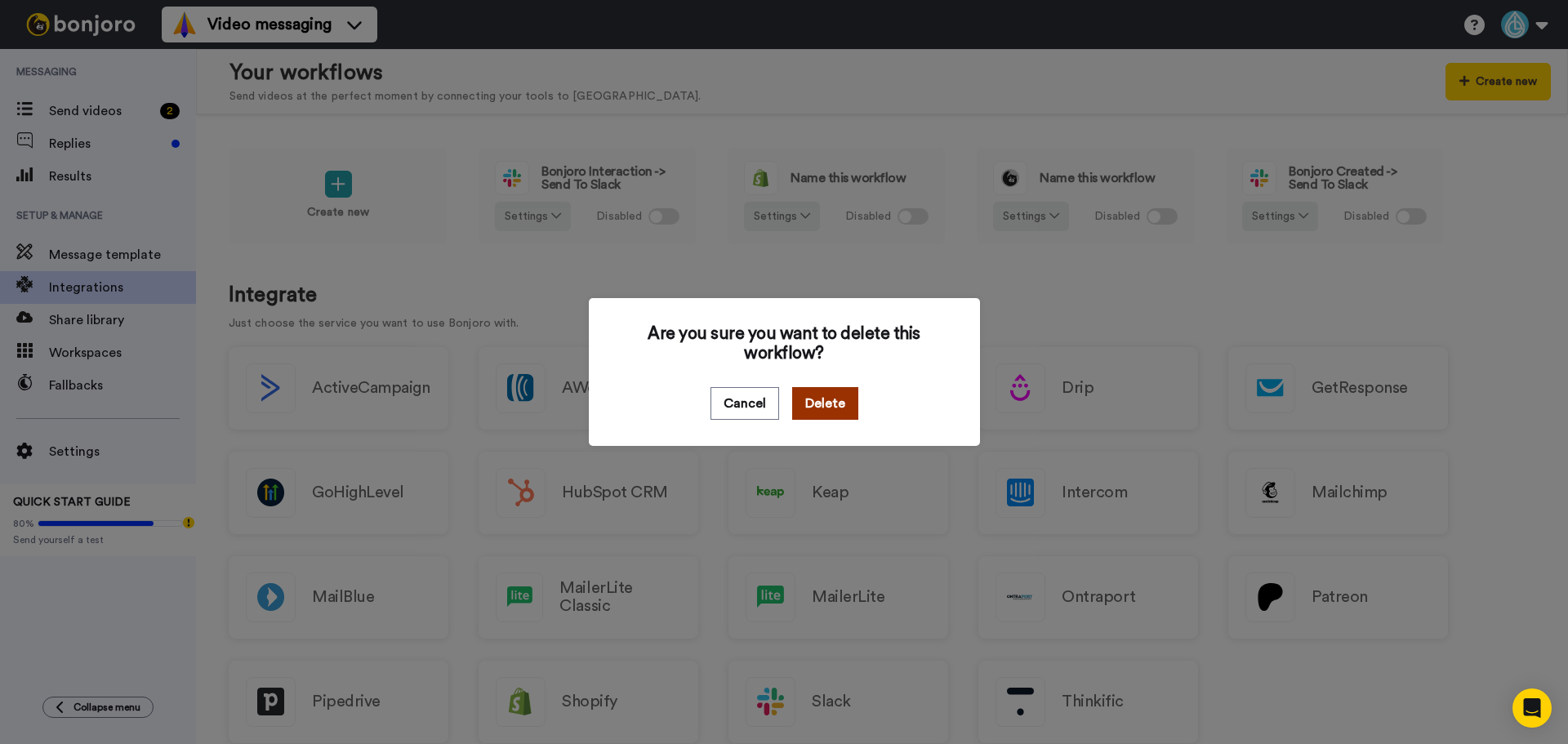
click at [818, 399] on button "Delete" at bounding box center [826, 403] width 67 height 32
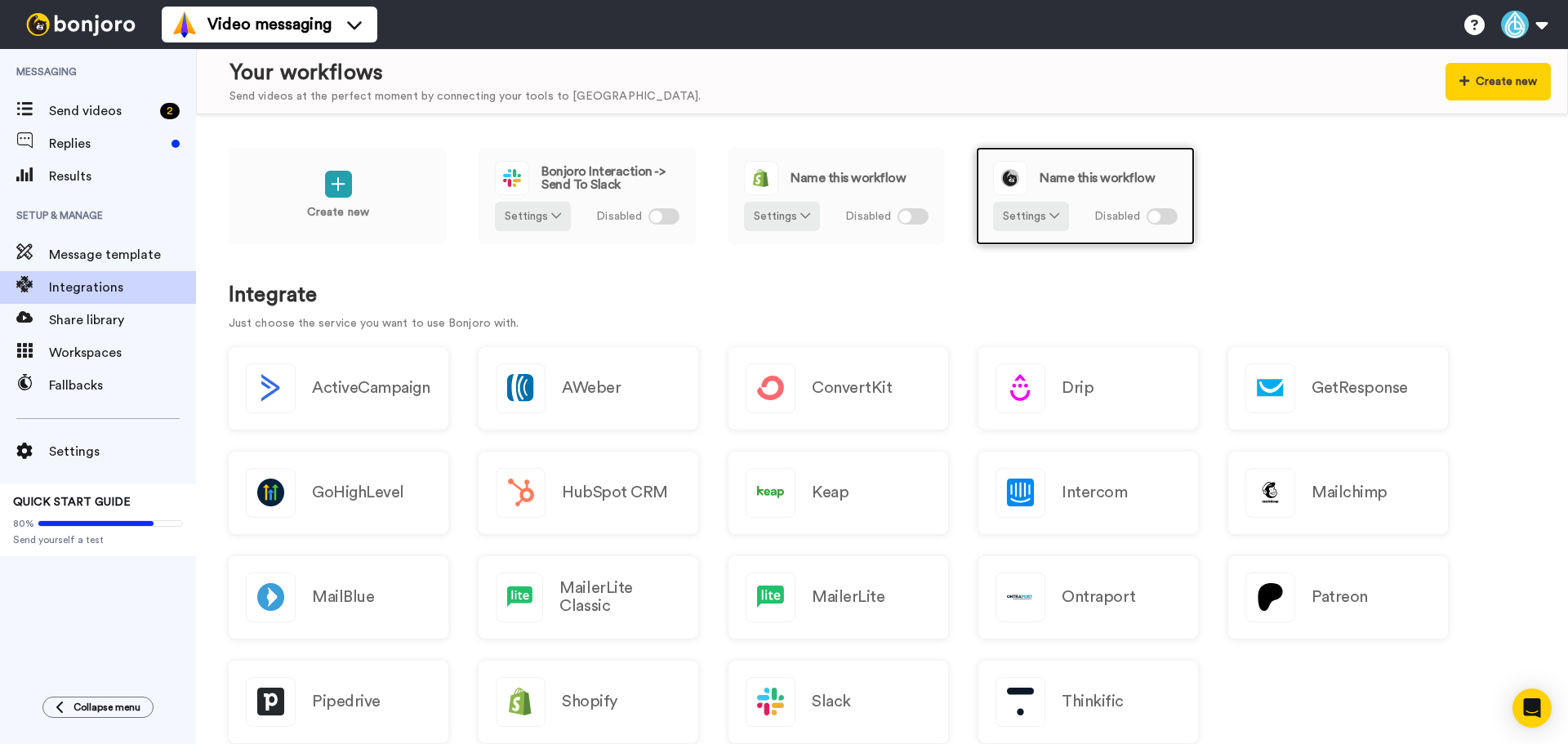
click at [1092, 182] on span "Name this workflow" at bounding box center [1097, 178] width 115 height 13
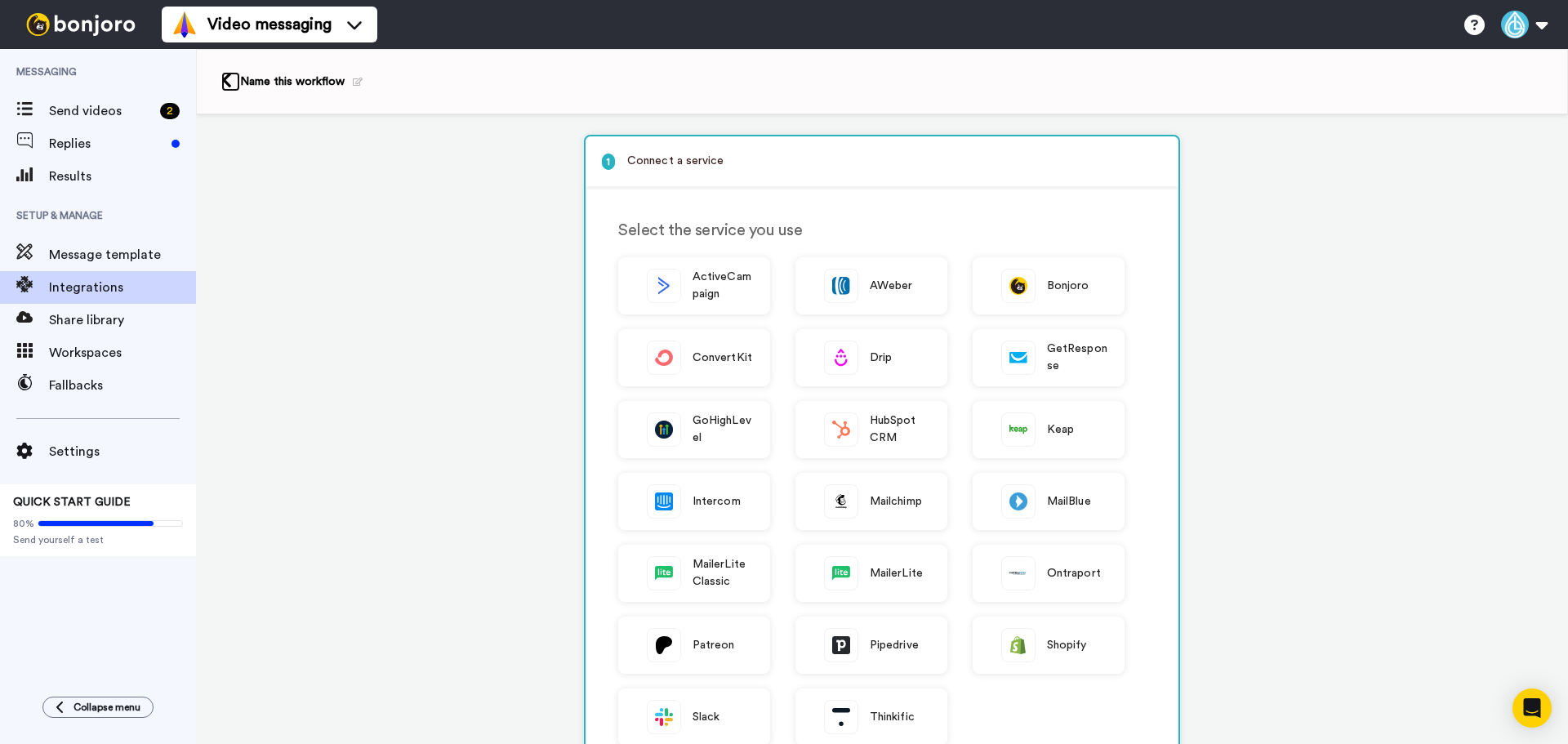
click at [225, 83] on icon at bounding box center [226, 81] width 10 height 17
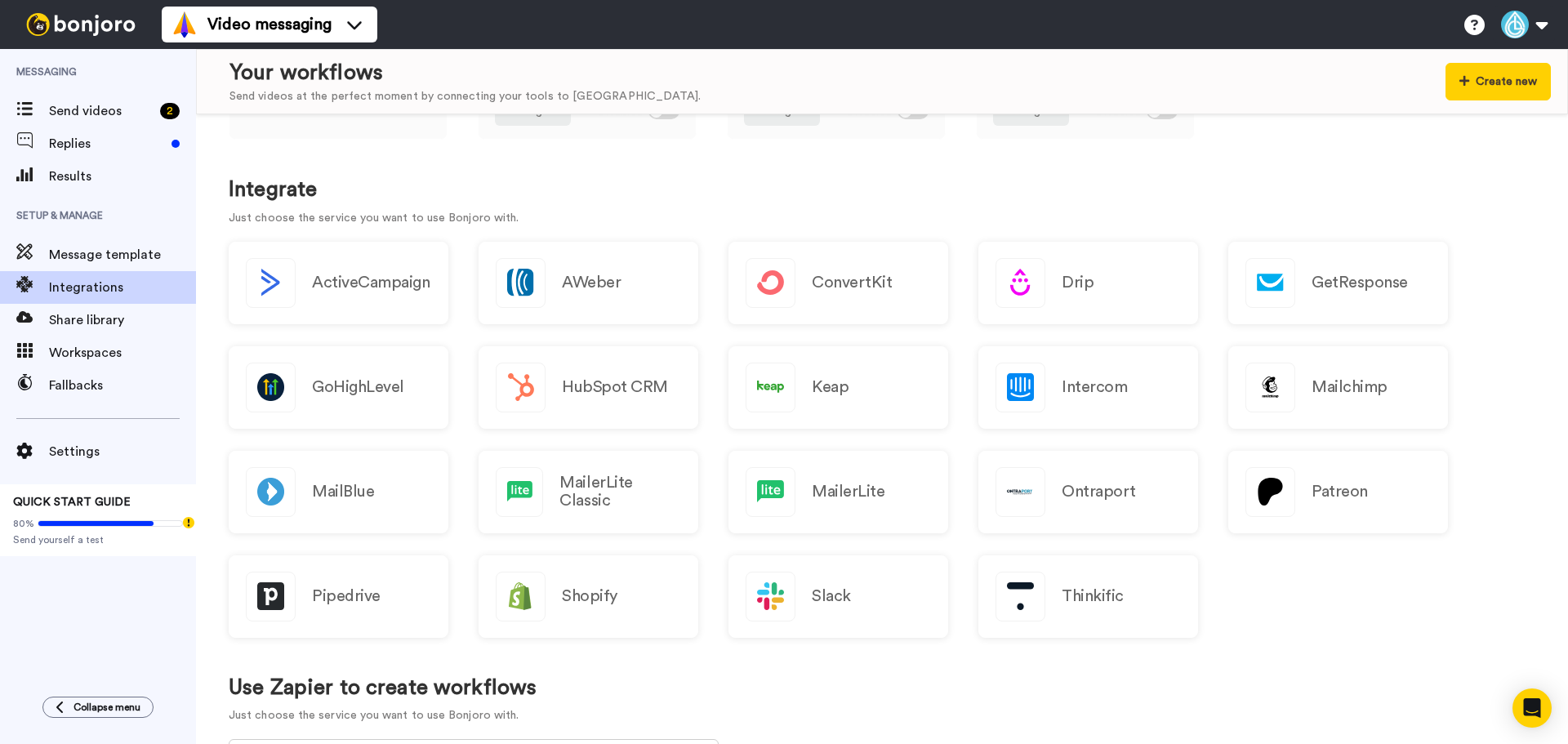
scroll to position [82, 0]
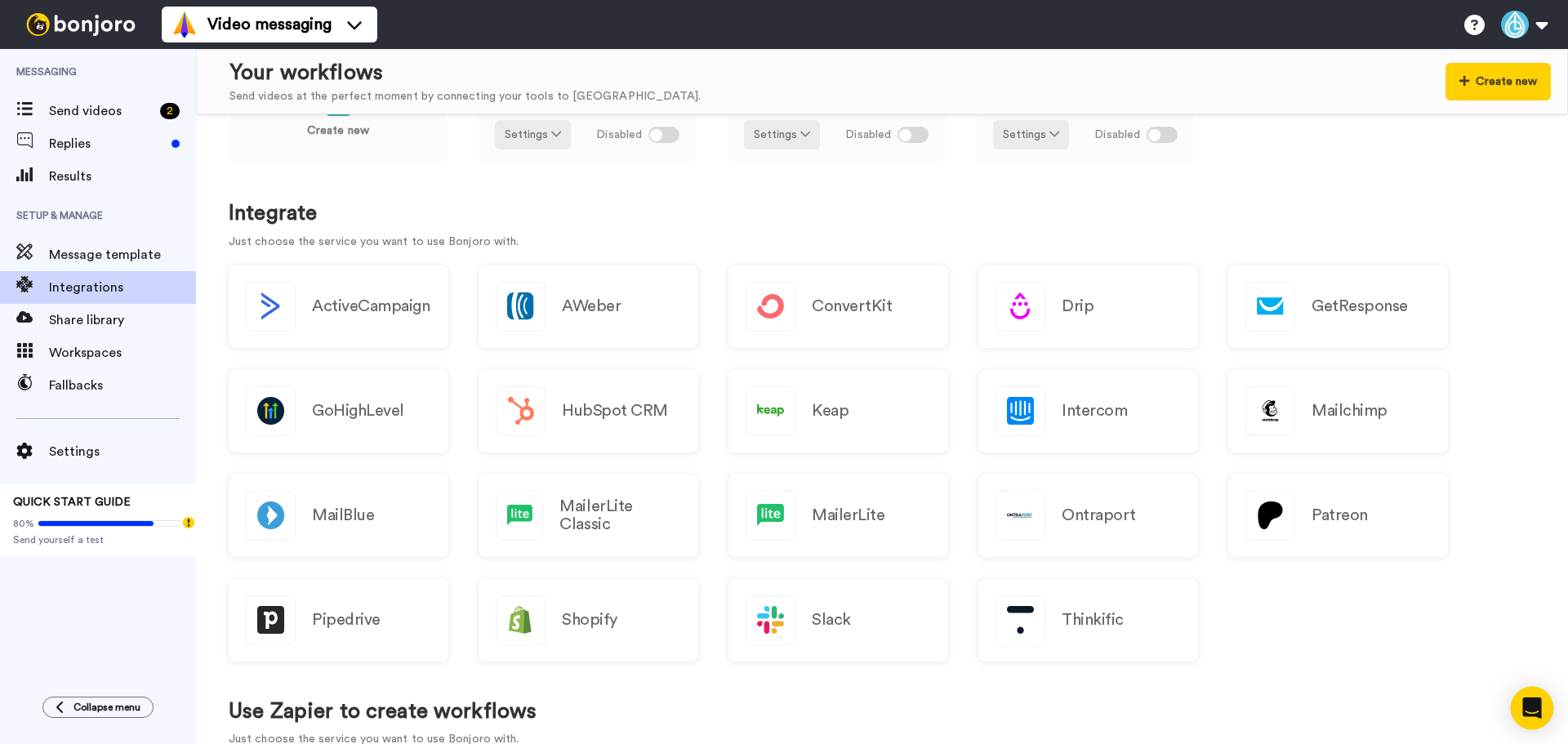
click at [1530, 711] on icon "Open Intercom Messenger" at bounding box center [1532, 708] width 19 height 21
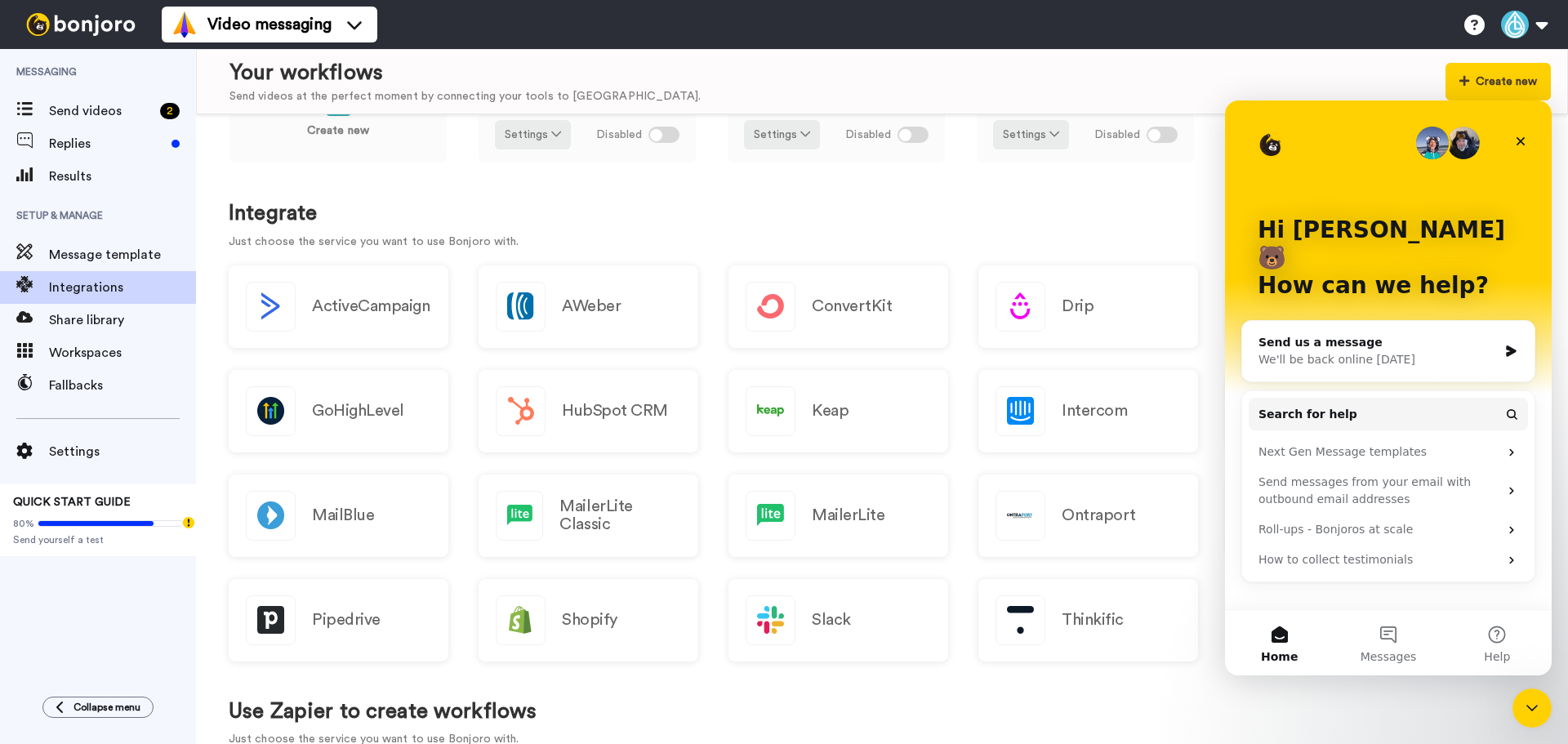
scroll to position [0, 0]
click at [1321, 406] on span "Search for help" at bounding box center [1308, 414] width 99 height 17
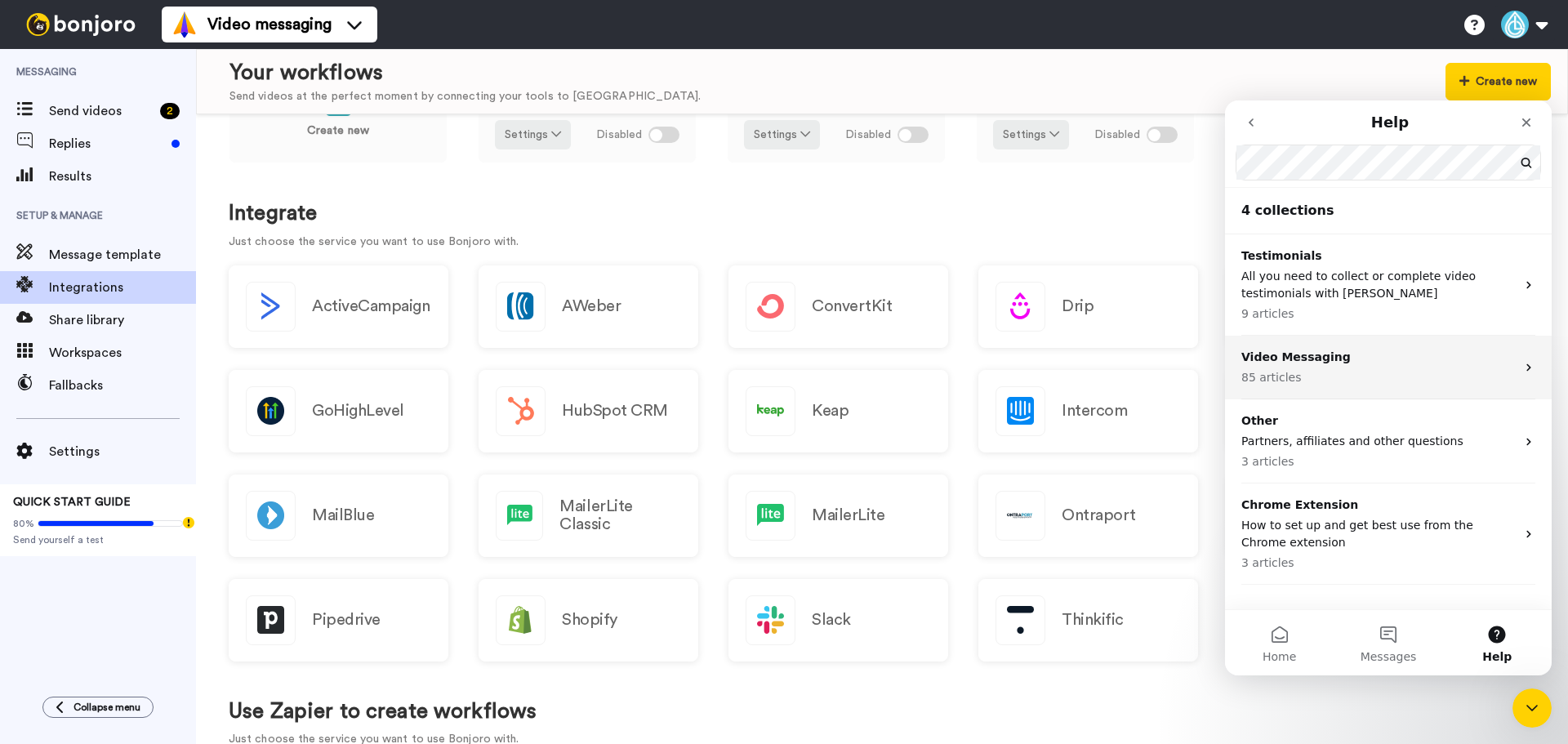
click at [1339, 364] on div "Video Messaging 85 articles" at bounding box center [1378, 368] width 275 height 38
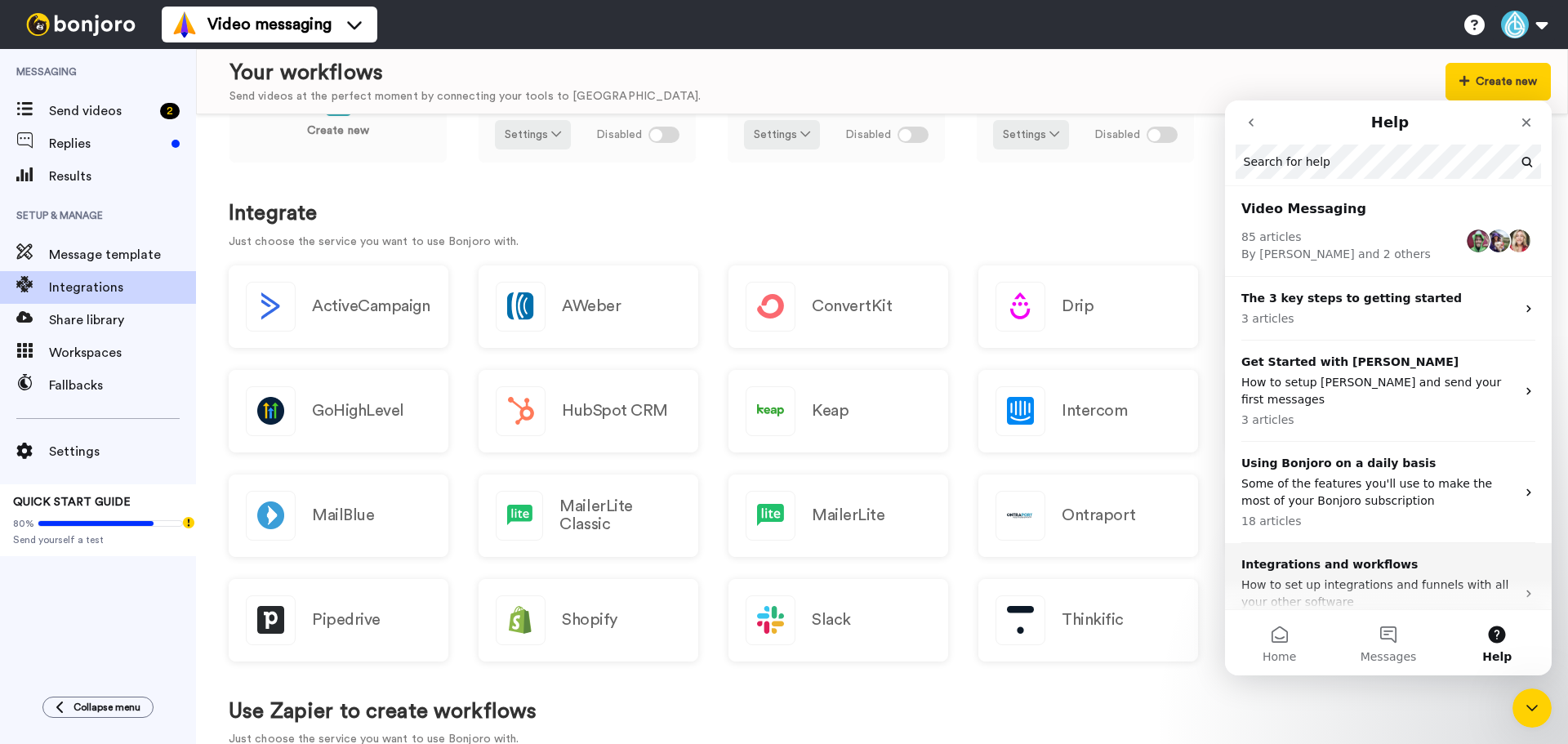
click at [1370, 577] on p "How to set up integrations and funnels with all your other software" at bounding box center [1378, 594] width 275 height 34
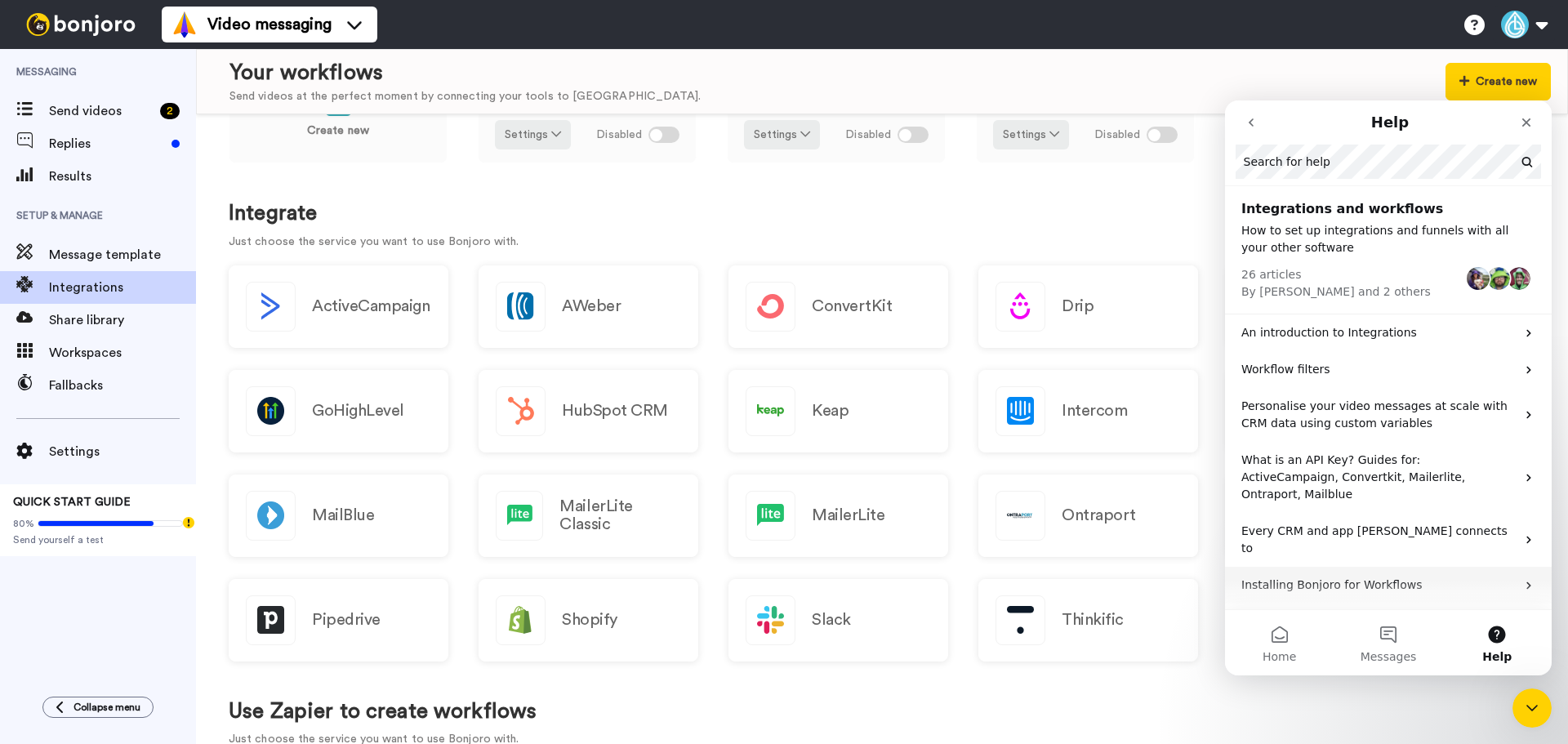
scroll to position [82, 0]
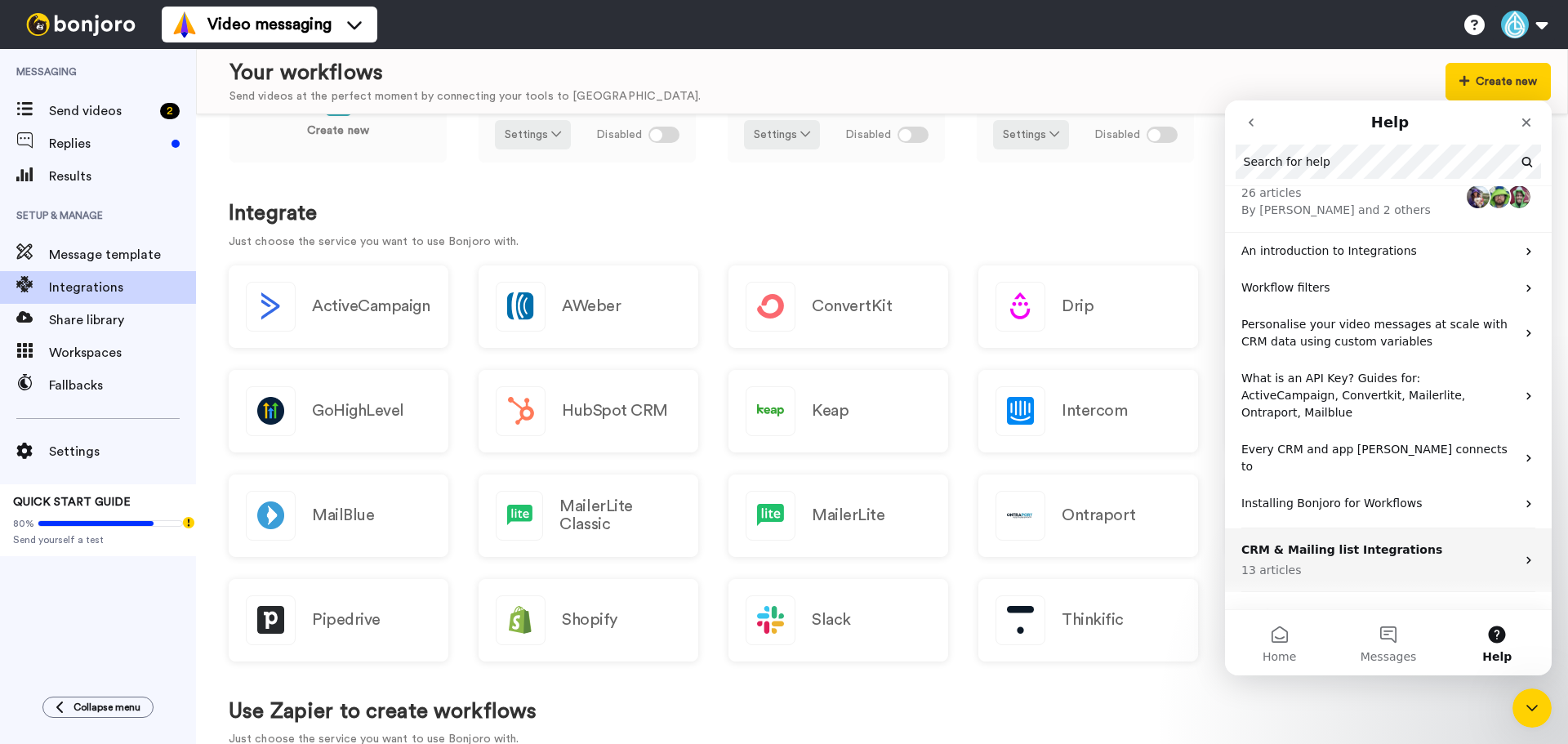
click at [1395, 542] on div "CRM & Mailing list Integrations 13 articles" at bounding box center [1378, 561] width 275 height 38
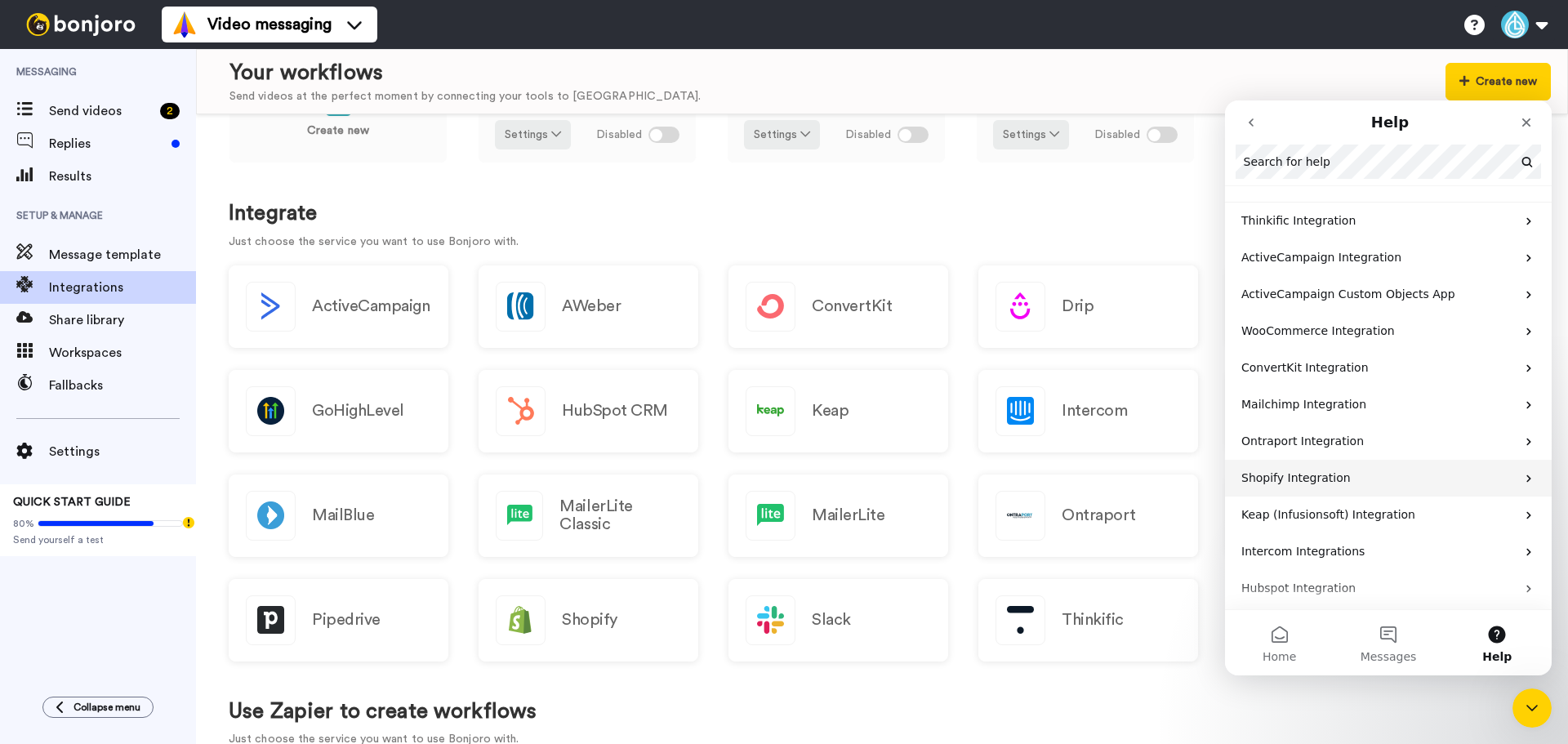
scroll to position [0, 0]
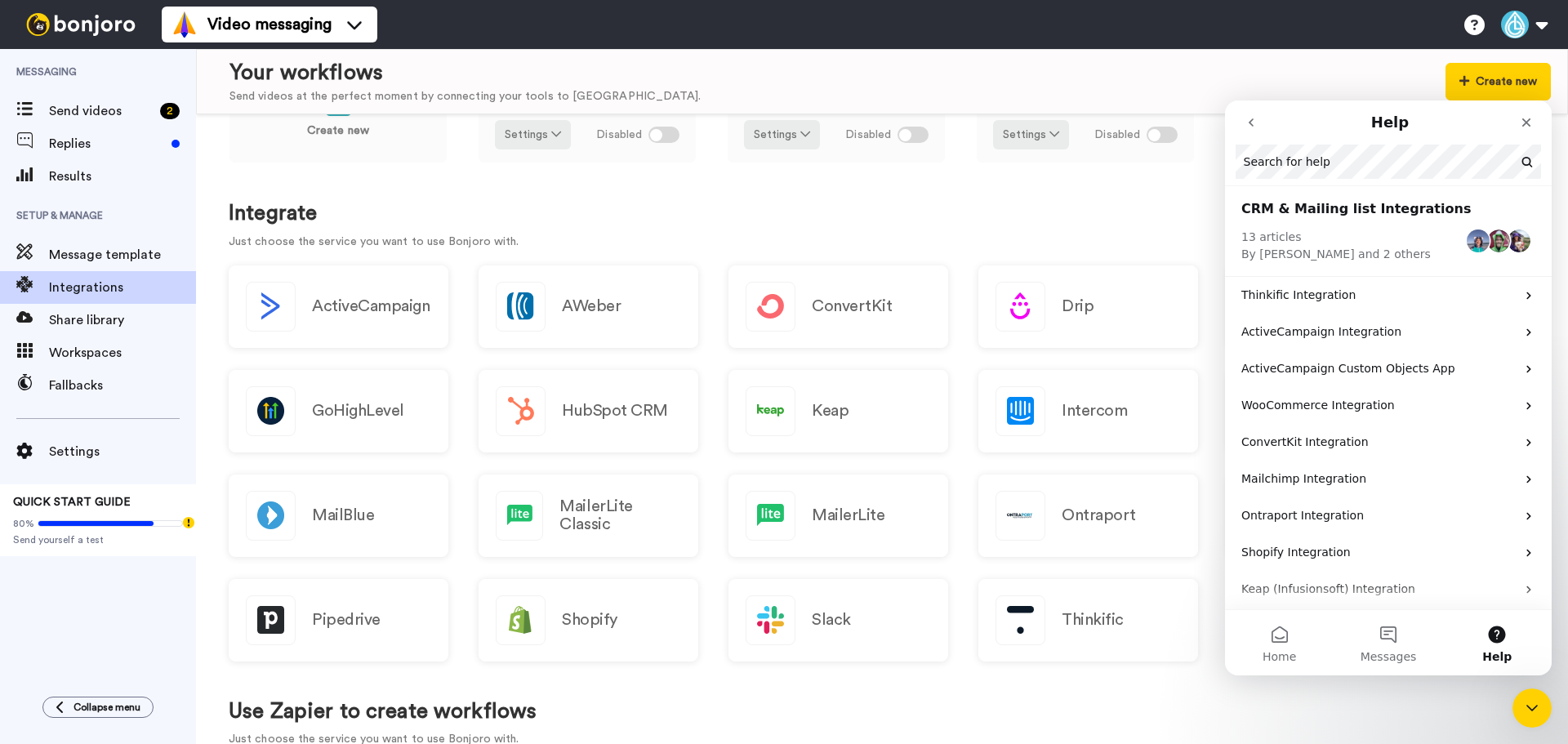
click at [1249, 116] on icon "go back" at bounding box center [1252, 123] width 13 height 13
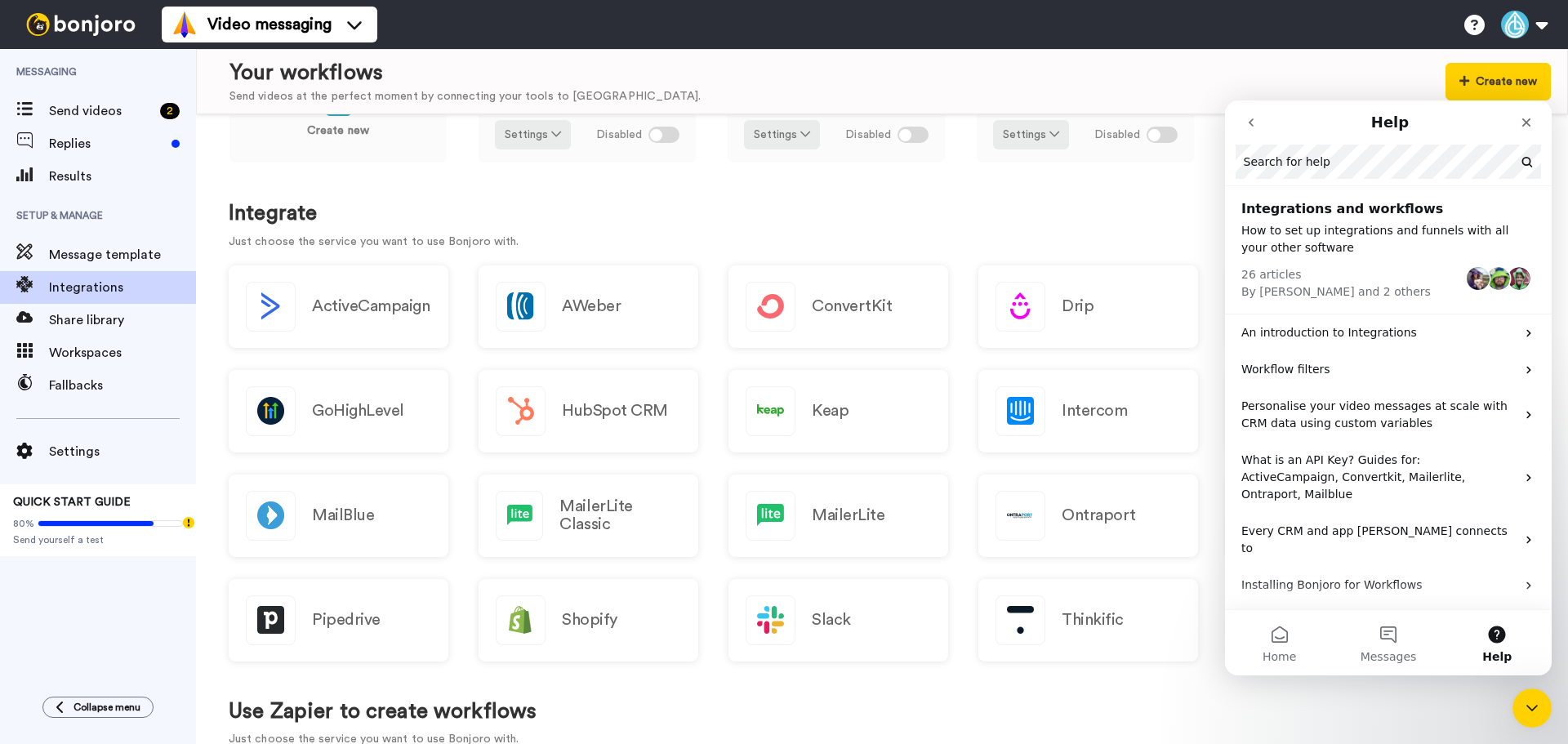
click at [1252, 119] on icon "go back" at bounding box center [1251, 123] width 5 height 9
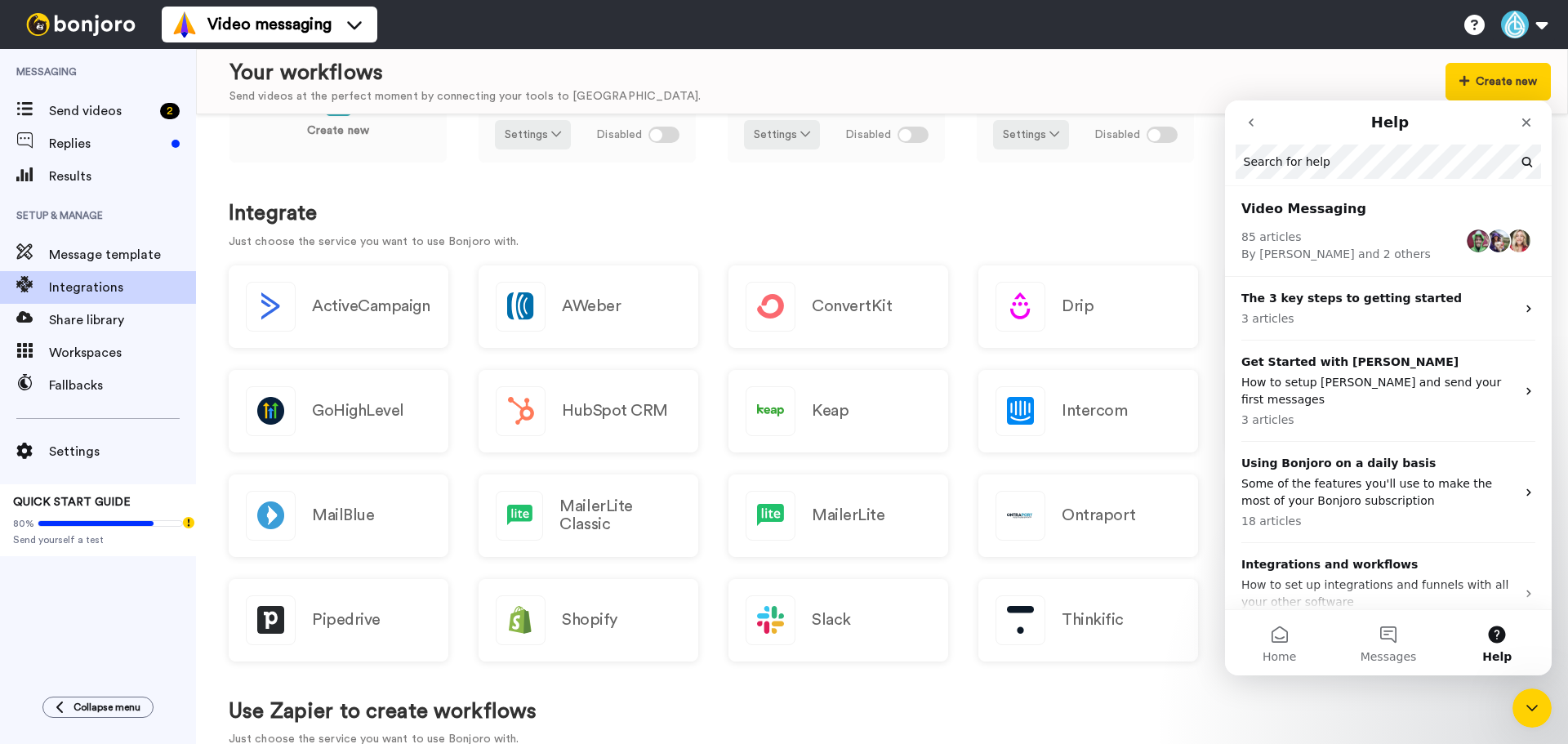
click at [1252, 123] on icon "go back" at bounding box center [1252, 123] width 13 height 13
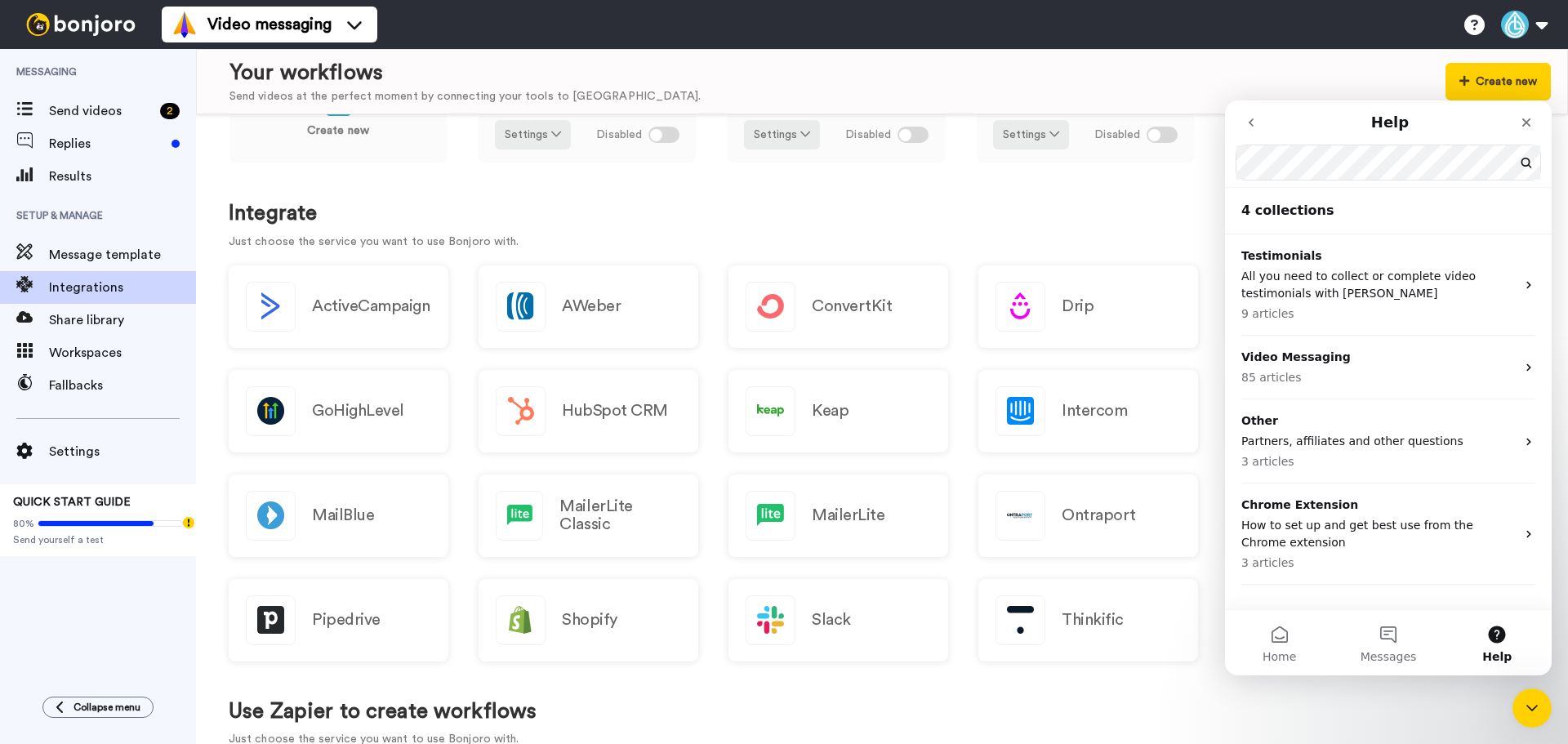
click at [1252, 123] on icon "go back" at bounding box center [1252, 123] width 13 height 13
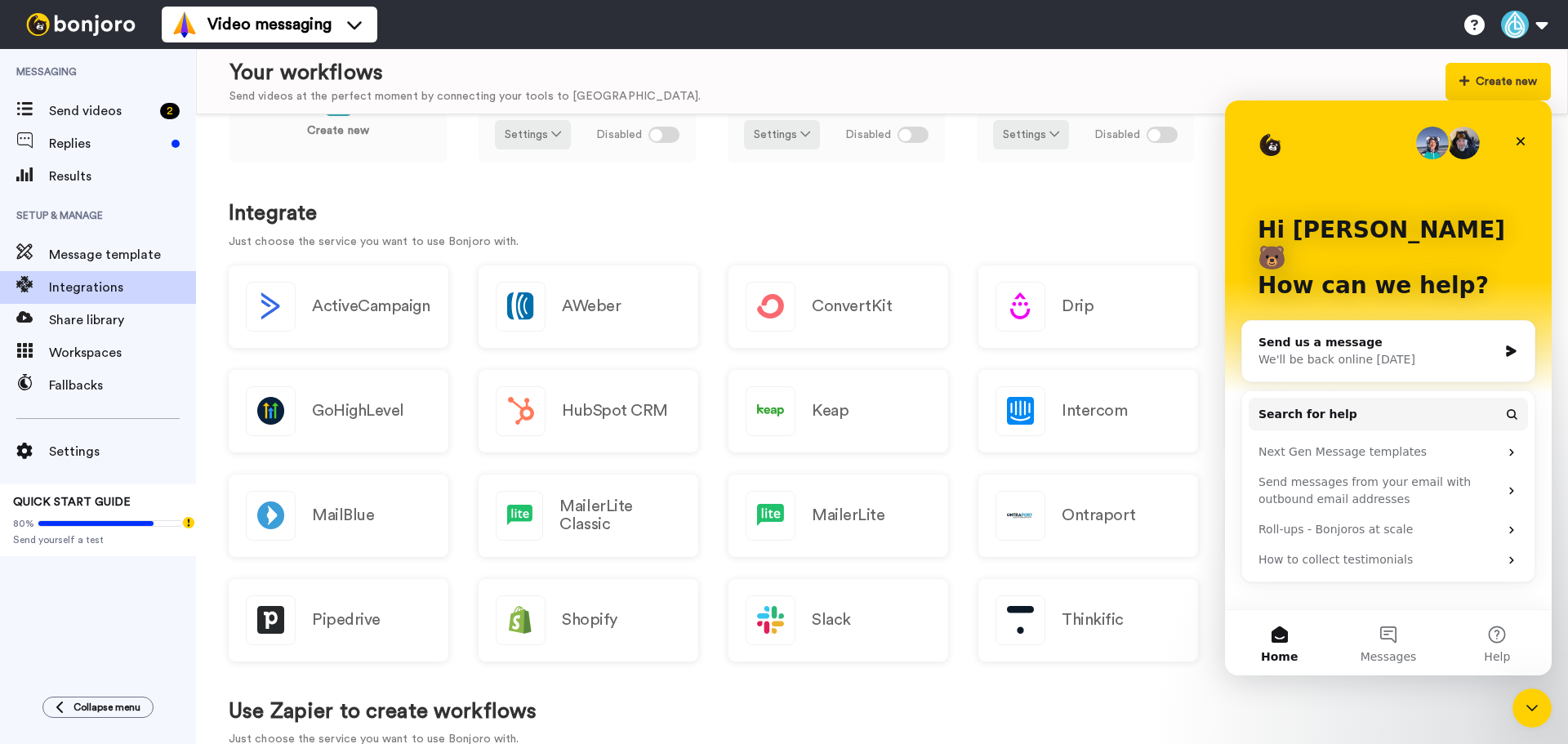
click at [1509, 345] on icon "Intercom messenger" at bounding box center [1511, 351] width 10 height 11
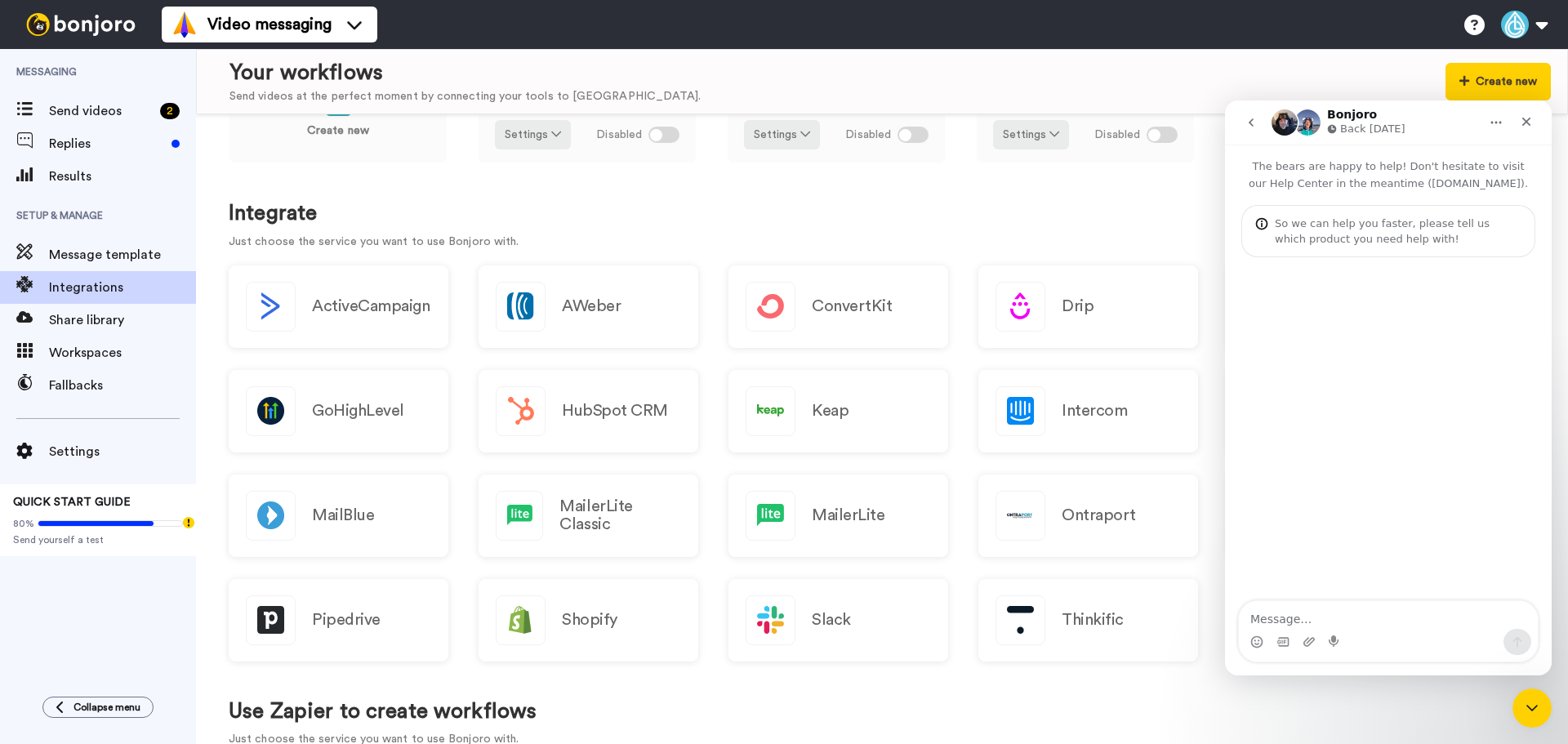
click at [1282, 613] on textarea "Message…" at bounding box center [1388, 614] width 298 height 28
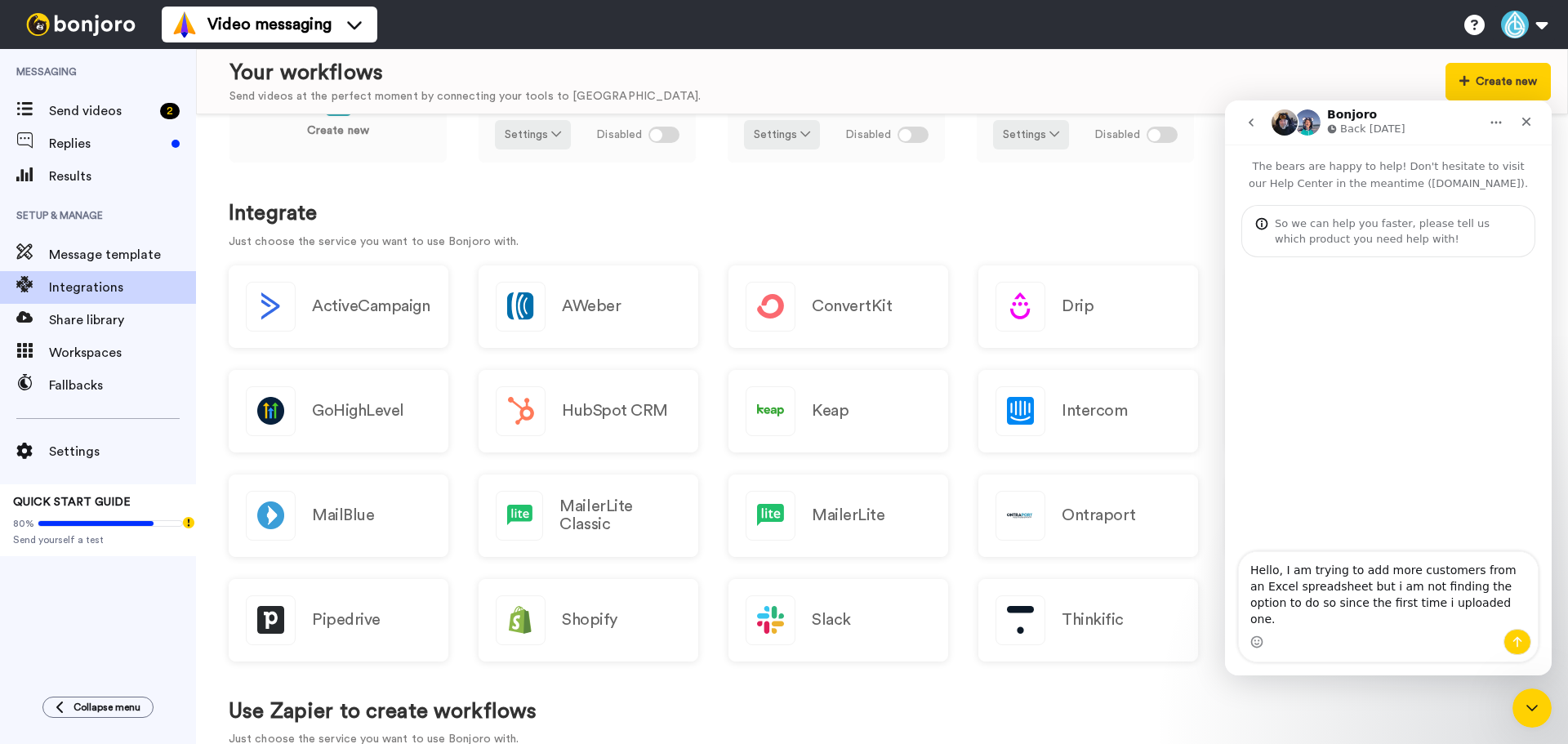
click at [1347, 623] on textarea "Hello, I am trying to add more customers from an Excel spreadsheet but i am not…" at bounding box center [1388, 590] width 298 height 77
drag, startPoint x: 1339, startPoint y: 601, endPoint x: 1330, endPoint y: 604, distance: 9.5
click at [1330, 604] on textarea "Hello, I am trying to add more customers from an Excel spreadsheet but i am not…" at bounding box center [1388, 590] width 298 height 77
click at [1332, 601] on textarea "Hello, I am trying to add more customers from an Excel spreadsheet but I am not…" at bounding box center [1388, 590] width 298 height 77
click at [1454, 615] on textarea "Hello, I am trying to add more customers from an Excel spreadsheet but I am not…" at bounding box center [1388, 590] width 298 height 77
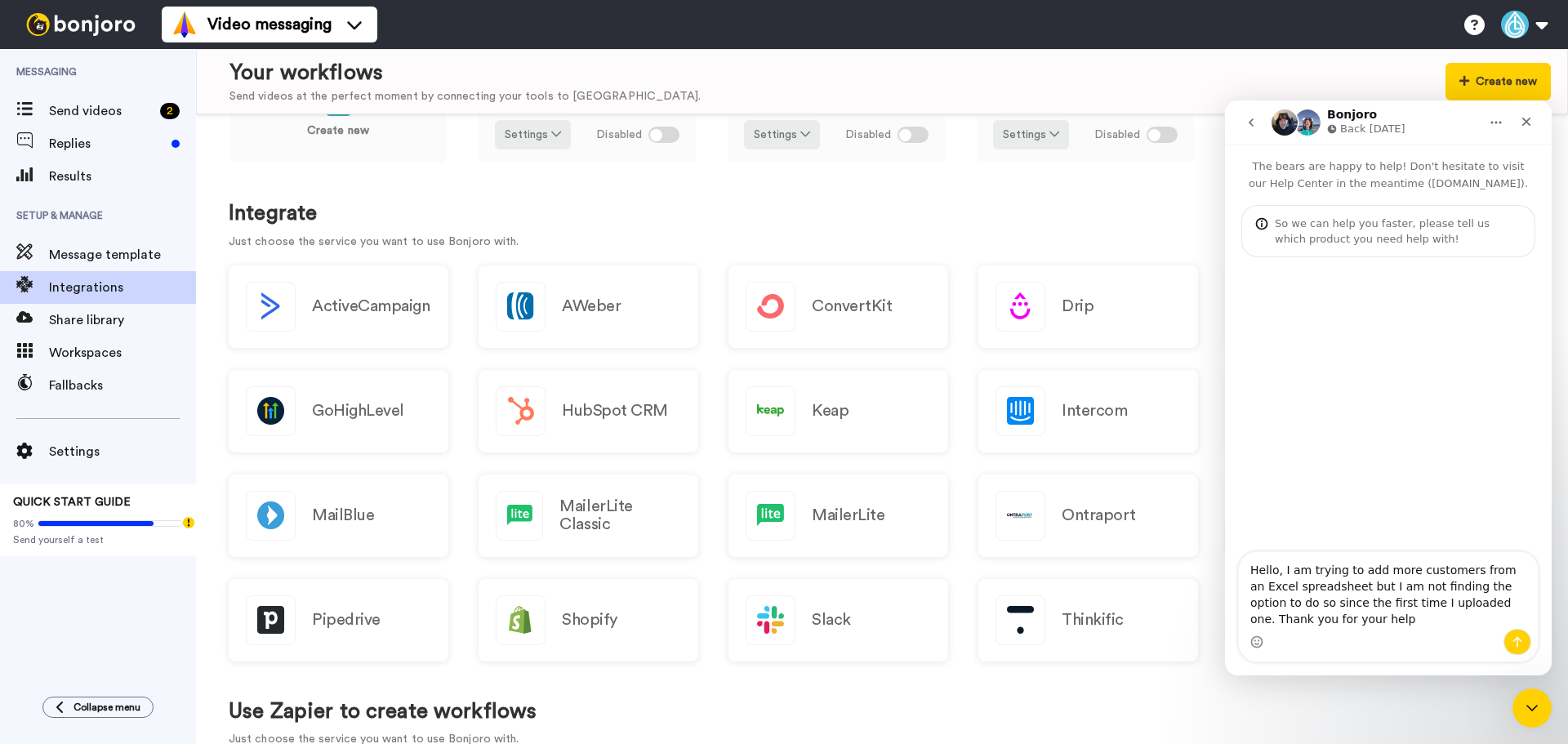
type textarea "Hello, I am trying to add more customers from an Excel spreadsheet but I am not…"
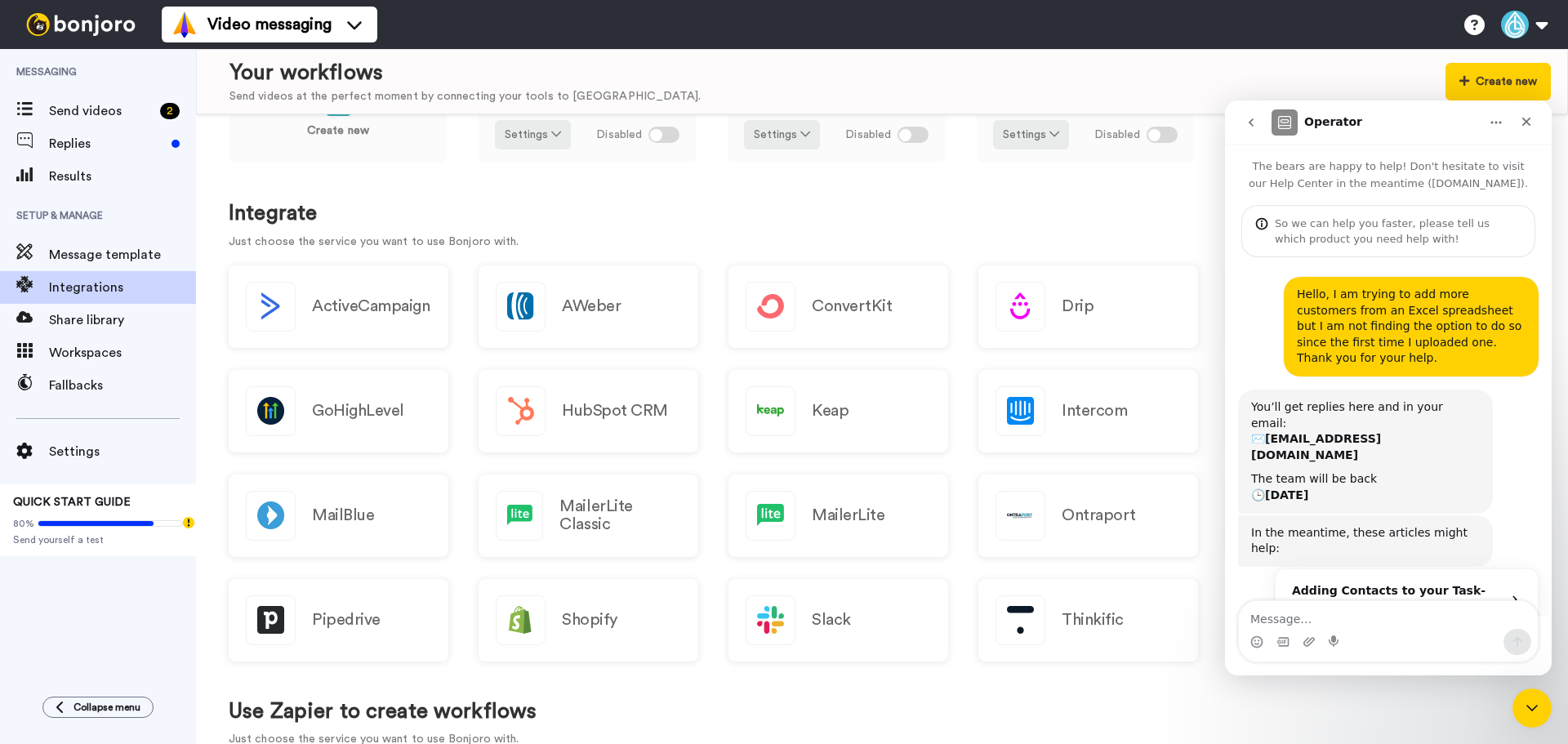
scroll to position [143, 0]
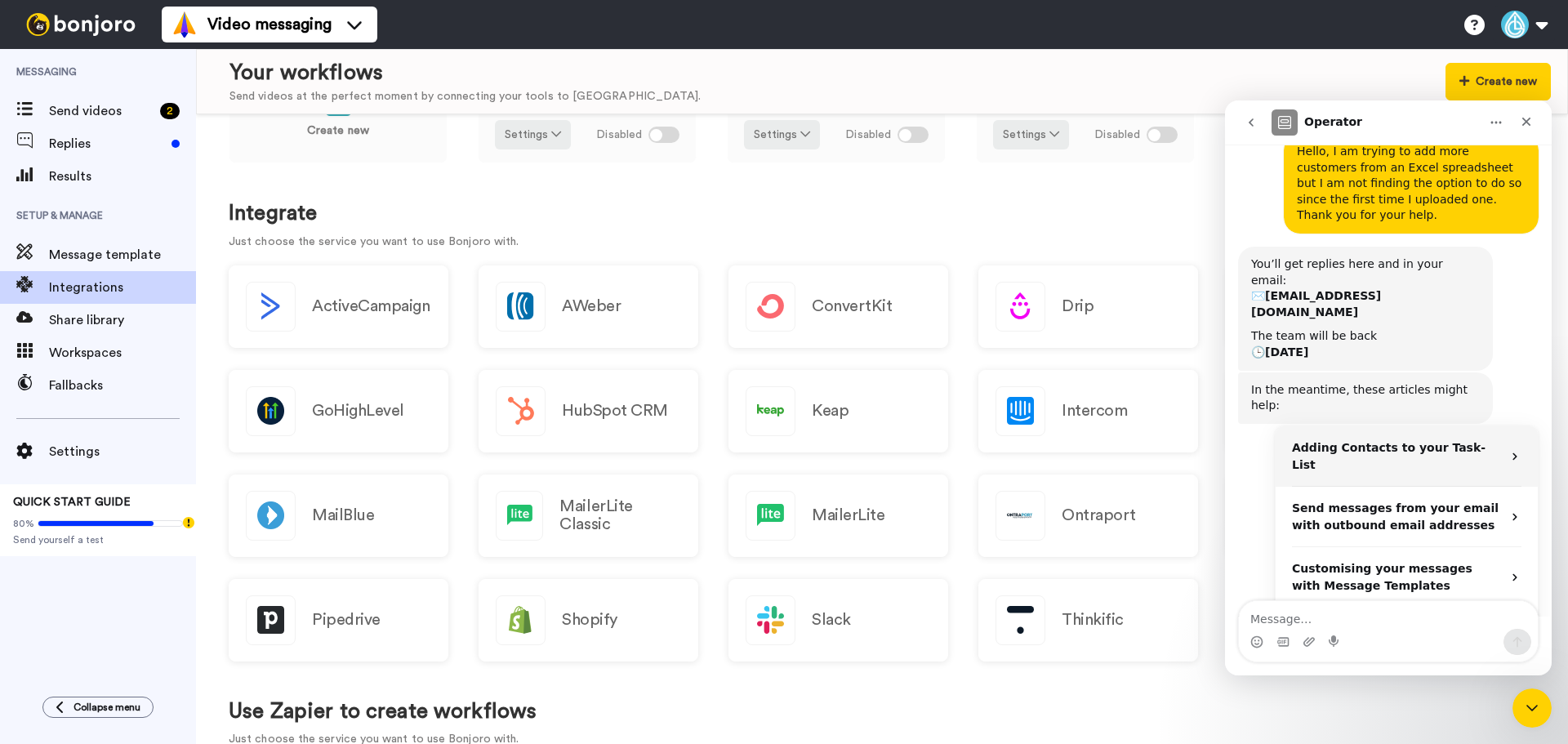
click at [1404, 441] on strong "Adding Contacts to your Task-List" at bounding box center [1388, 456] width 194 height 30
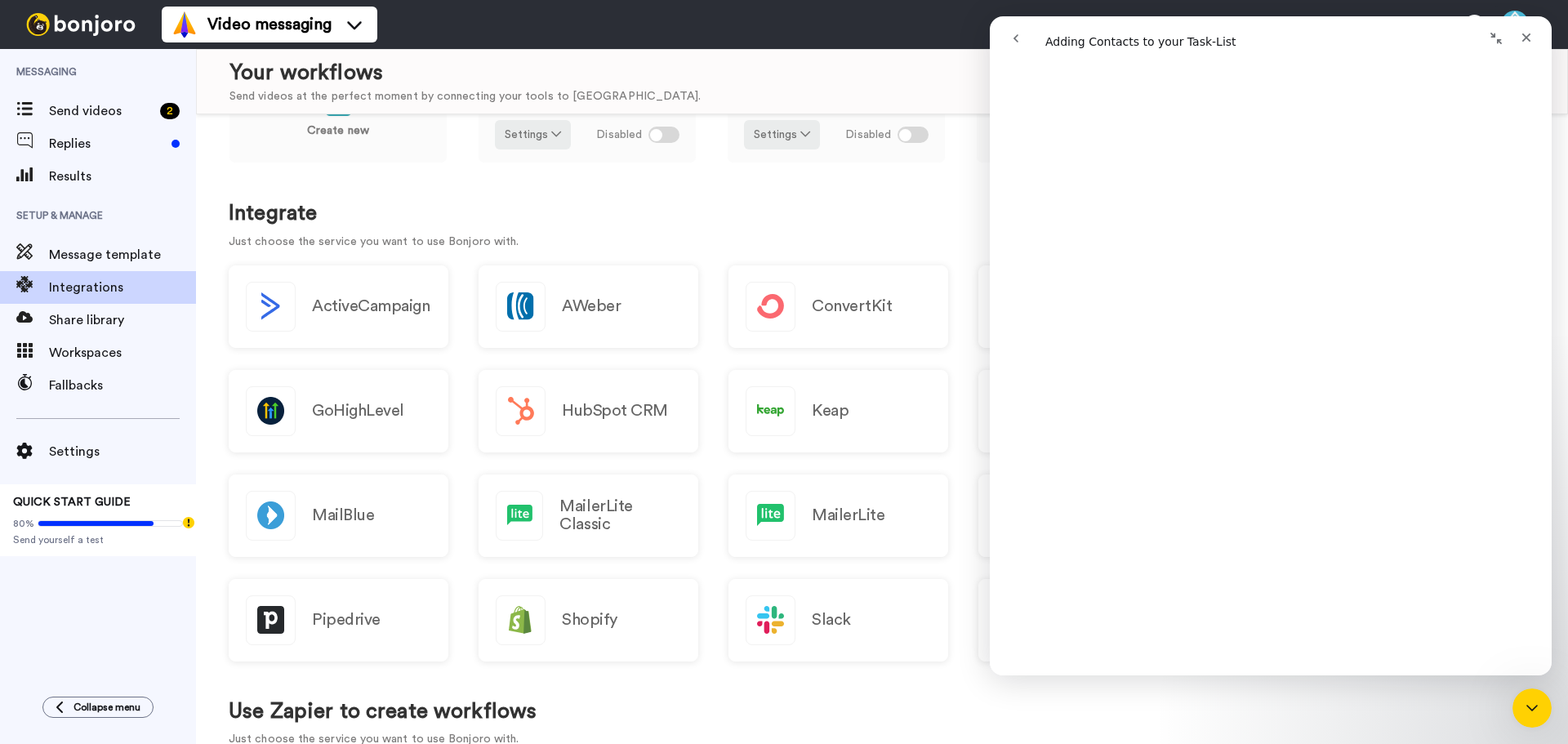
scroll to position [409, 0]
click at [1493, 38] on icon "Collapse window" at bounding box center [1496, 38] width 11 height 11
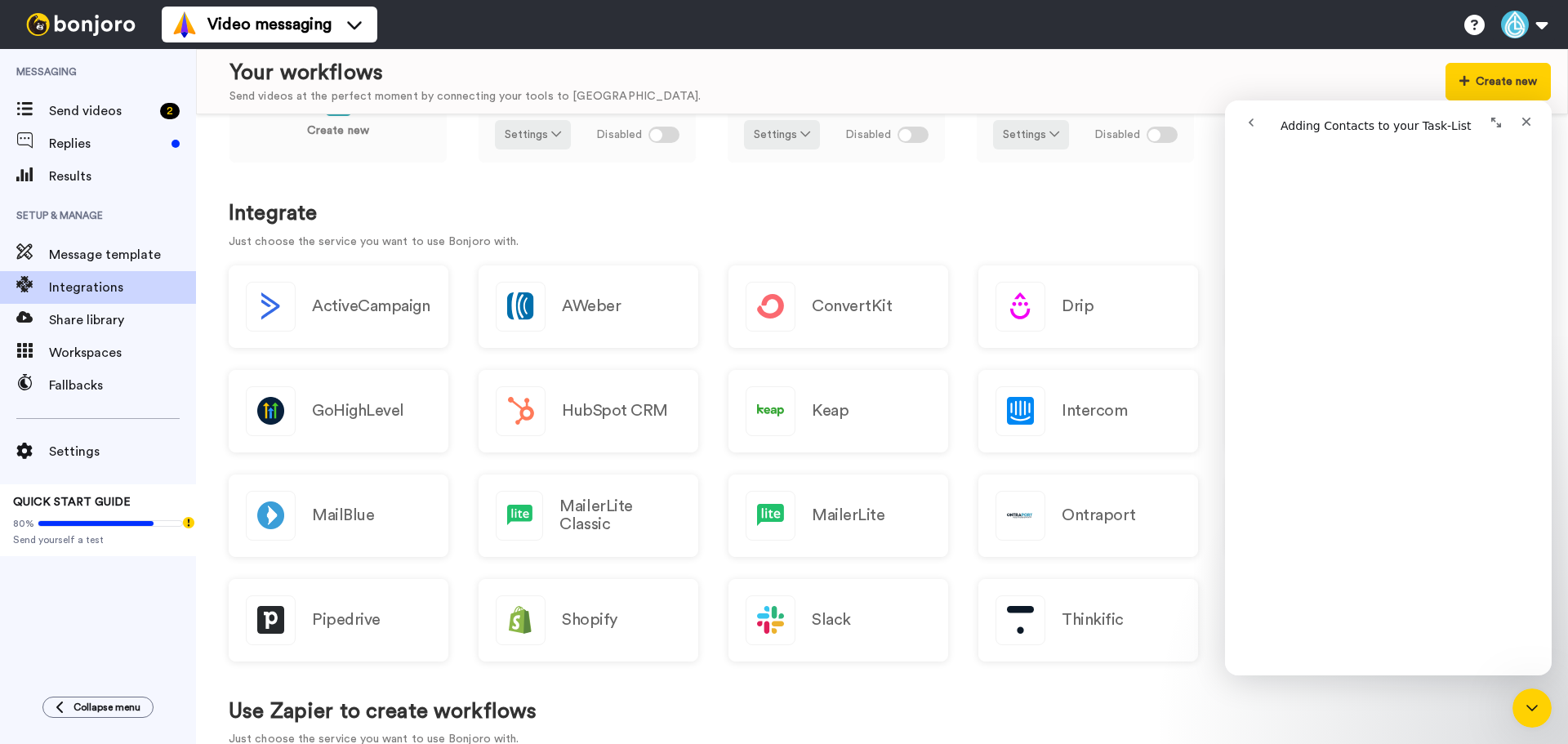
scroll to position [433, 0]
click at [1501, 120] on icon "Expand window" at bounding box center [1496, 123] width 13 height 13
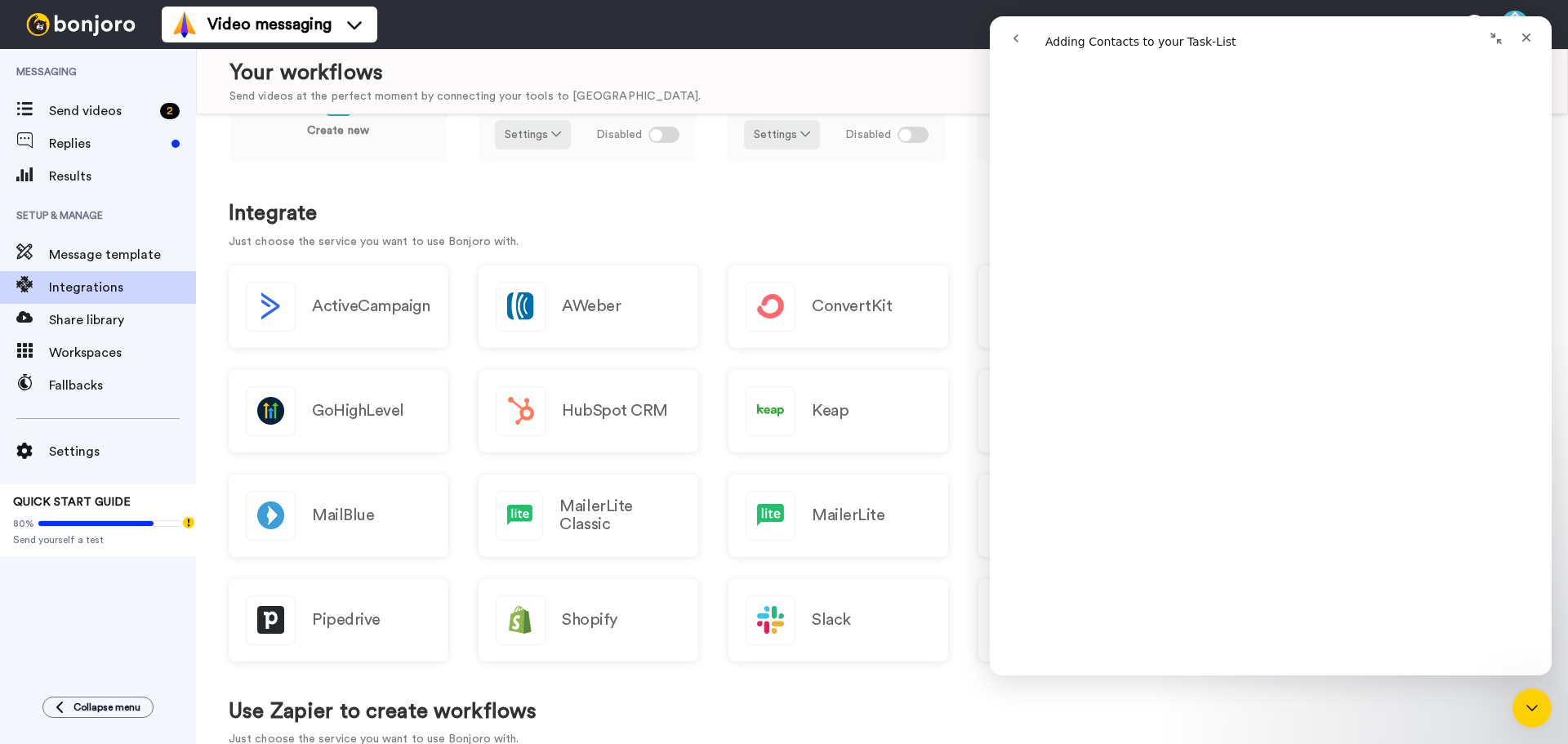
scroll to position [1906, 0]
click at [101, 113] on span "Send videos" at bounding box center [102, 111] width 105 height 20
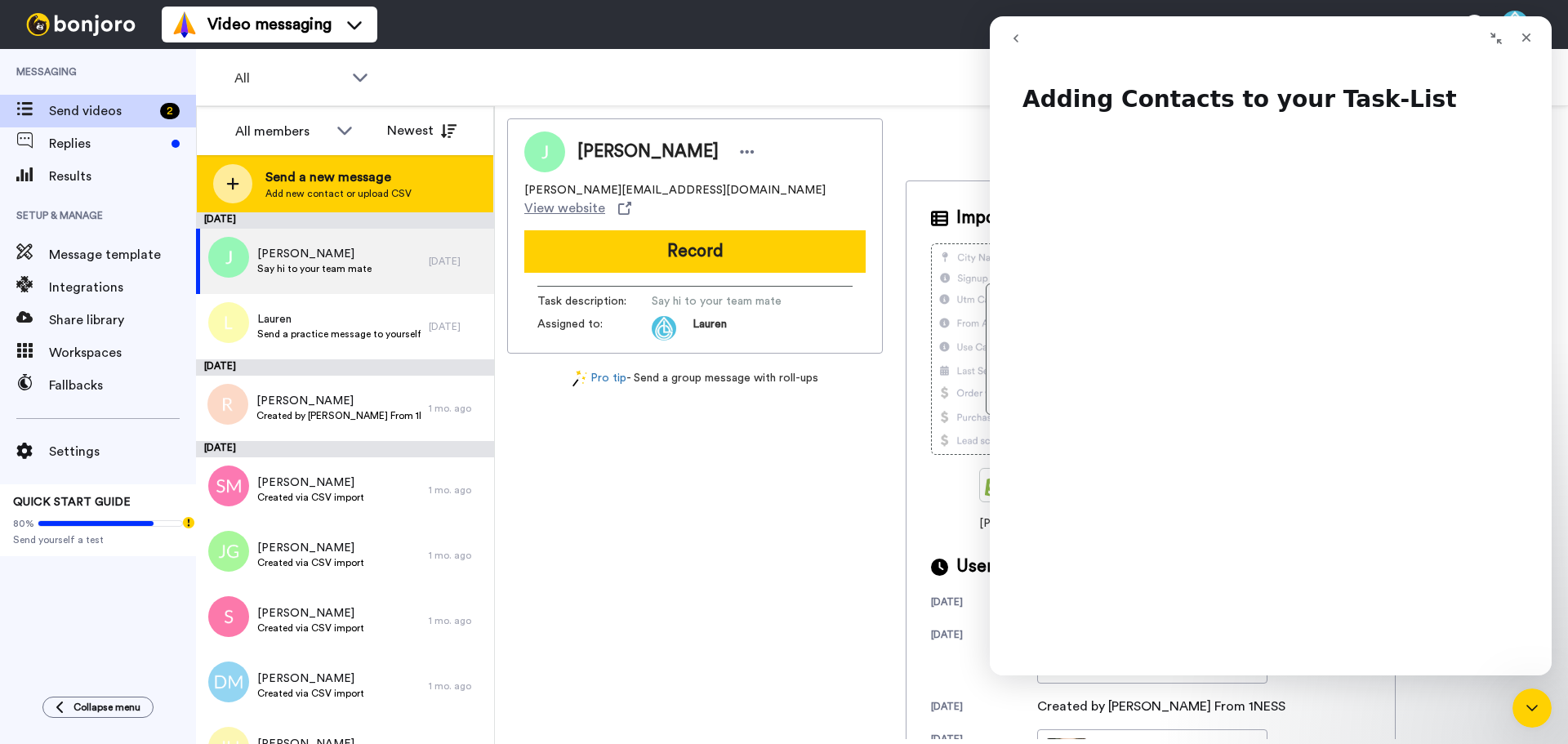
click at [295, 182] on span "Send a new message" at bounding box center [338, 177] width 146 height 20
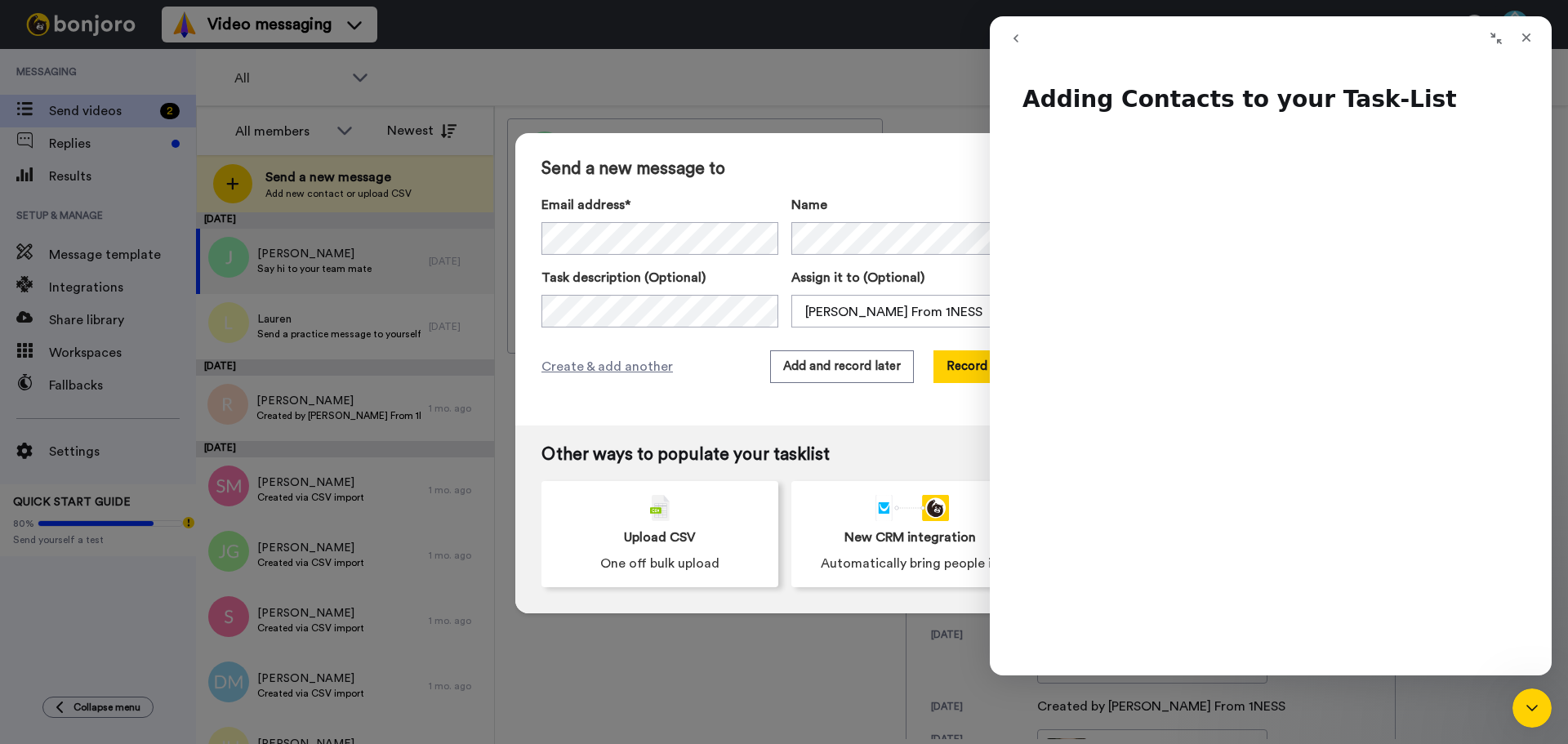
click at [1007, 39] on button "go back" at bounding box center [1016, 38] width 31 height 31
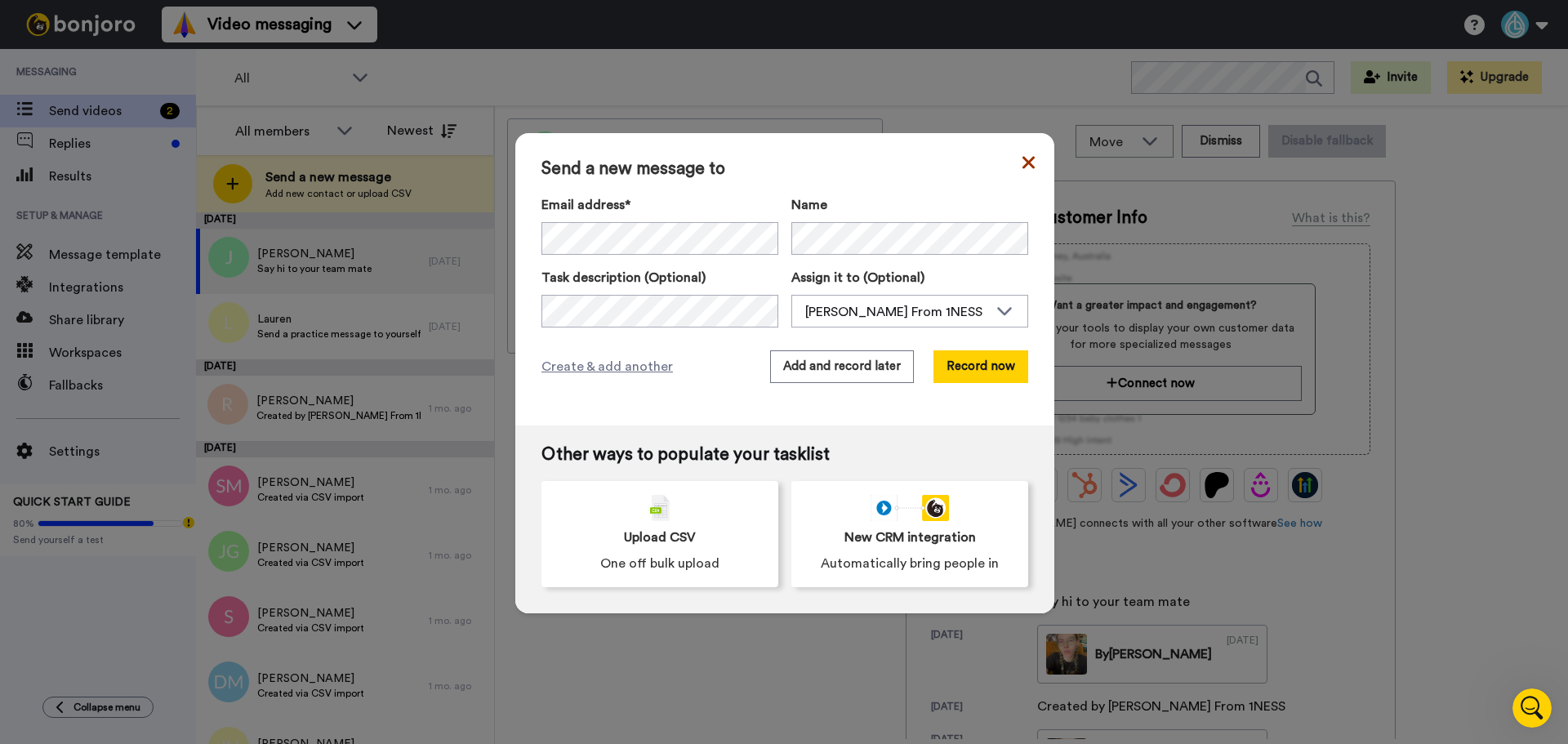
click at [1027, 166] on icon at bounding box center [1028, 162] width 12 height 12
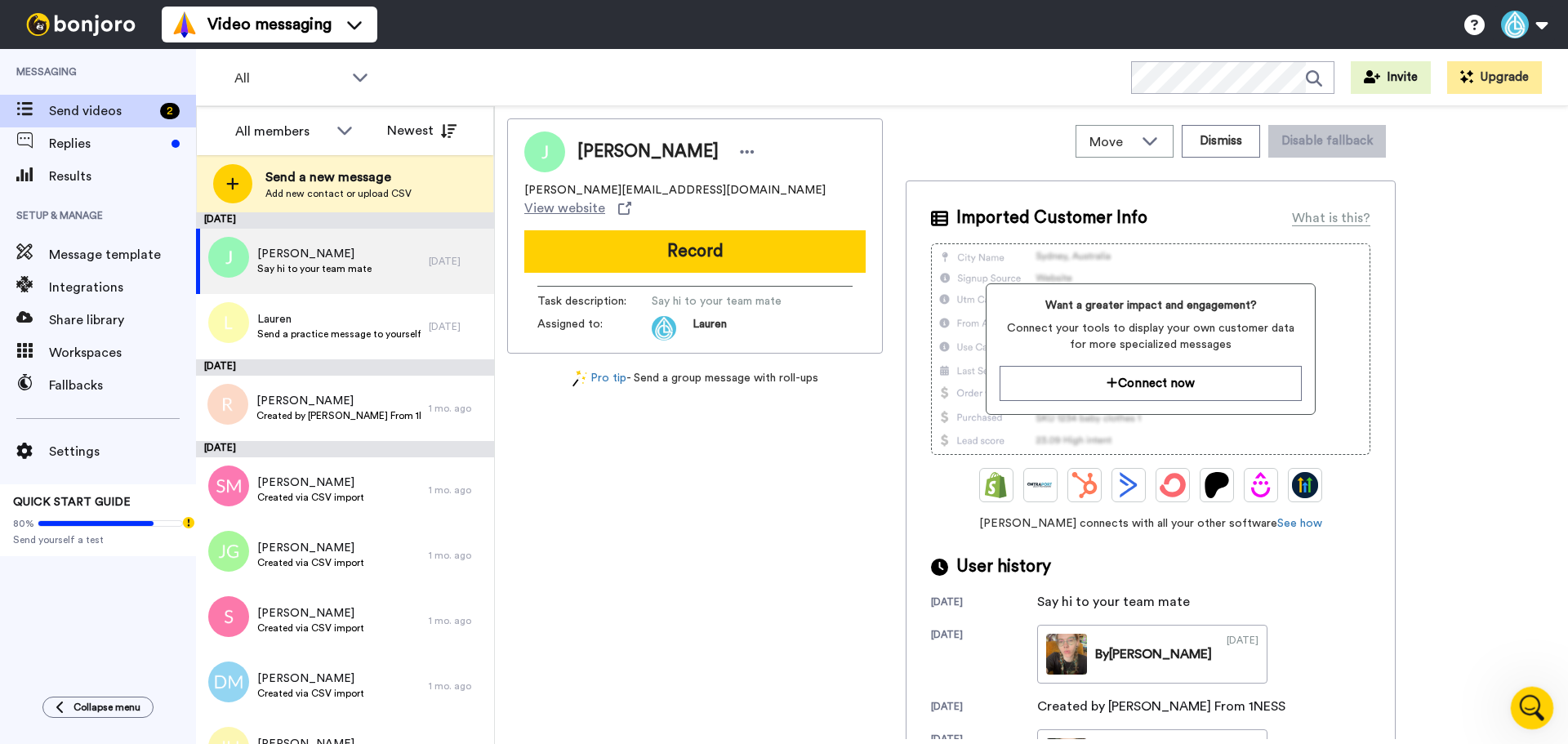
click at [1533, 699] on icon "Open Intercom Messenger" at bounding box center [1530, 706] width 27 height 27
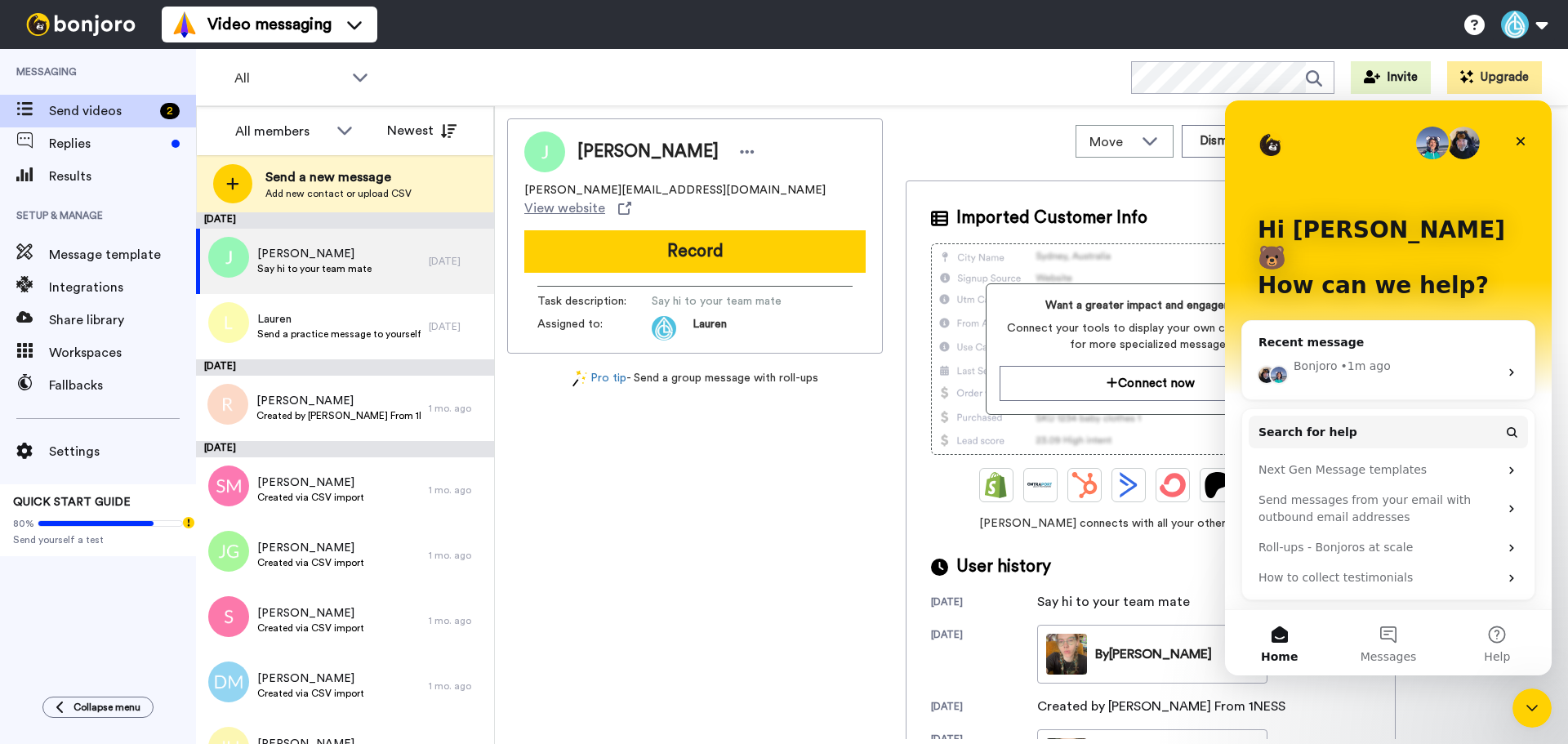
click at [1362, 357] on div "• 1m ago" at bounding box center [1366, 366] width 49 height 17
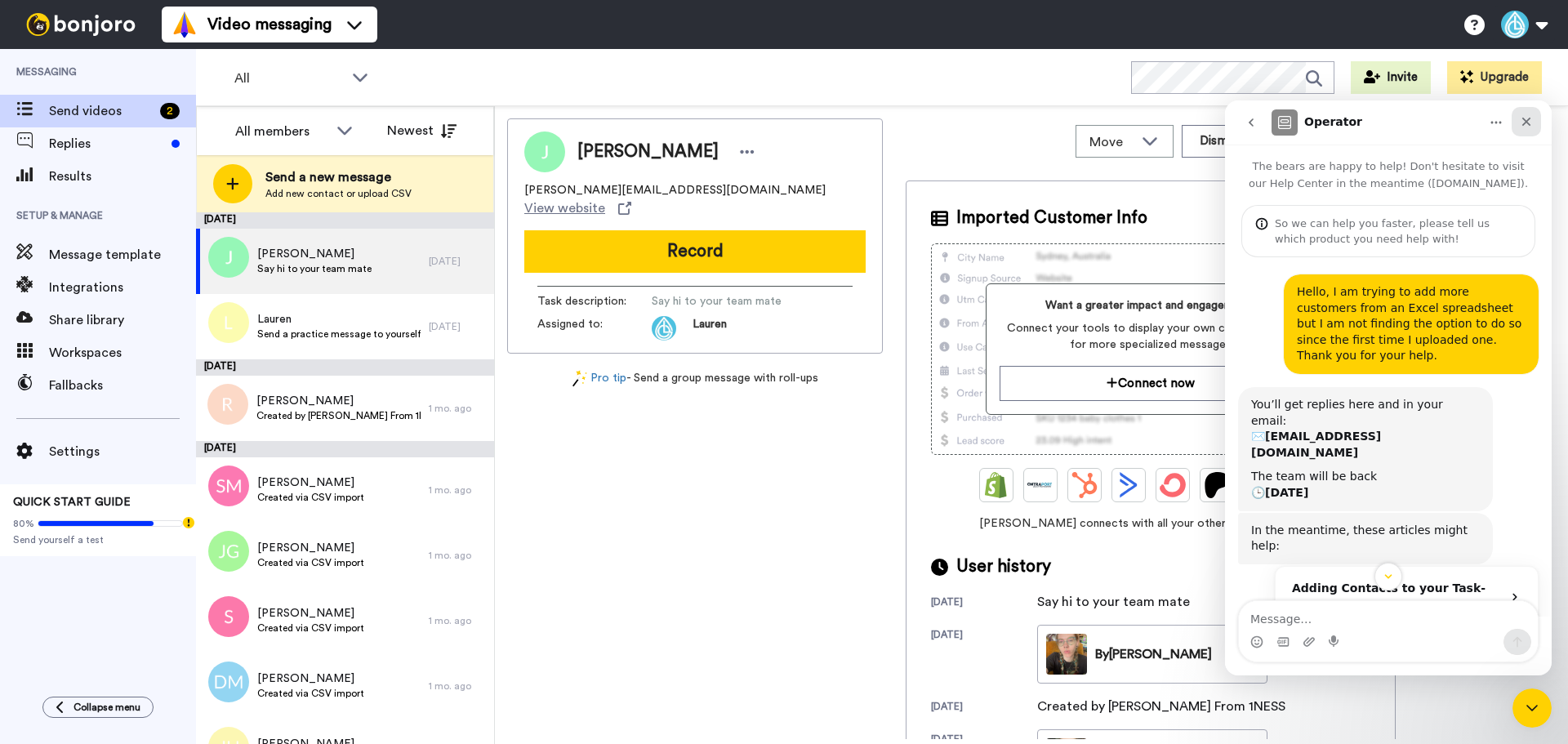
click at [1520, 121] on icon "Close" at bounding box center [1526, 122] width 13 height 13
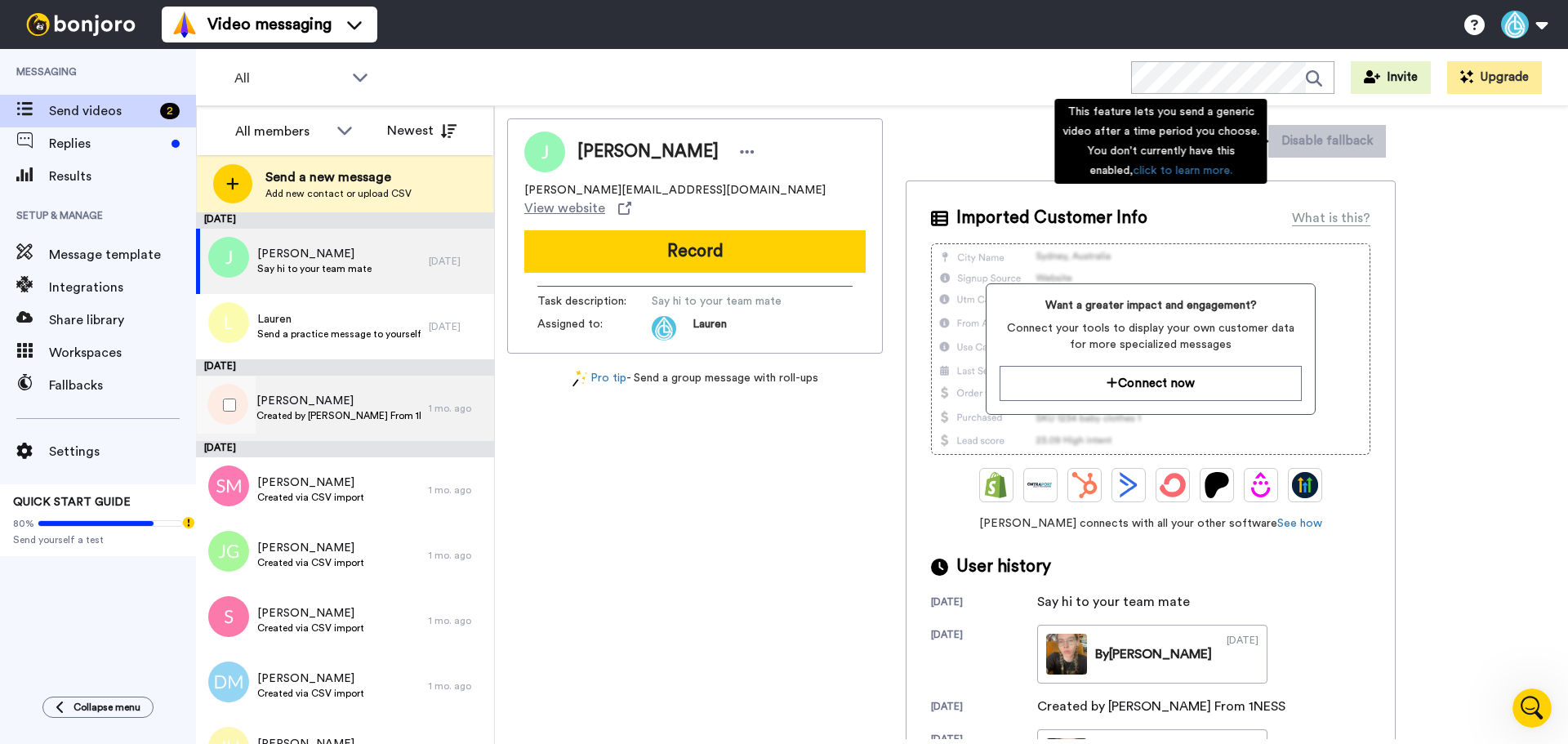
scroll to position [170, 0]
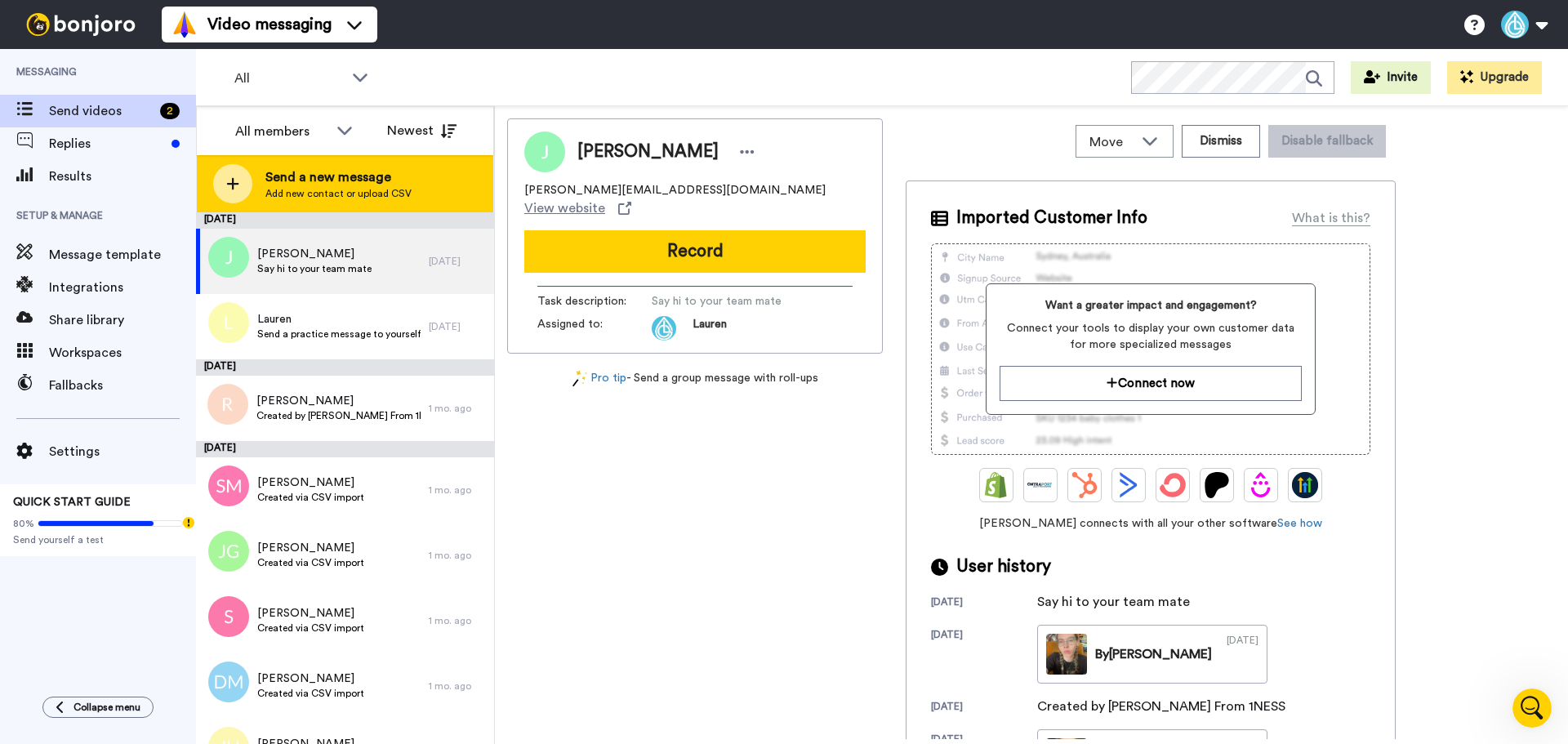
click at [296, 182] on span "Send a new message" at bounding box center [338, 177] width 146 height 20
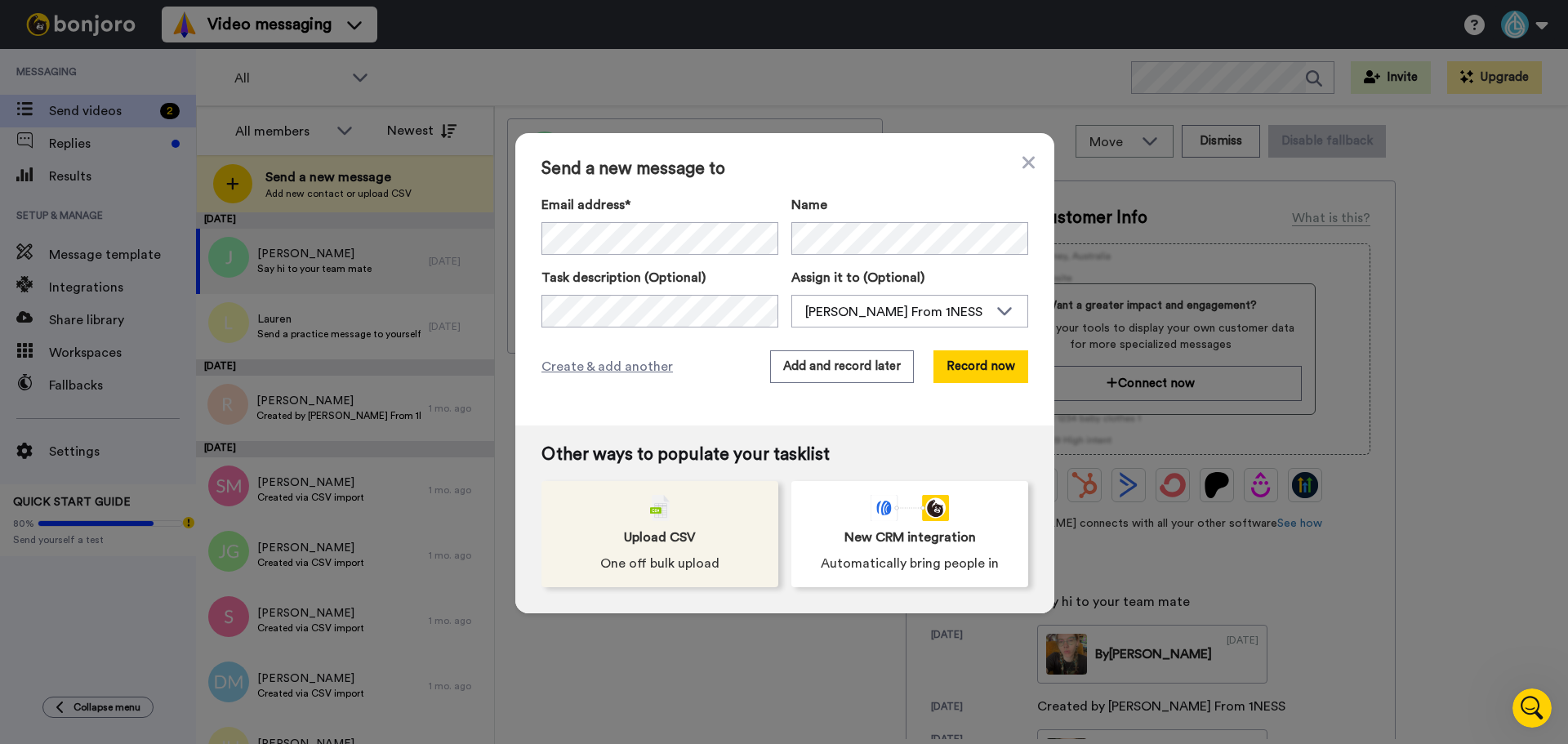
click at [634, 546] on span "Upload CSV" at bounding box center [660, 537] width 72 height 20
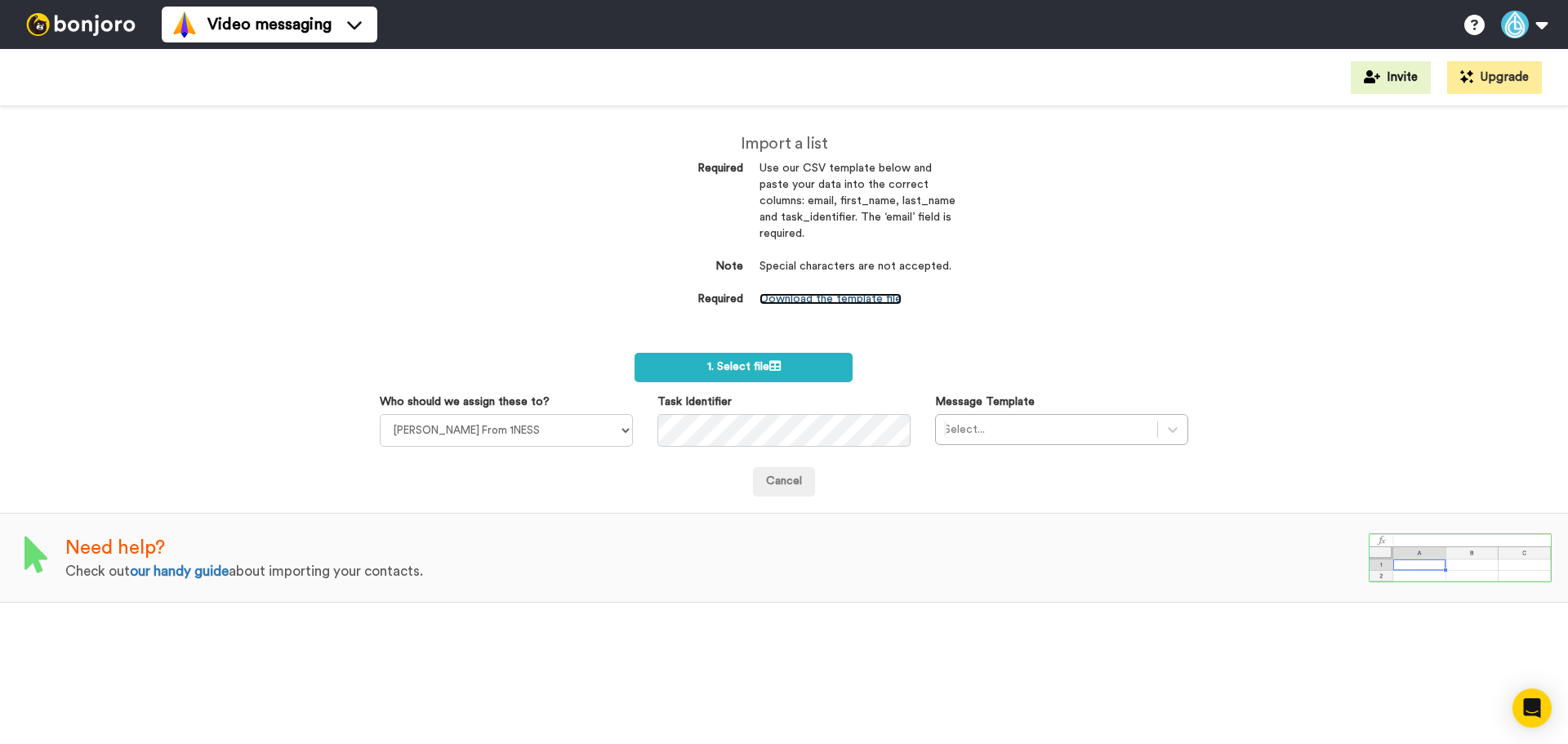
click at [851, 294] on link "Download the template file" at bounding box center [831, 298] width 143 height 11
click at [1181, 323] on div "Import a list Required Use our CSV template below and paste your data into the …" at bounding box center [784, 425] width 1568 height 638
